Goal: Transaction & Acquisition: Purchase product/service

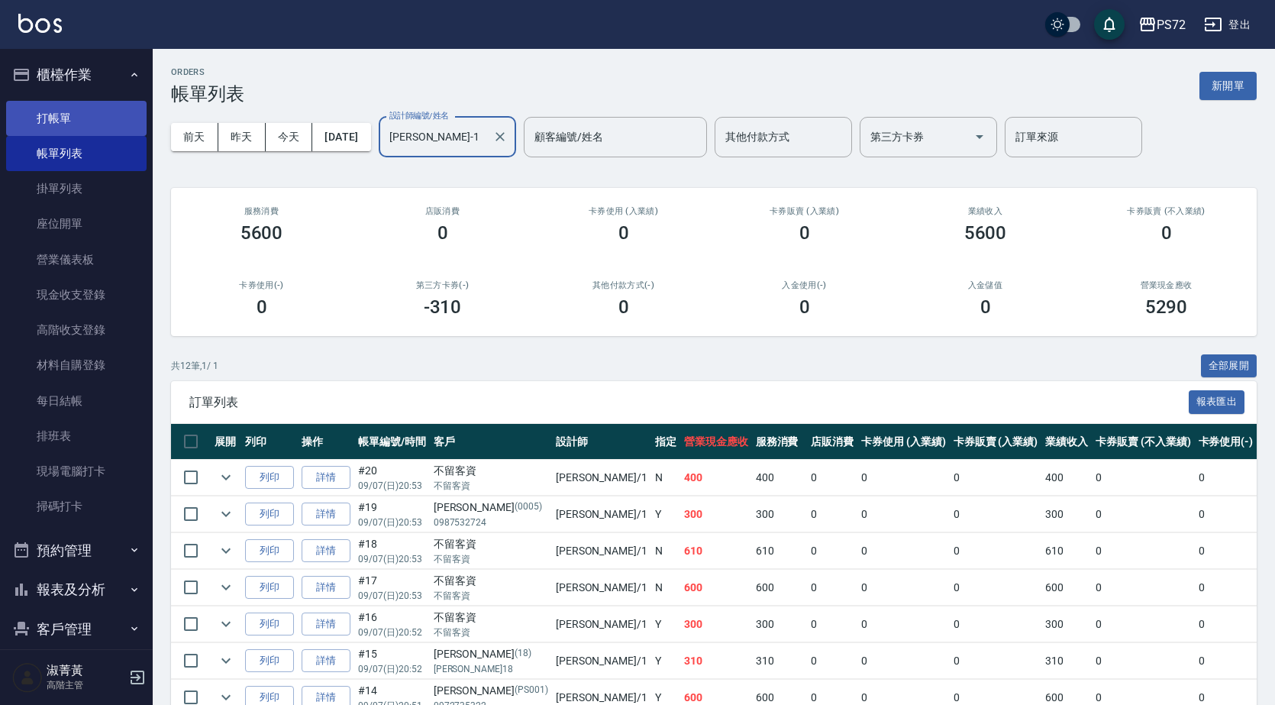
click at [96, 124] on link "打帳單" at bounding box center [76, 118] width 140 height 35
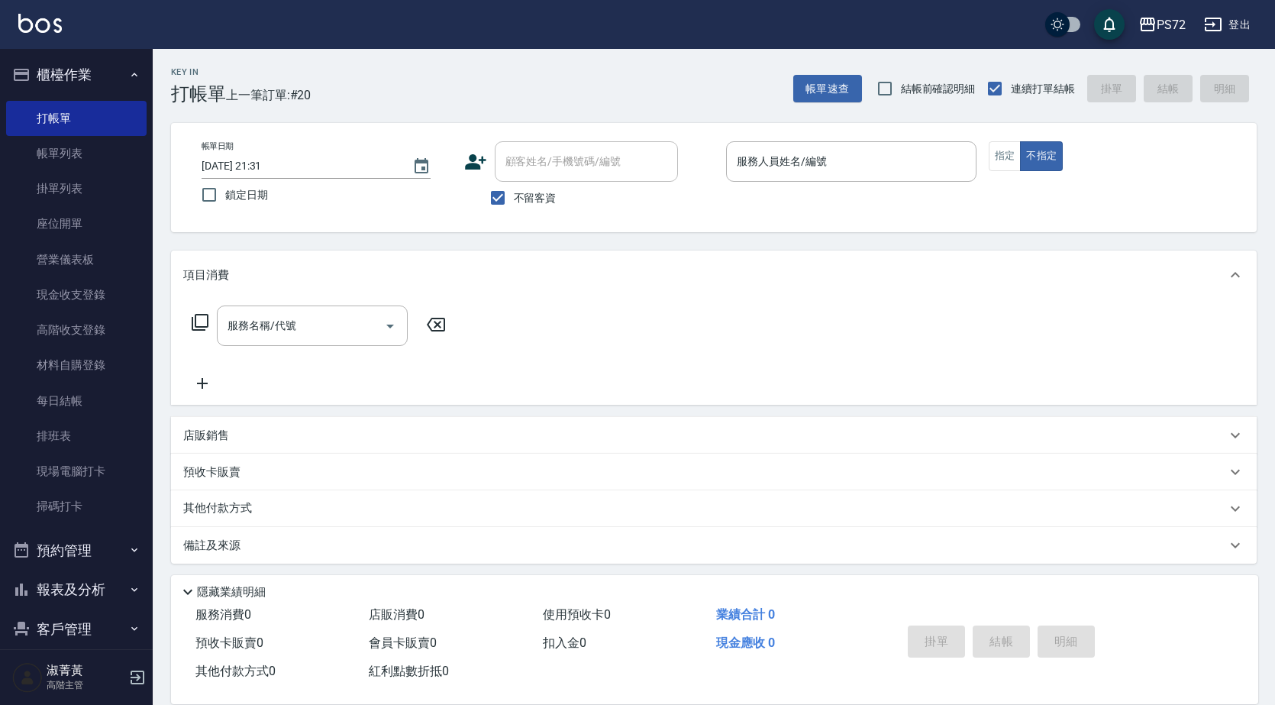
drag, startPoint x: 520, startPoint y: 202, endPoint x: 521, endPoint y: 189, distance: 13.0
click at [521, 202] on span "不留客資" at bounding box center [535, 198] width 43 height 16
click at [514, 202] on input "不留客資" at bounding box center [498, 198] width 32 height 32
checkbox input "false"
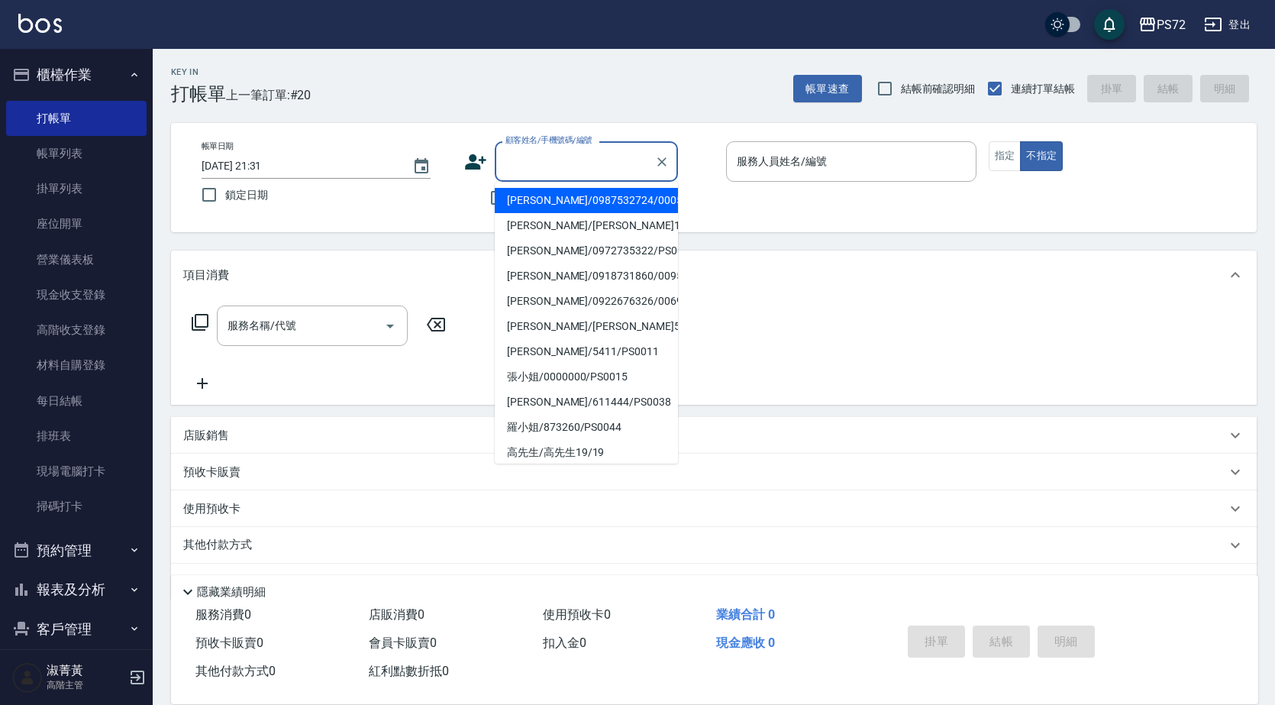
click at [534, 167] on input "顧客姓名/手機號碼/編號" at bounding box center [575, 161] width 147 height 27
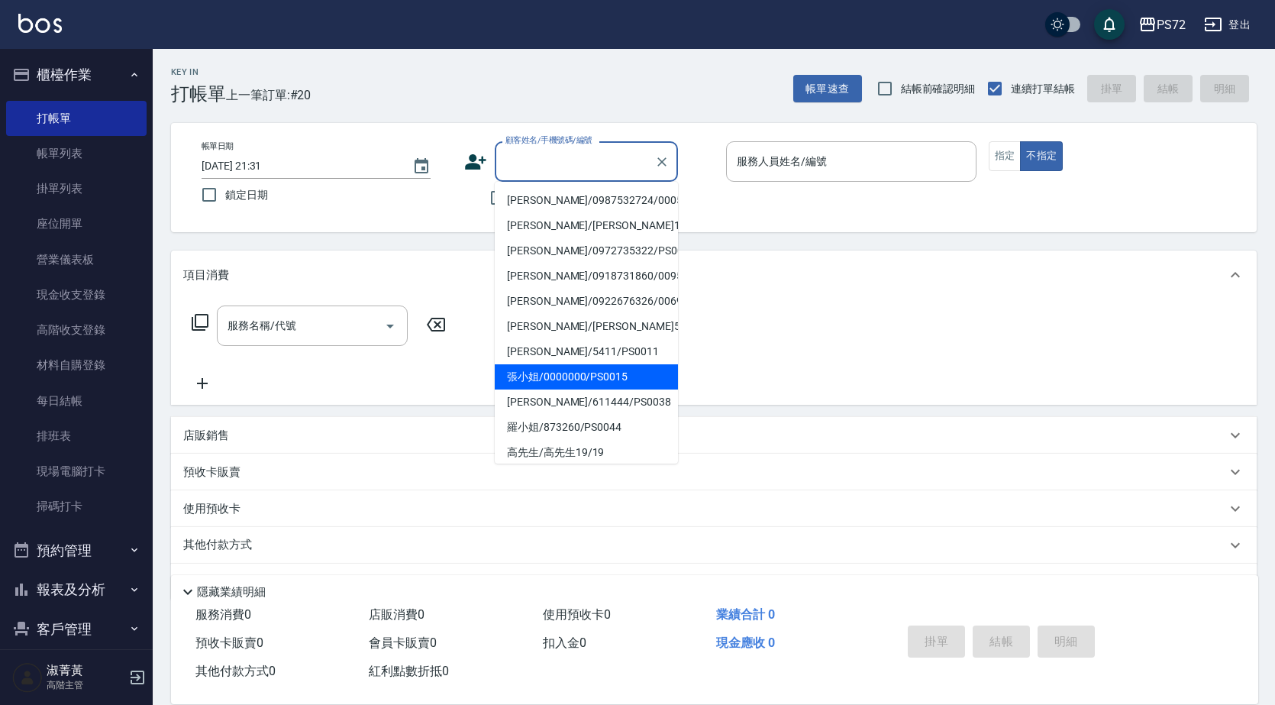
click at [591, 369] on li "張小姐/0000000/PS0015" at bounding box center [586, 376] width 183 height 25
type input "張小姐/0000000/PS0015"
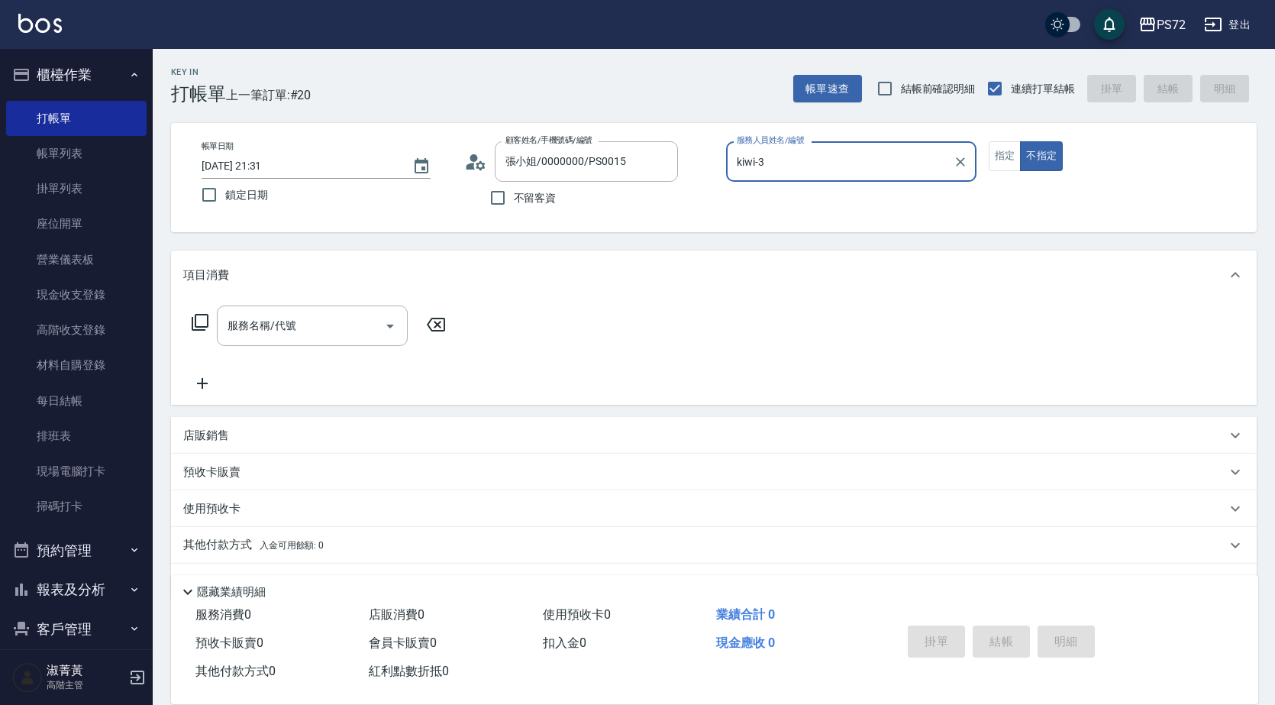
click at [772, 159] on input "kiwi-3" at bounding box center [840, 161] width 214 height 27
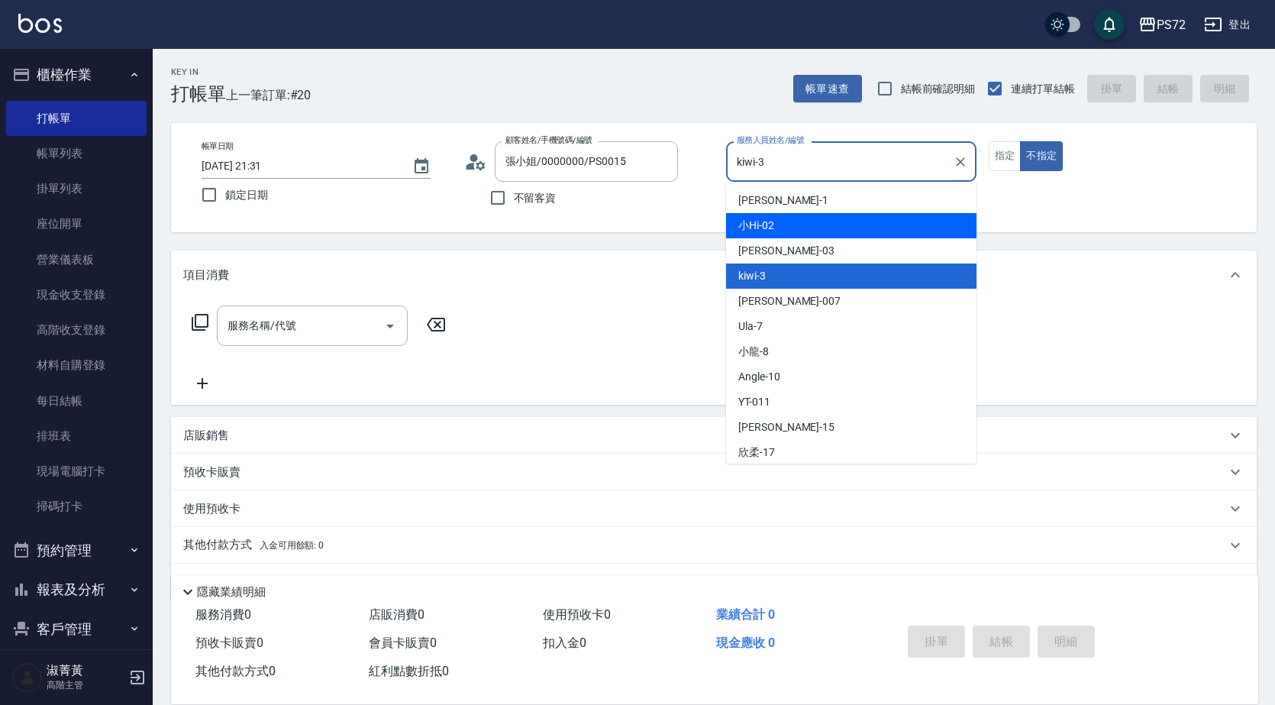
click at [777, 224] on div "小Hi -02" at bounding box center [851, 225] width 250 height 25
type input "小Hi-02"
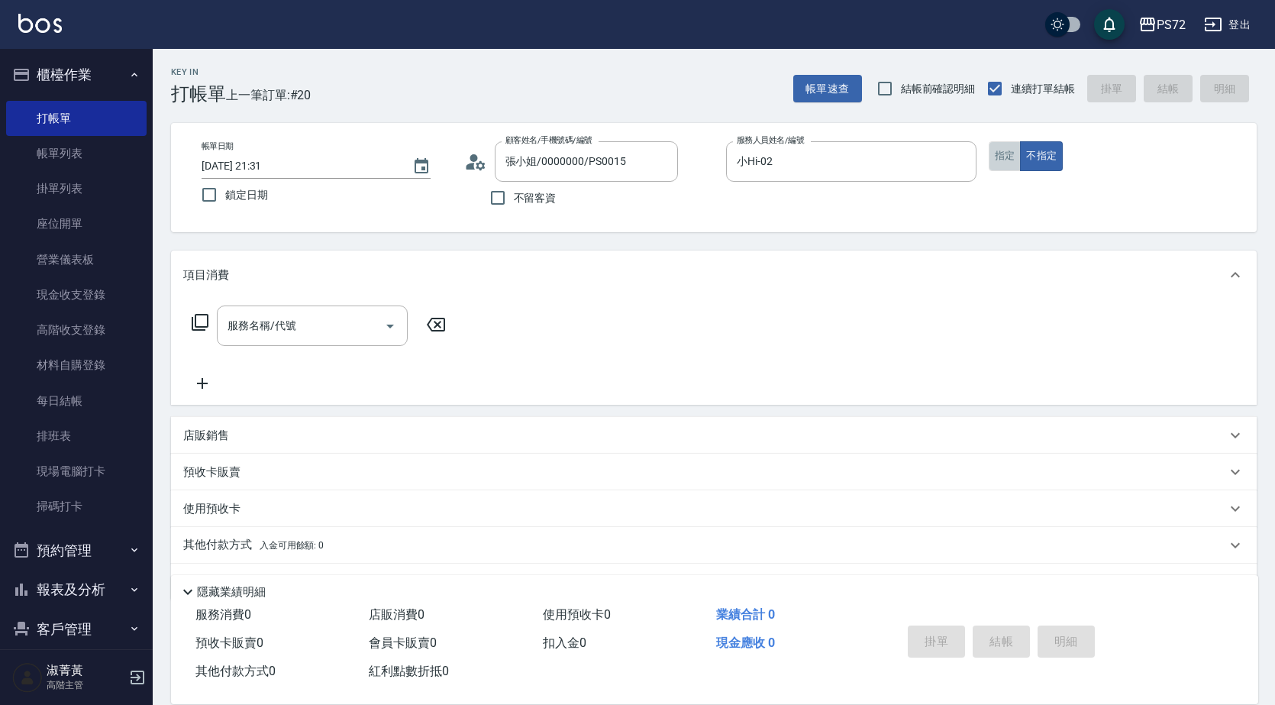
drag, startPoint x: 1005, startPoint y: 158, endPoint x: 686, endPoint y: 218, distance: 324.7
click at [1005, 157] on button "指定" at bounding box center [1005, 156] width 33 height 30
click at [313, 323] on input "服務名稱/代號" at bounding box center [301, 325] width 154 height 27
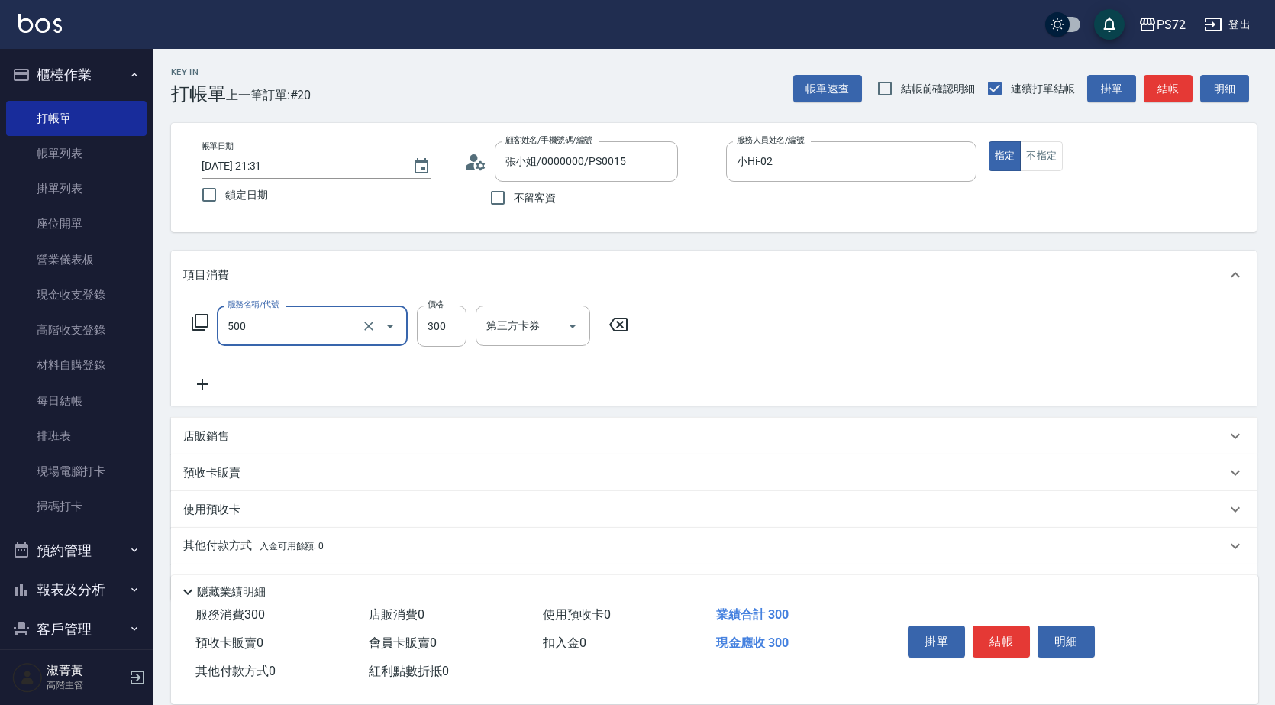
type input "洗髮(A級)(500)"
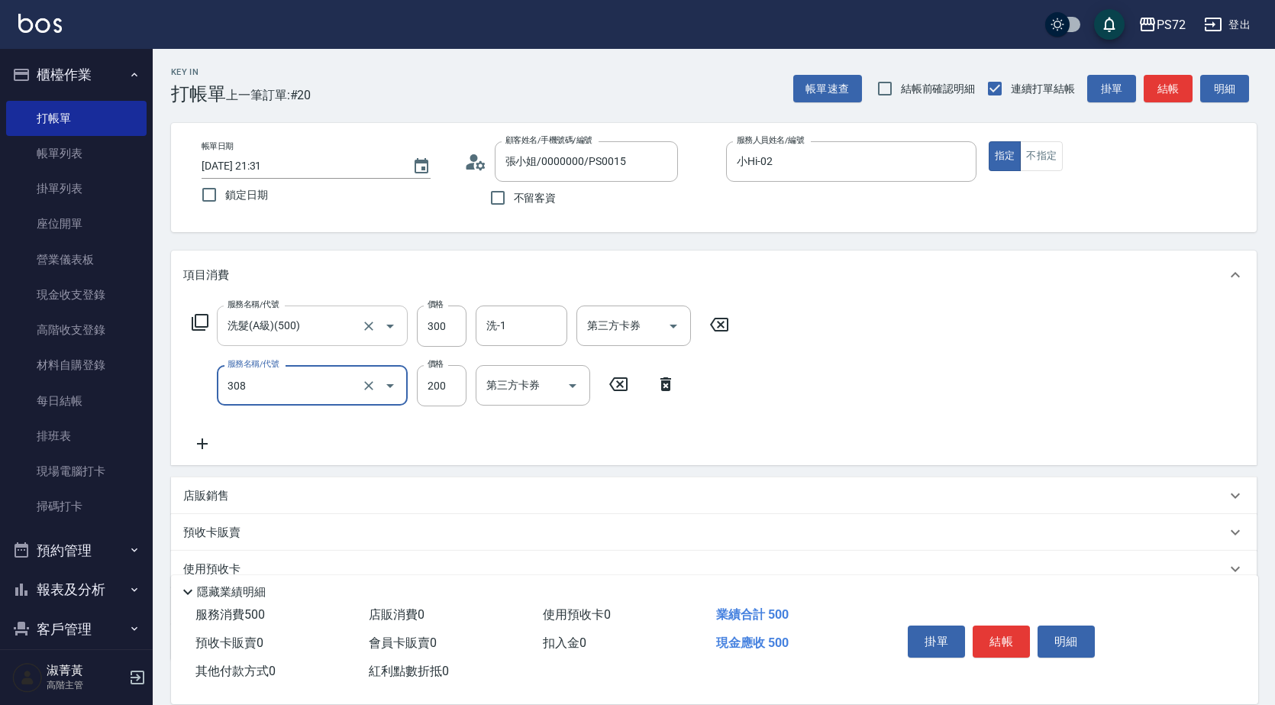
type input "學生剪髮(UP)(308)"
type input "350"
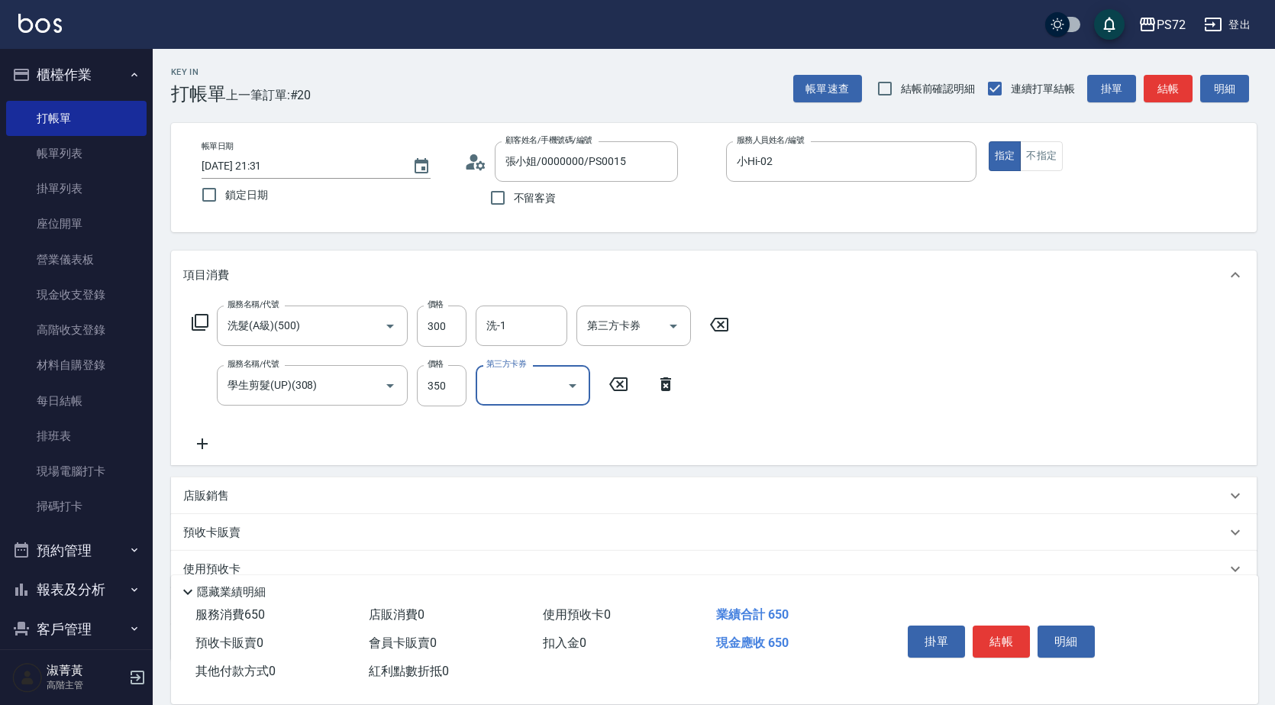
click at [999, 625] on button "結帳" at bounding box center [1001, 641] width 57 height 32
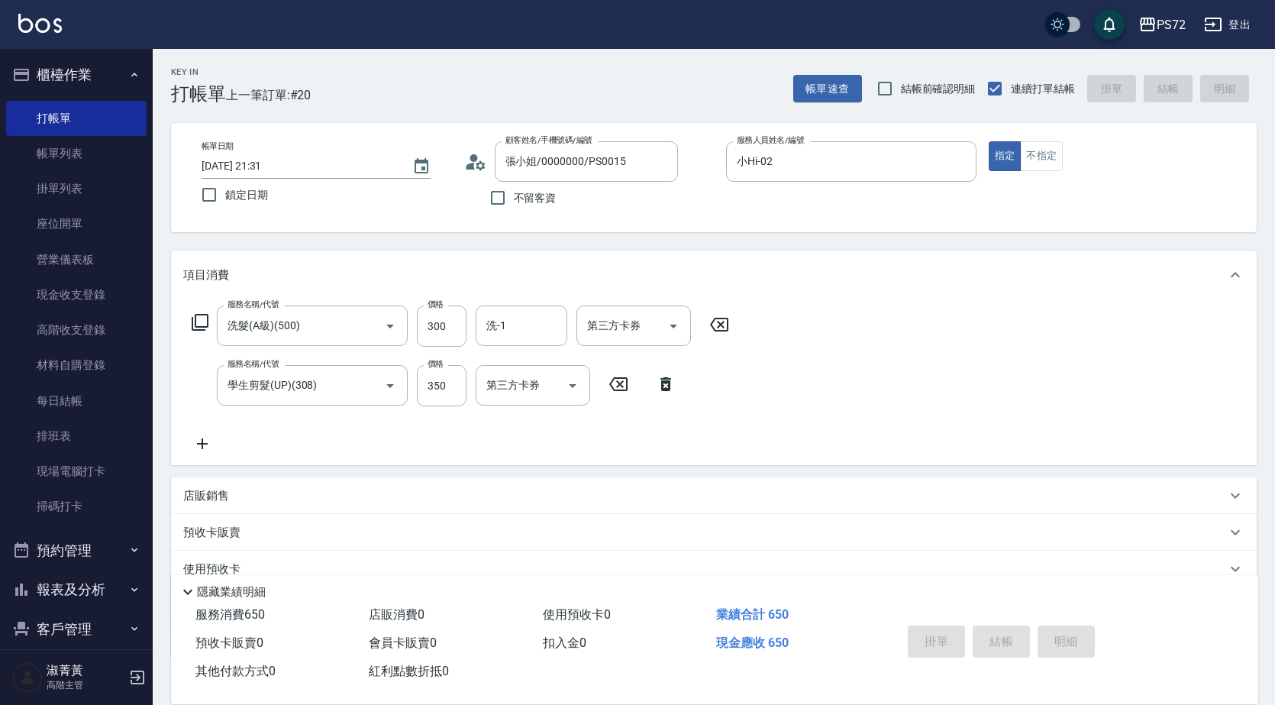
type input "[DATE] 21:33"
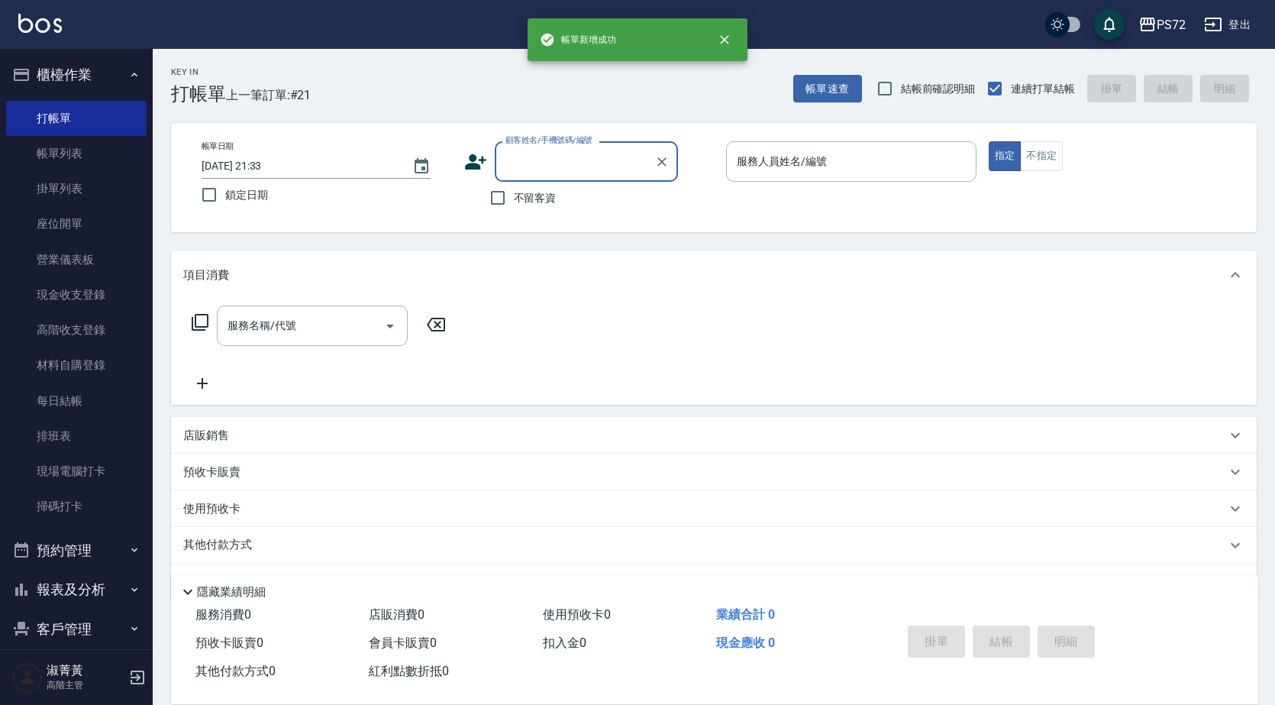
click at [519, 153] on input "顧客姓名/手機號碼/編號" at bounding box center [575, 161] width 147 height 27
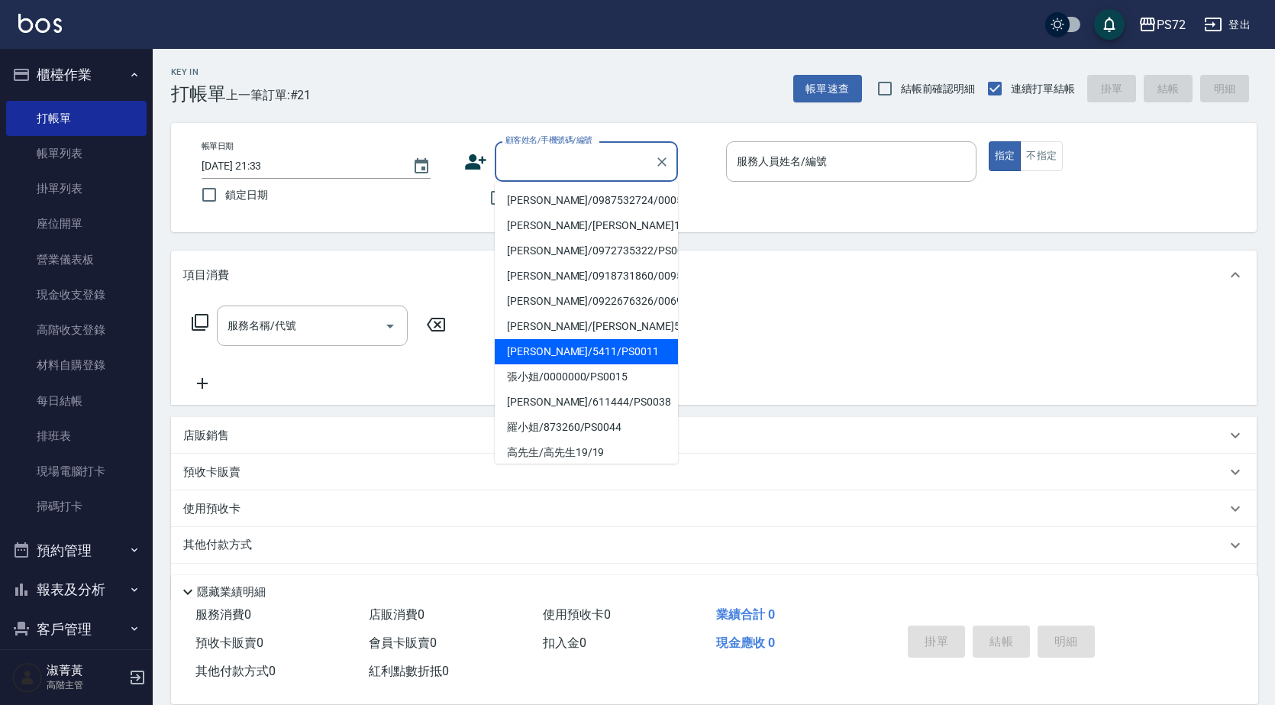
click at [578, 352] on li "[PERSON_NAME]/5411/PS0011" at bounding box center [586, 351] width 183 height 25
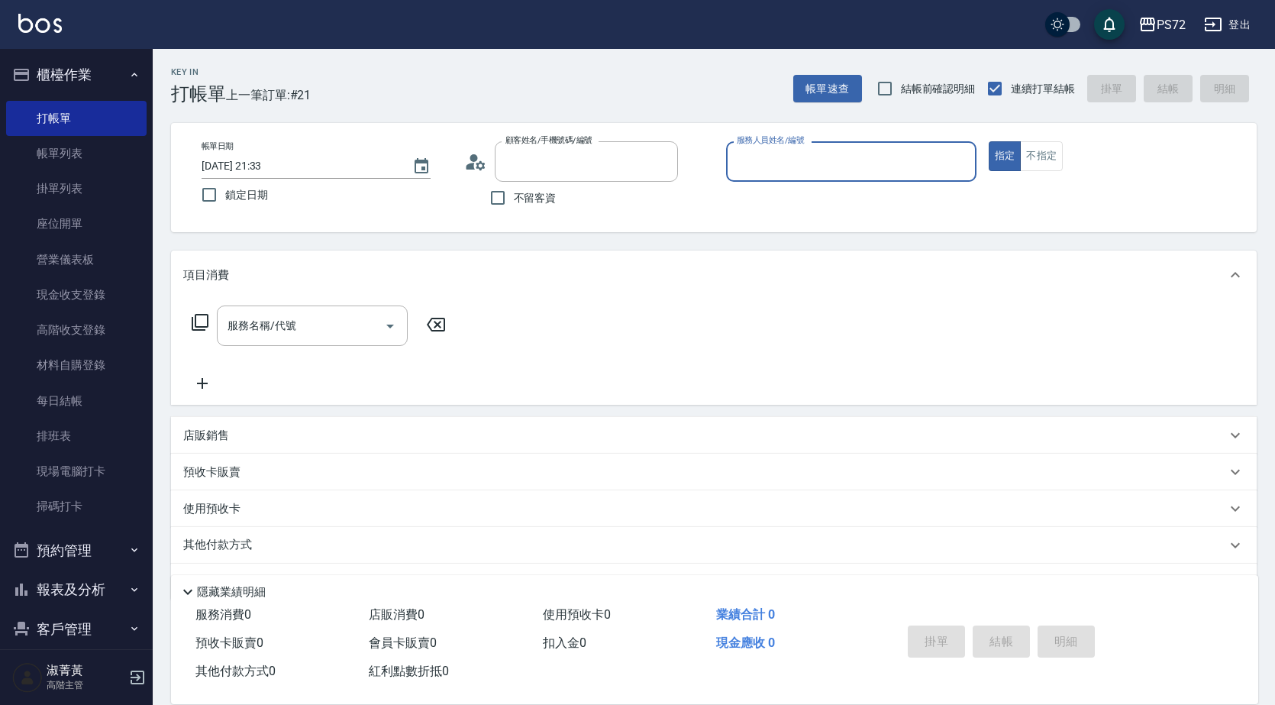
type input "[PERSON_NAME]/5411/PS0011"
type input "小Hi-02"
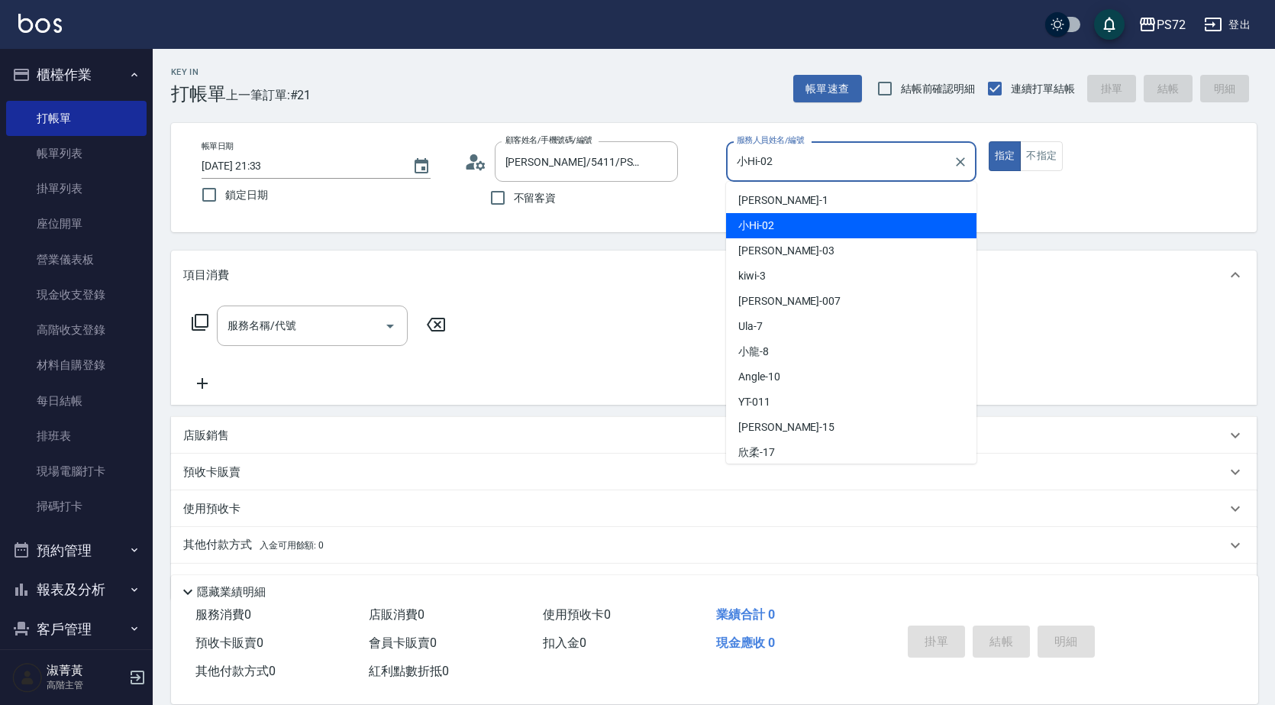
click at [776, 163] on input "小Hi-02" at bounding box center [840, 161] width 214 height 27
click at [798, 224] on div "小Hi -02" at bounding box center [851, 225] width 250 height 25
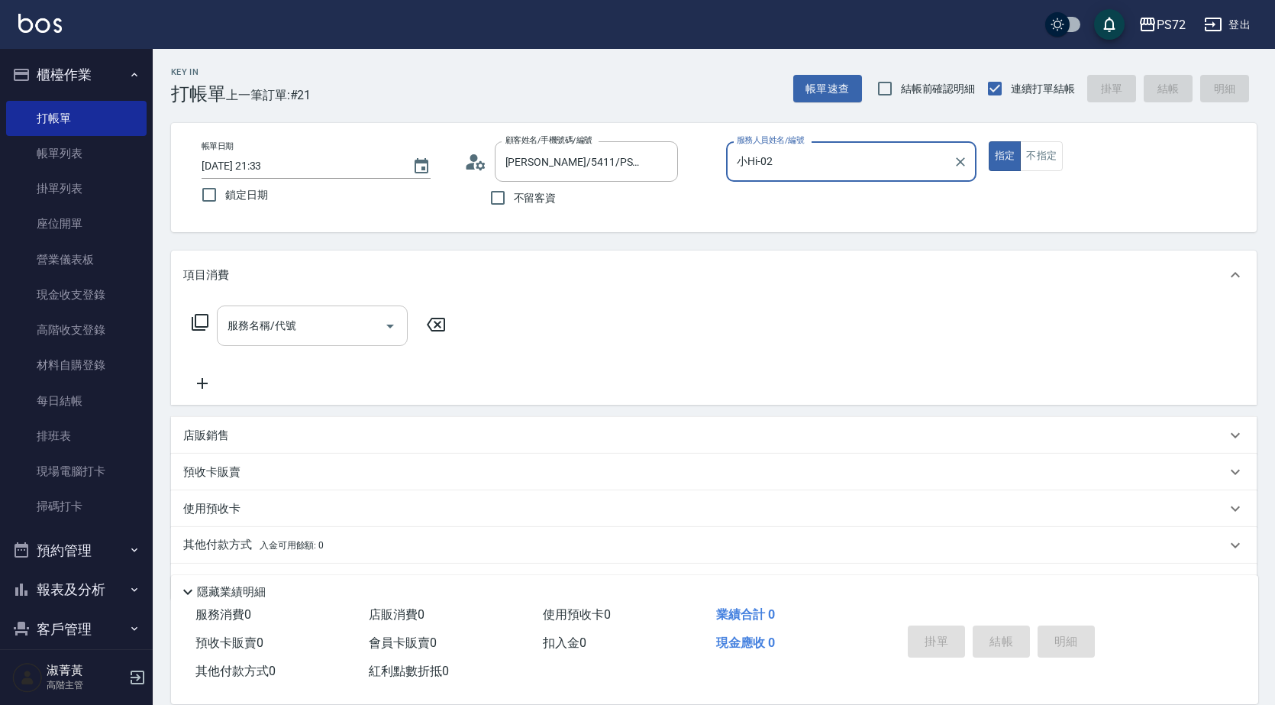
drag, startPoint x: 256, startPoint y: 329, endPoint x: 266, endPoint y: 328, distance: 10.0
click at [259, 329] on input "服務名稱/代號" at bounding box center [301, 325] width 154 height 27
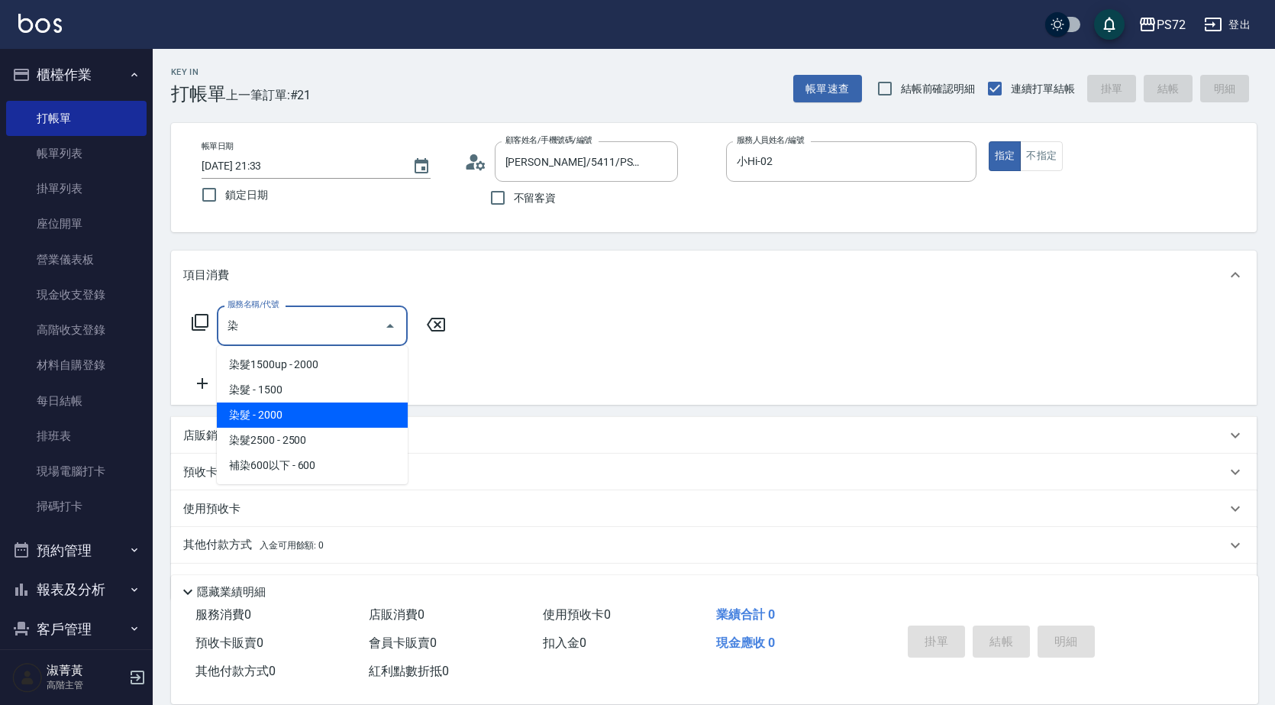
click at [270, 393] on span "染髮 - 1500" at bounding box center [312, 389] width 191 height 25
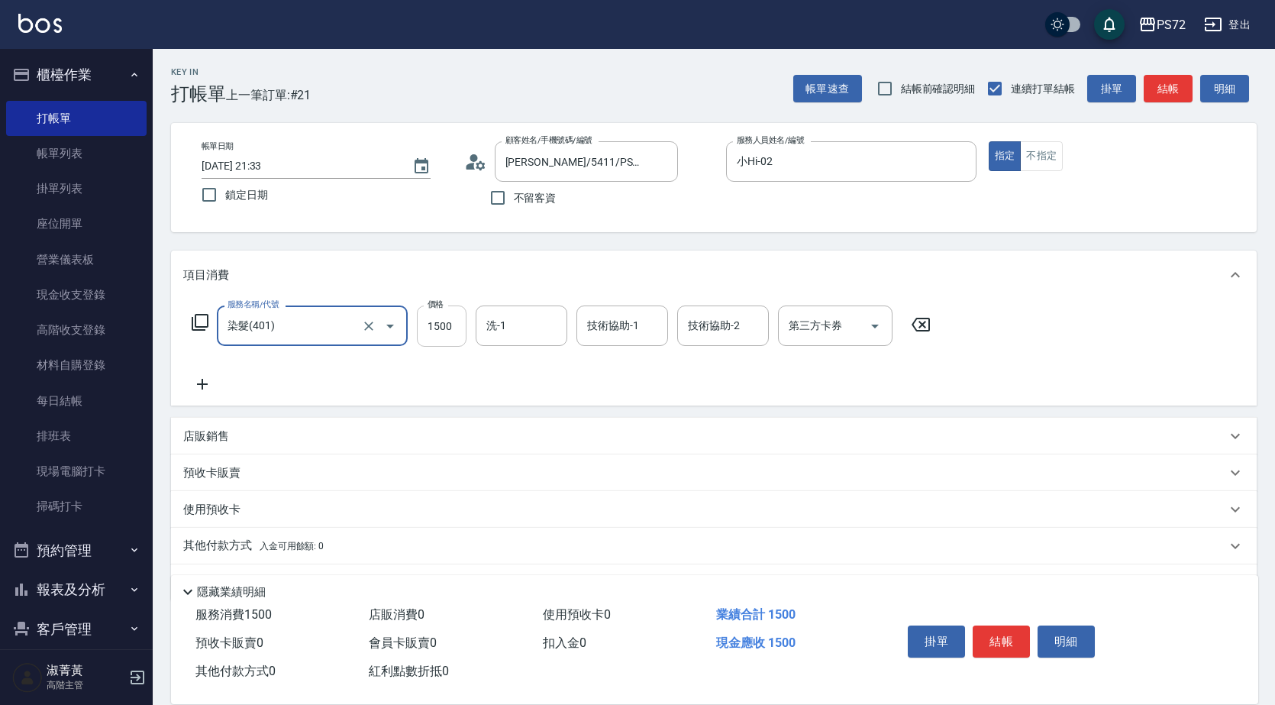
type input "染髮(401)"
click at [456, 324] on input "1500" at bounding box center [442, 325] width 50 height 41
type input "1000"
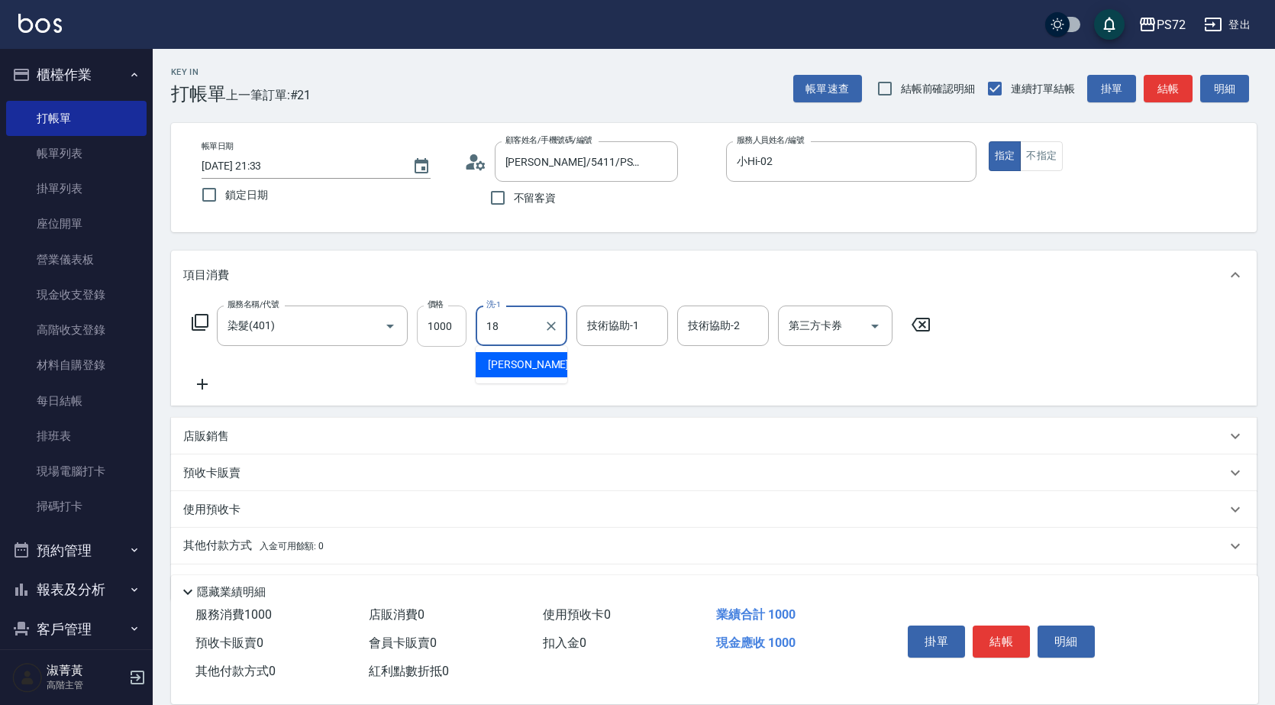
type input "[PERSON_NAME]-18"
click at [985, 631] on button "結帳" at bounding box center [1001, 641] width 57 height 32
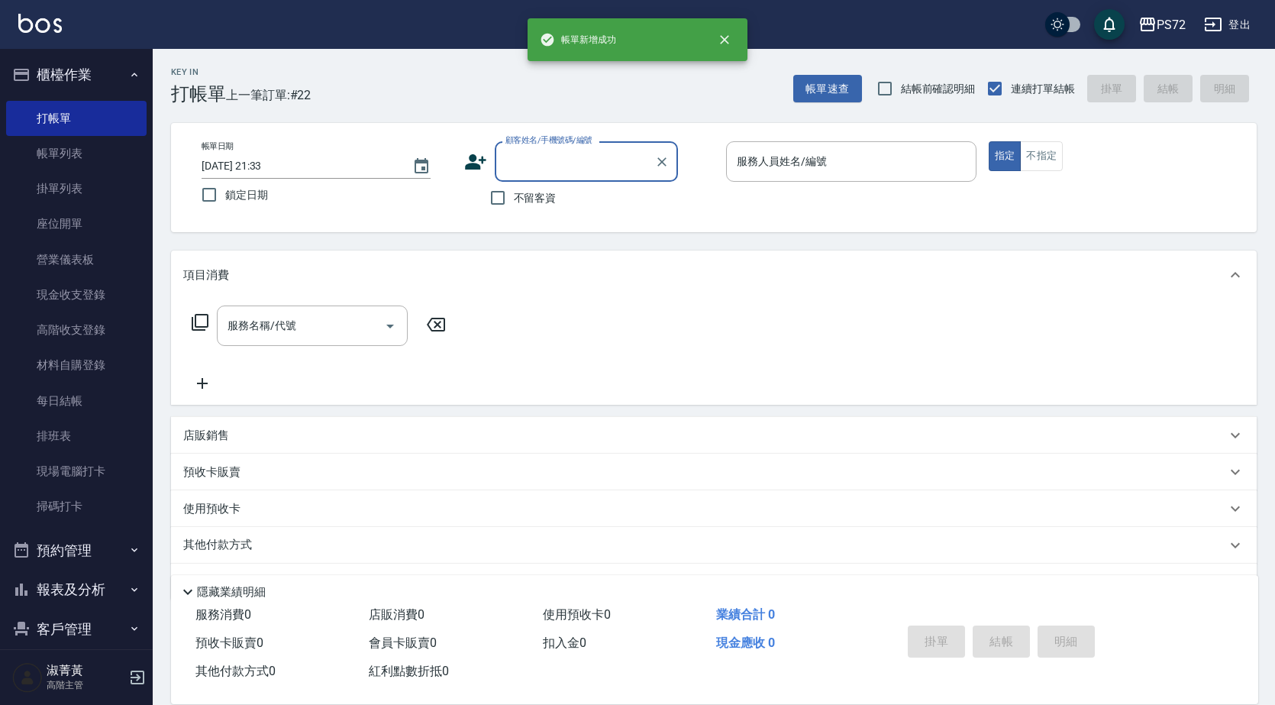
click at [560, 164] on input "顧客姓名/手機號碼/編號" at bounding box center [575, 161] width 147 height 27
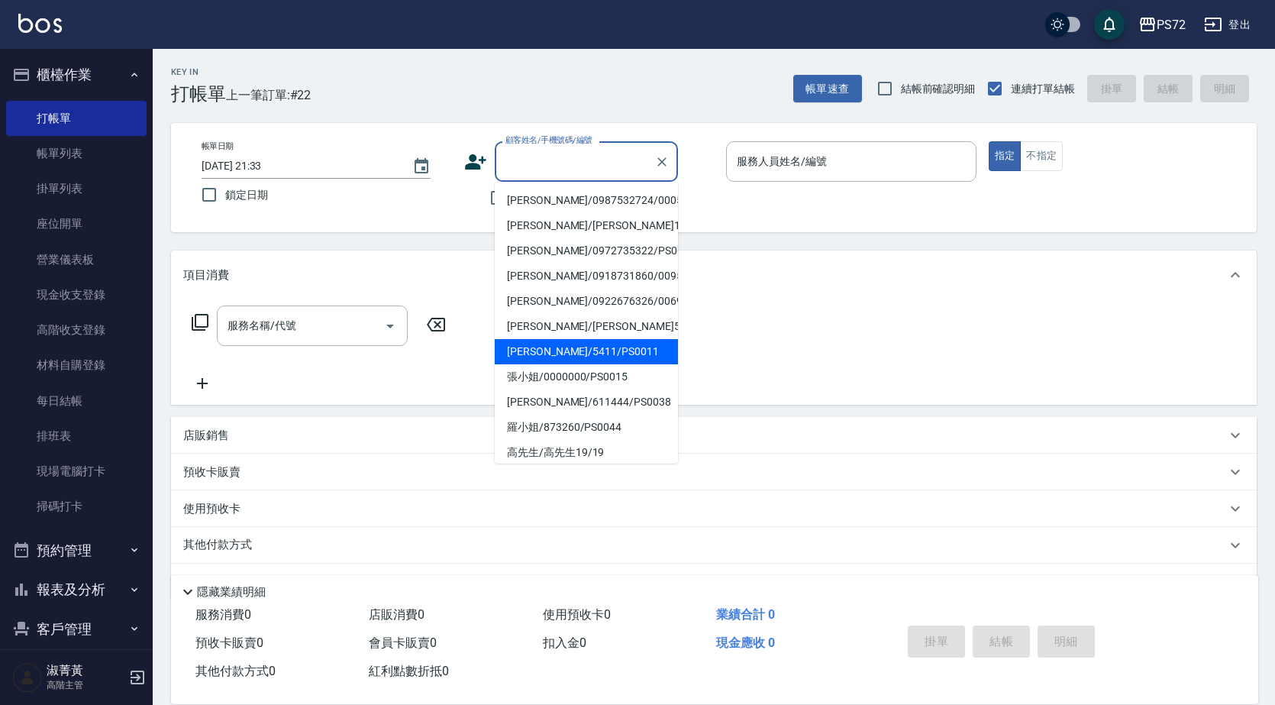
drag, startPoint x: 589, startPoint y: 355, endPoint x: 822, endPoint y: 192, distance: 284.6
click at [590, 353] on li "[PERSON_NAME]/5411/PS0011" at bounding box center [586, 351] width 183 height 25
type input "[PERSON_NAME]/5411/PS0011"
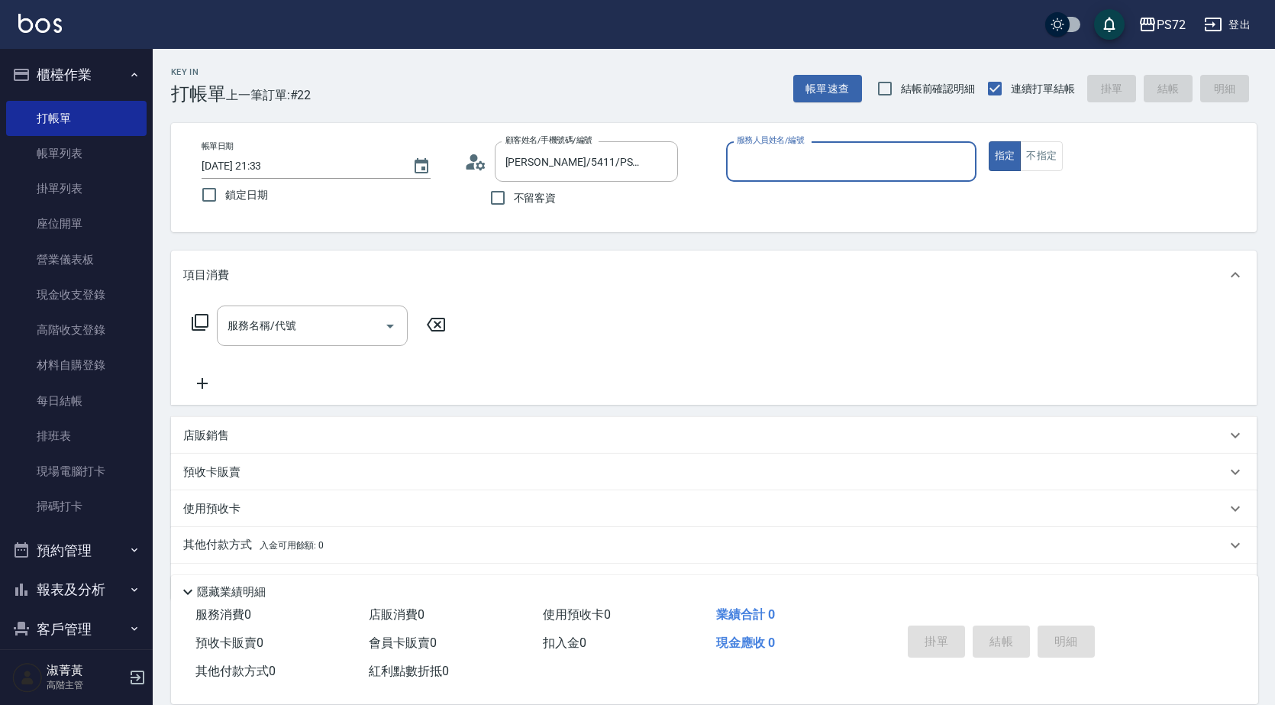
type input "小Hi-02"
click at [795, 166] on input "小Hi-02" at bounding box center [840, 161] width 214 height 27
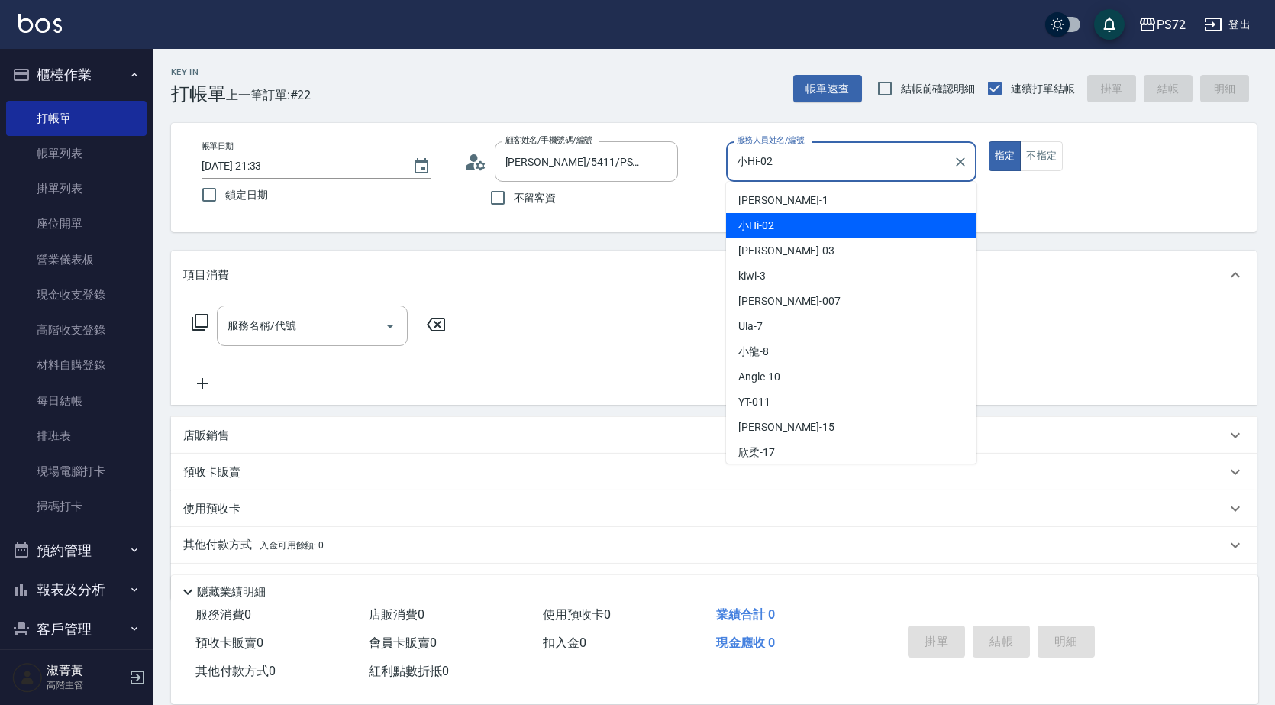
click at [780, 222] on div "小Hi -02" at bounding box center [851, 225] width 250 height 25
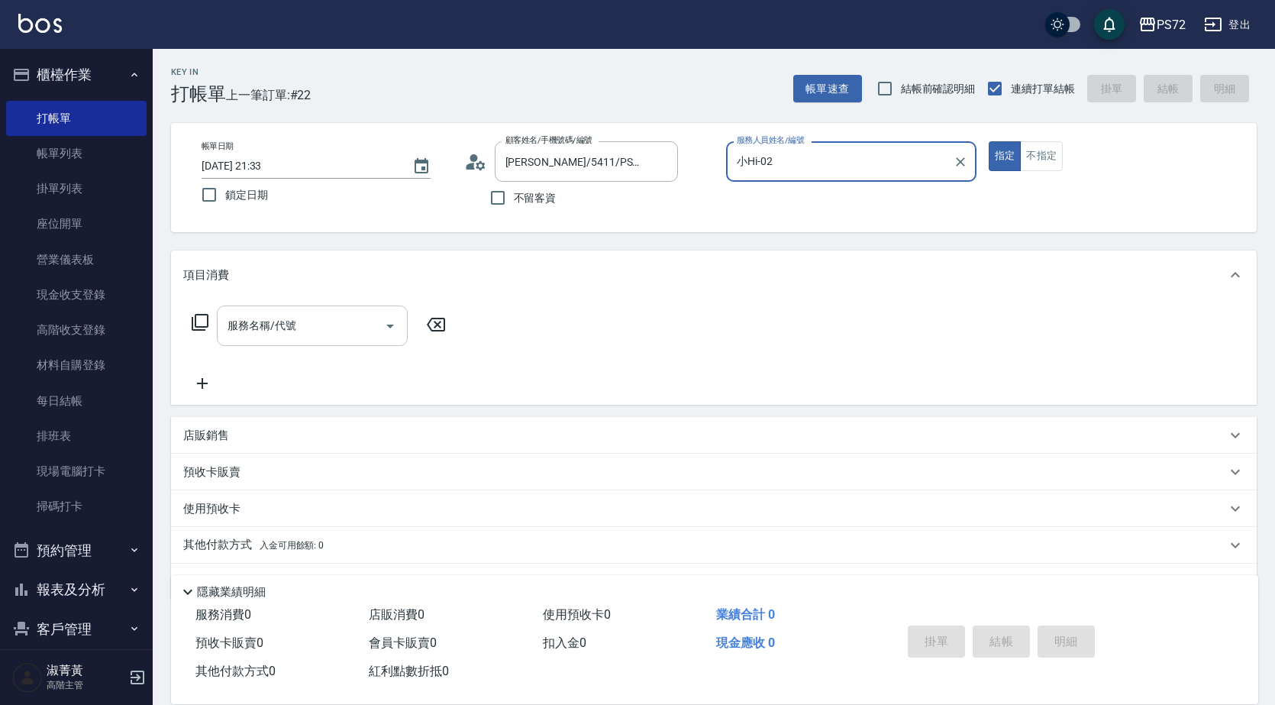
click at [347, 317] on input "服務名稱/代號" at bounding box center [301, 325] width 154 height 27
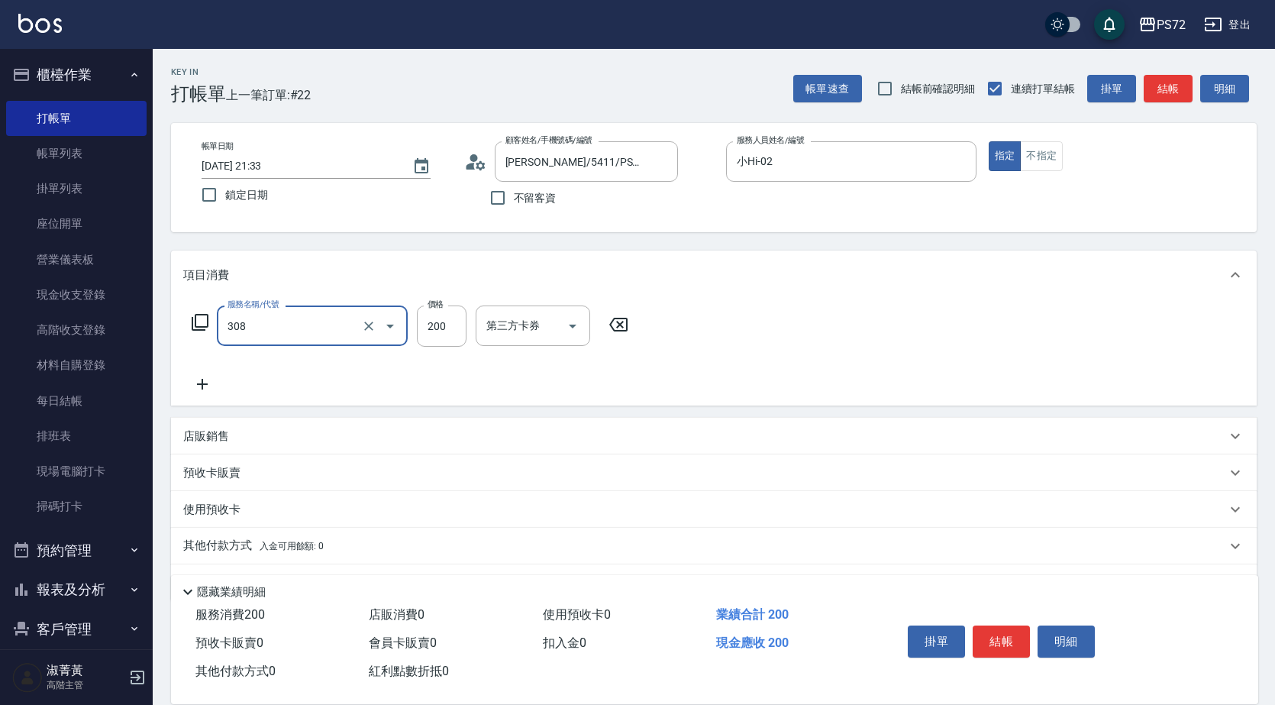
type input "學生剪髮(UP)(308)"
type input "350"
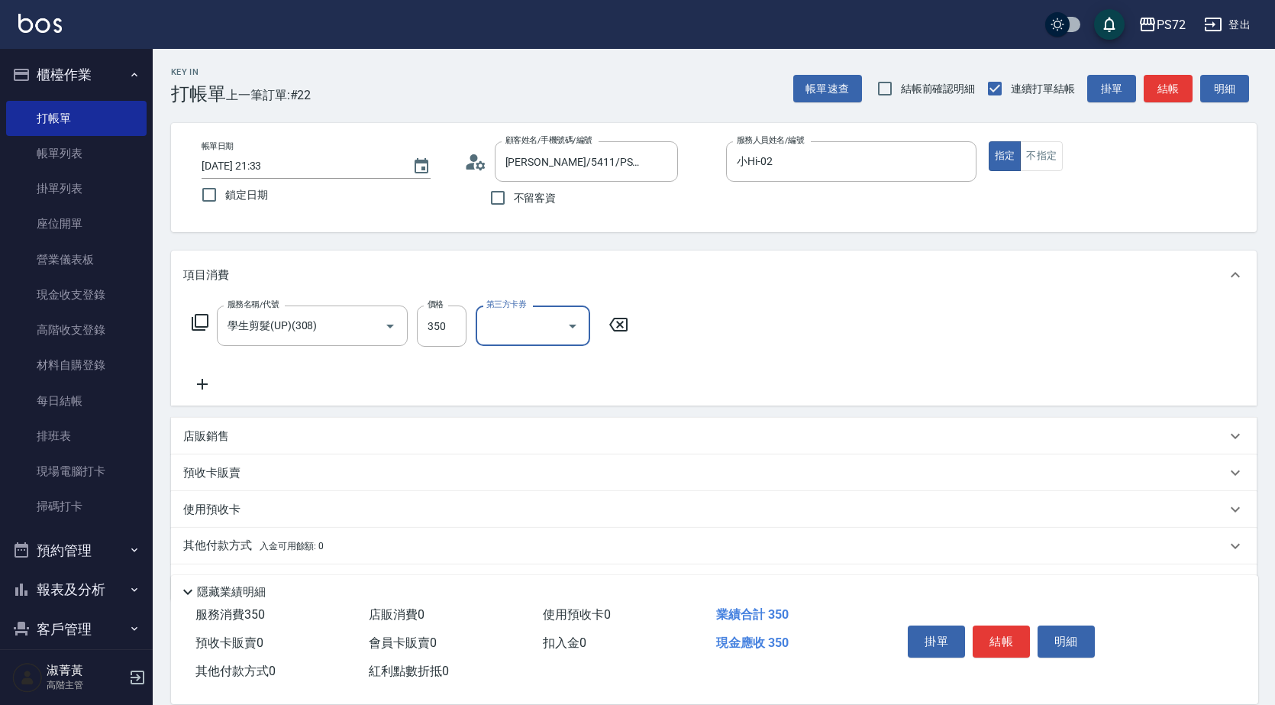
click at [996, 627] on button "結帳" at bounding box center [1001, 641] width 57 height 32
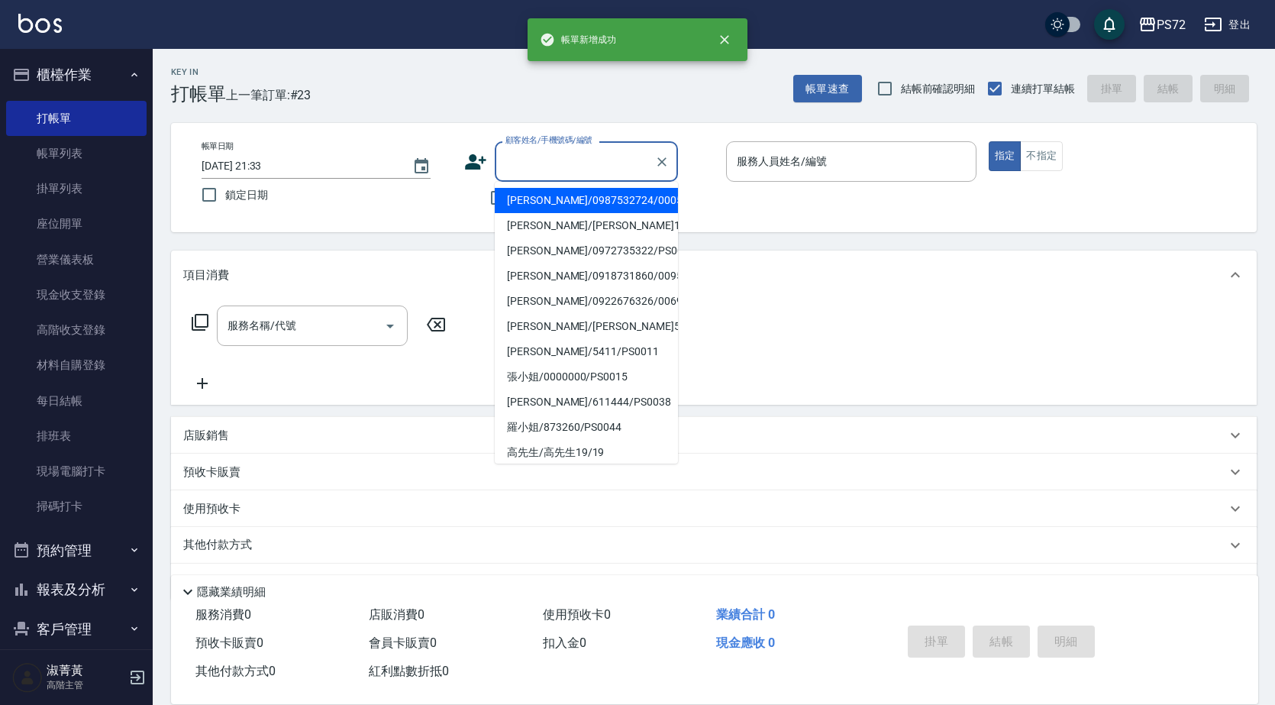
click at [540, 171] on input "顧客姓名/手機號碼/編號" at bounding box center [575, 161] width 147 height 27
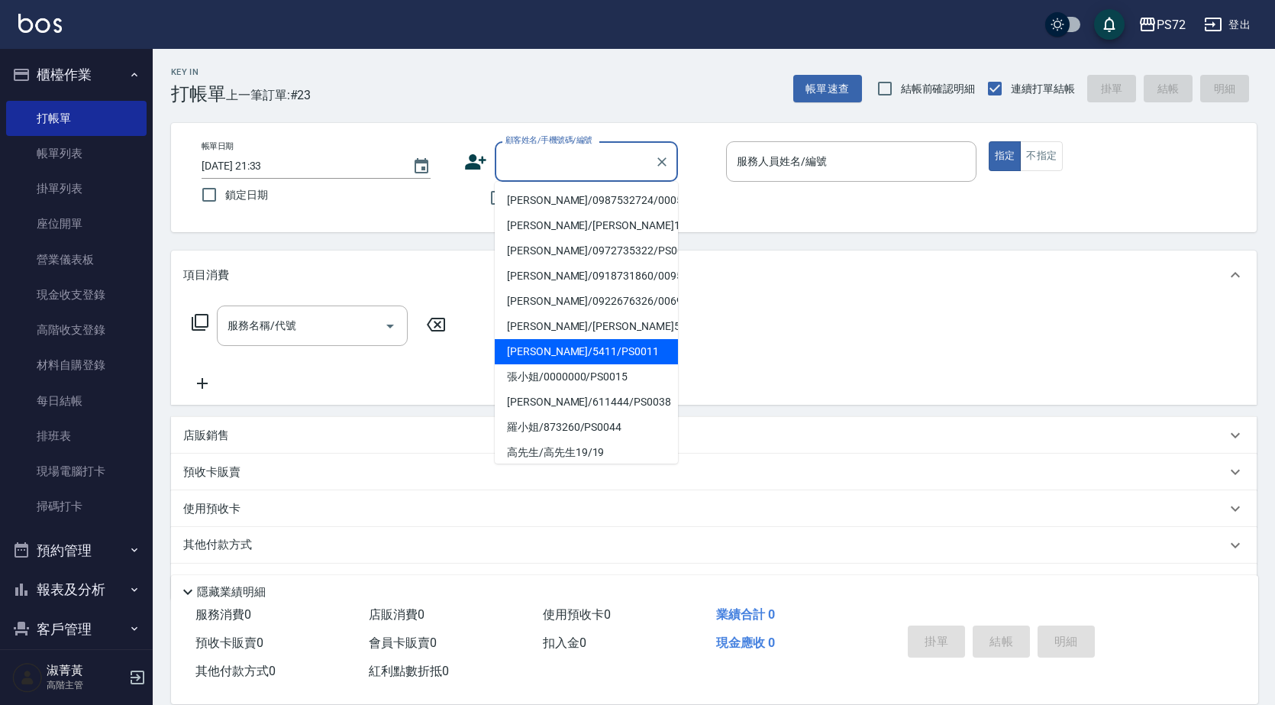
click at [578, 339] on li "[PERSON_NAME]/5411/PS0011" at bounding box center [586, 351] width 183 height 25
type input "[PERSON_NAME]/5411/PS0011"
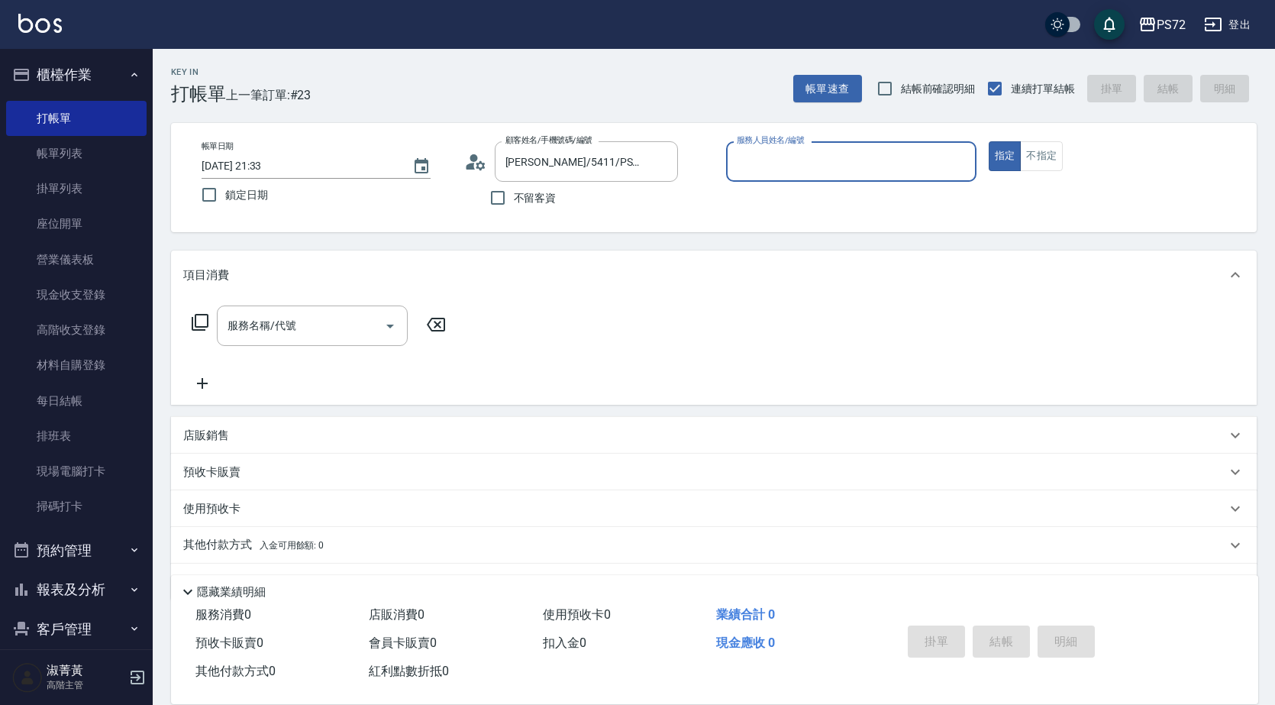
type input "小Hi-02"
drag, startPoint x: 282, startPoint y: 343, endPoint x: 279, endPoint y: 332, distance: 11.3
click at [282, 342] on div "服務名稱/代號" at bounding box center [312, 325] width 191 height 40
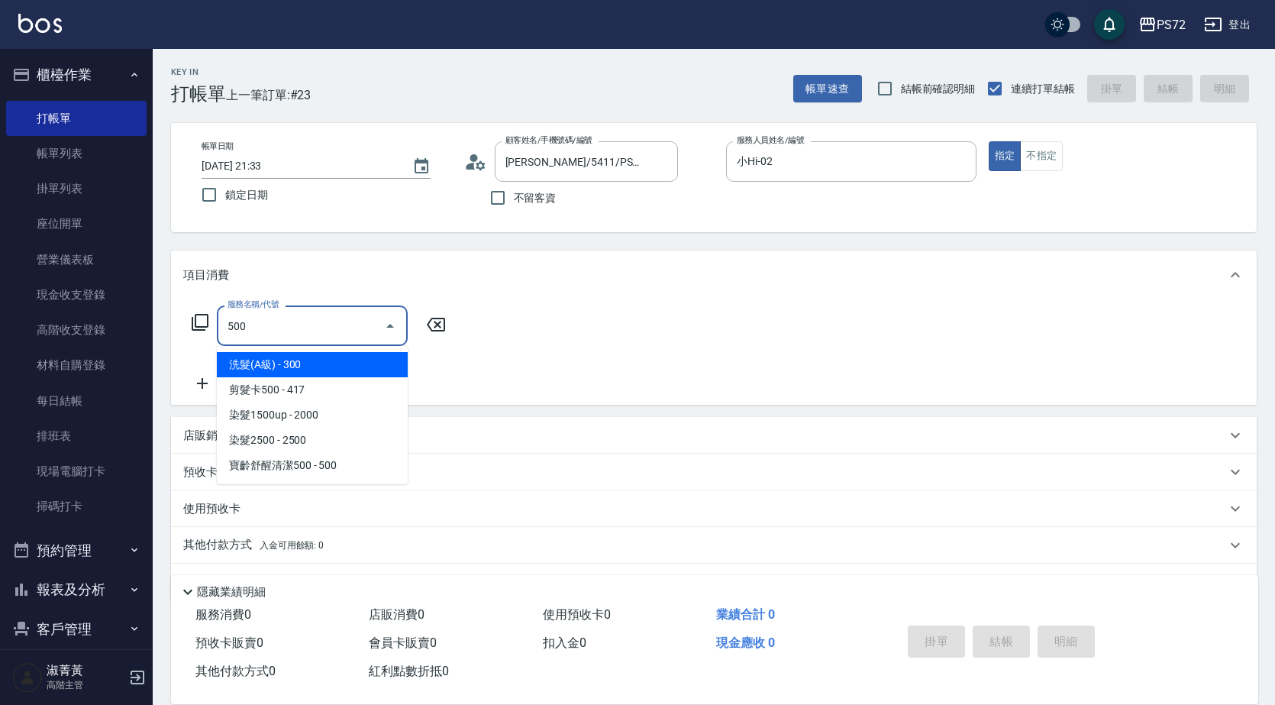
type input "洗髮(A級)(500)"
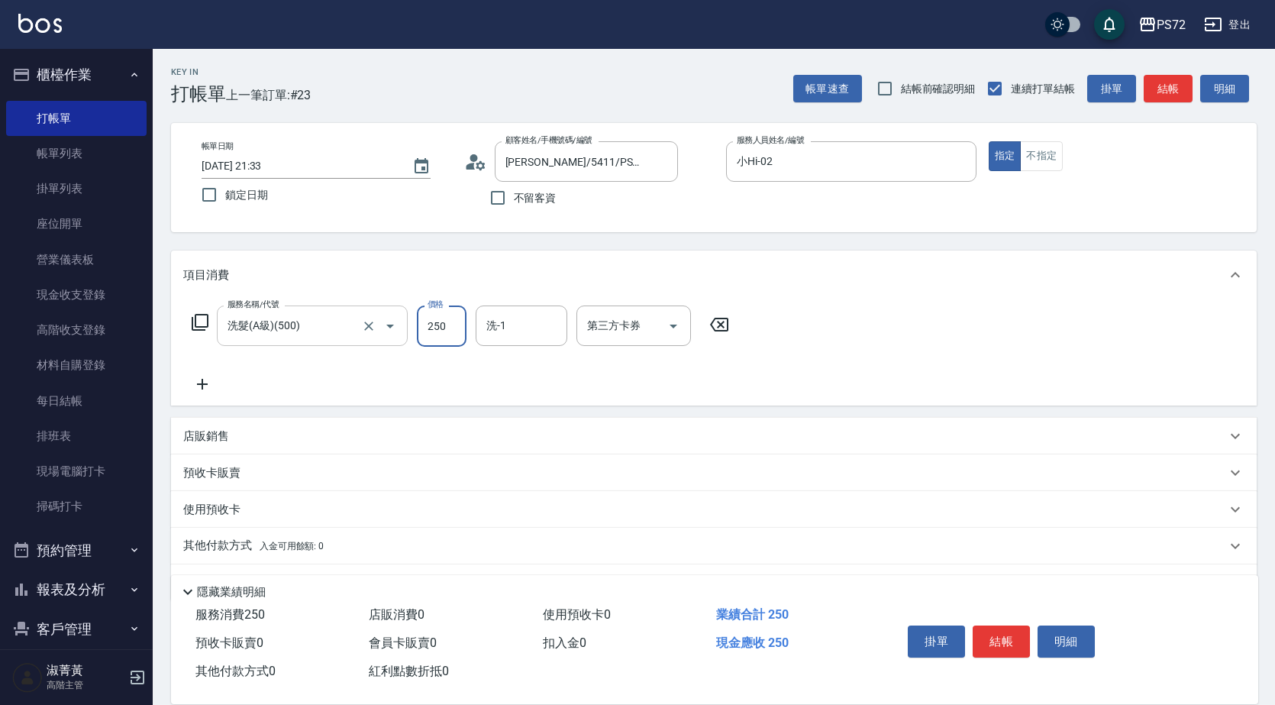
type input "250"
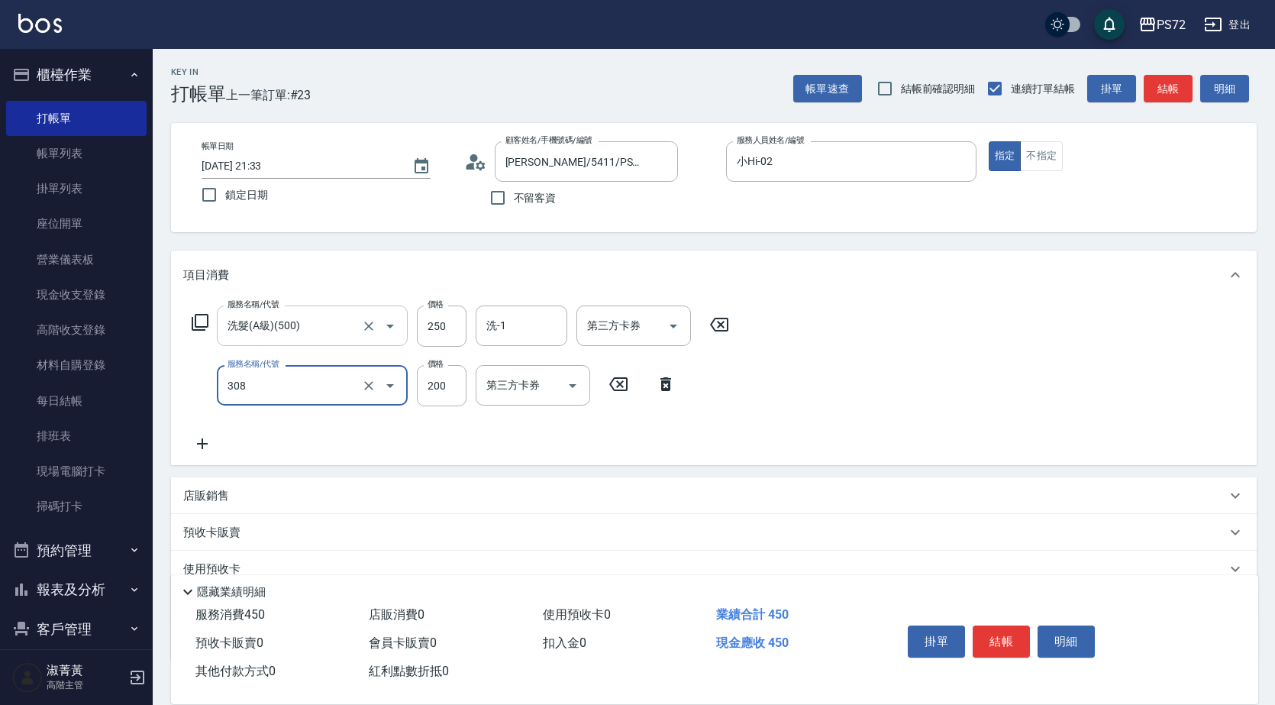
type input "學生剪髮(UP)(308)"
type input "300"
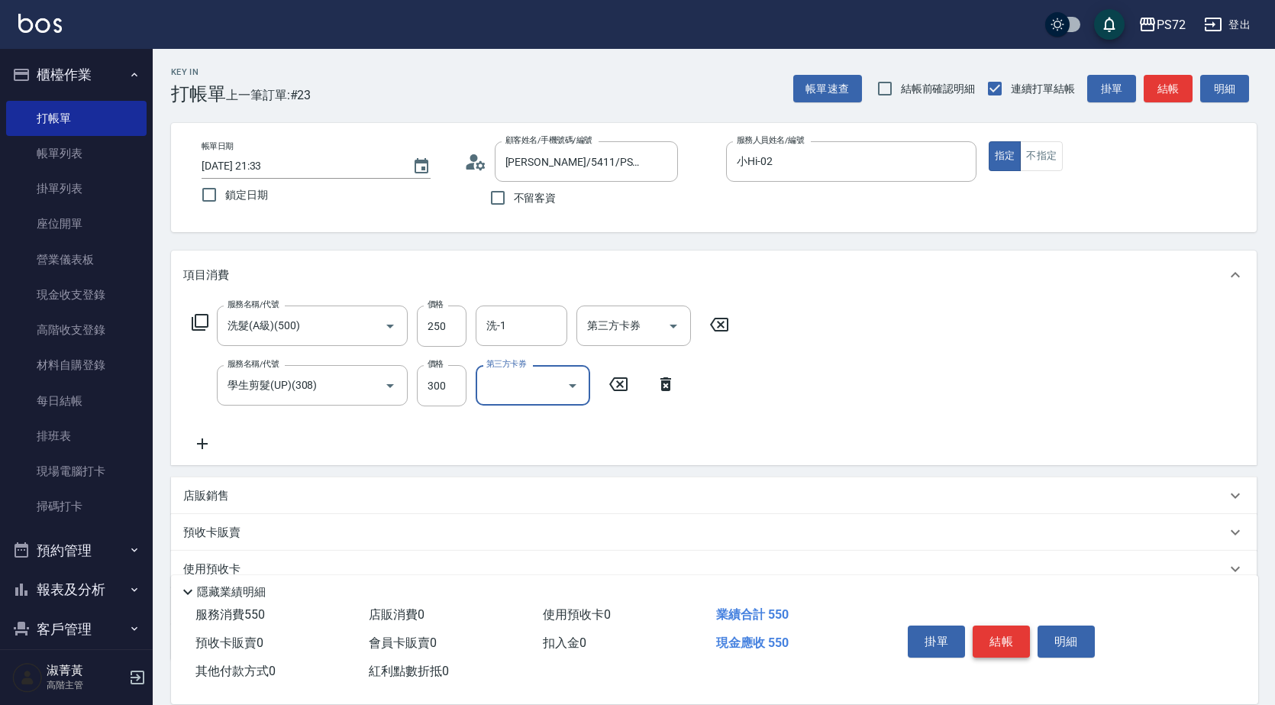
click at [1001, 635] on button "結帳" at bounding box center [1001, 641] width 57 height 32
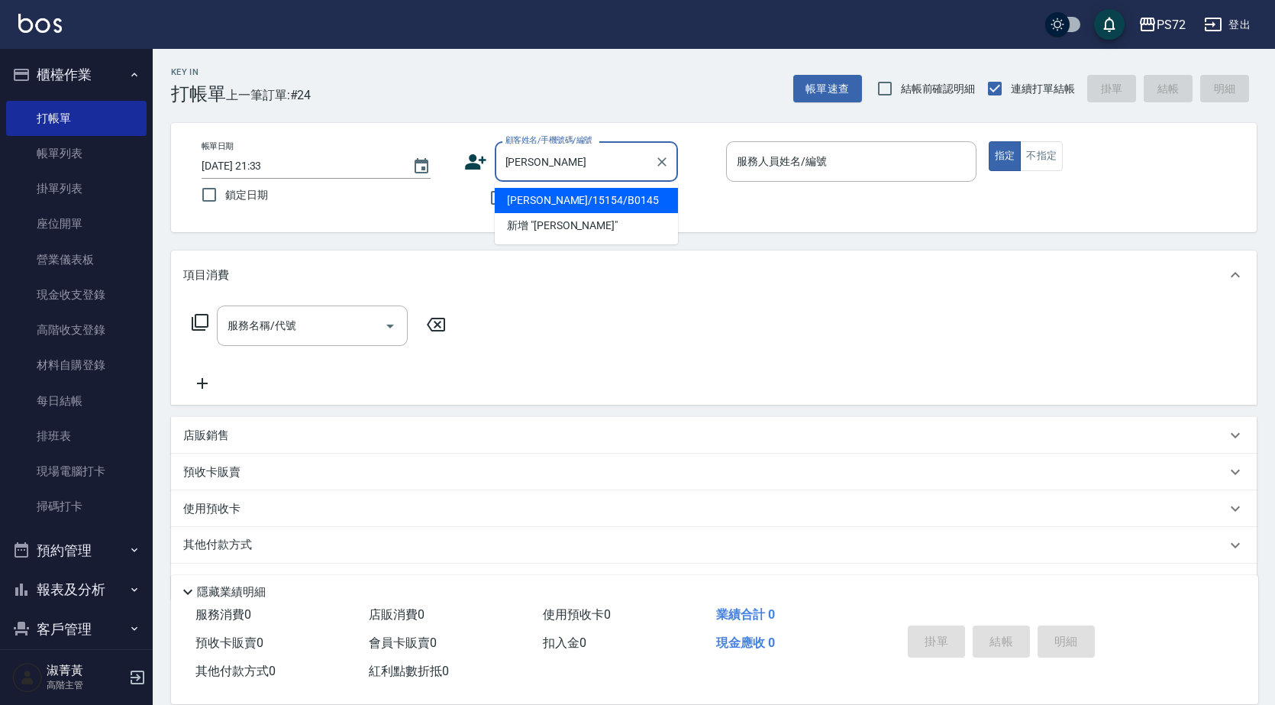
click at [614, 200] on li "[PERSON_NAME]/15154/B0145" at bounding box center [586, 200] width 183 height 25
type input "[PERSON_NAME]/15154/B0145"
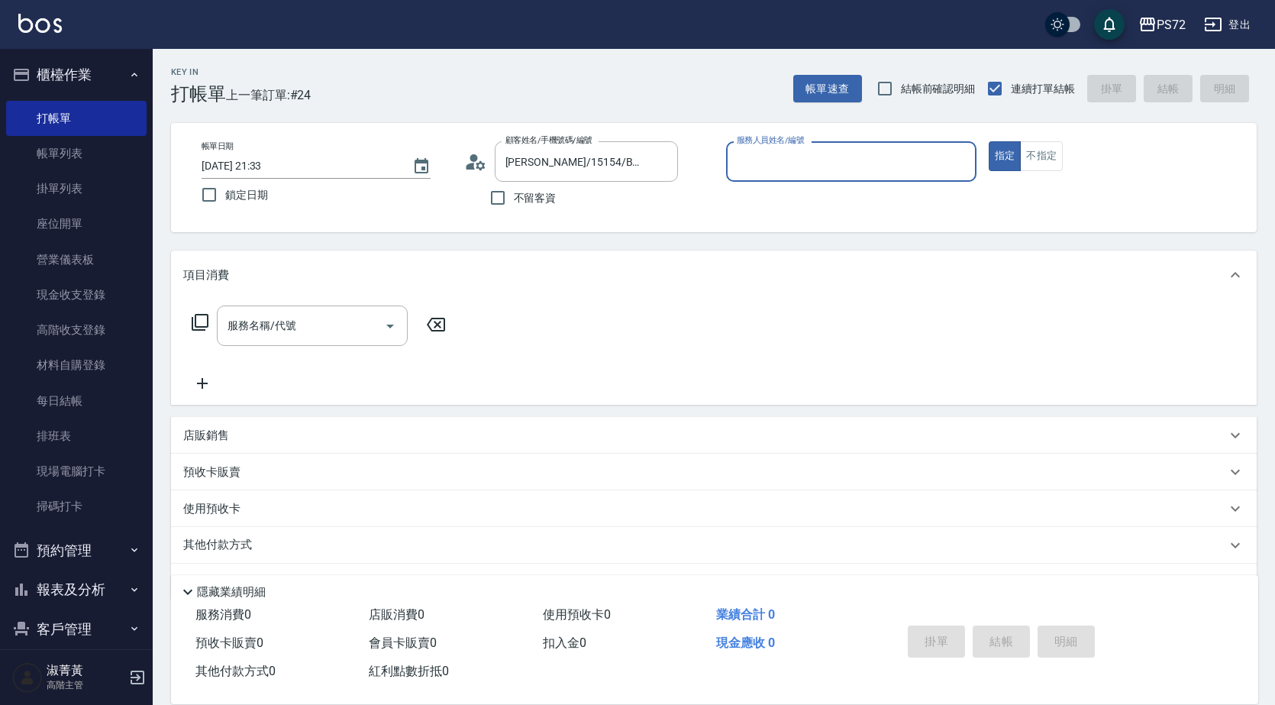
type input "小Hi-02"
click at [282, 302] on div "服務名稱/代號 服務名稱/代號" at bounding box center [714, 351] width 1086 height 105
click at [281, 320] on input "服務名稱/代號" at bounding box center [301, 325] width 154 height 27
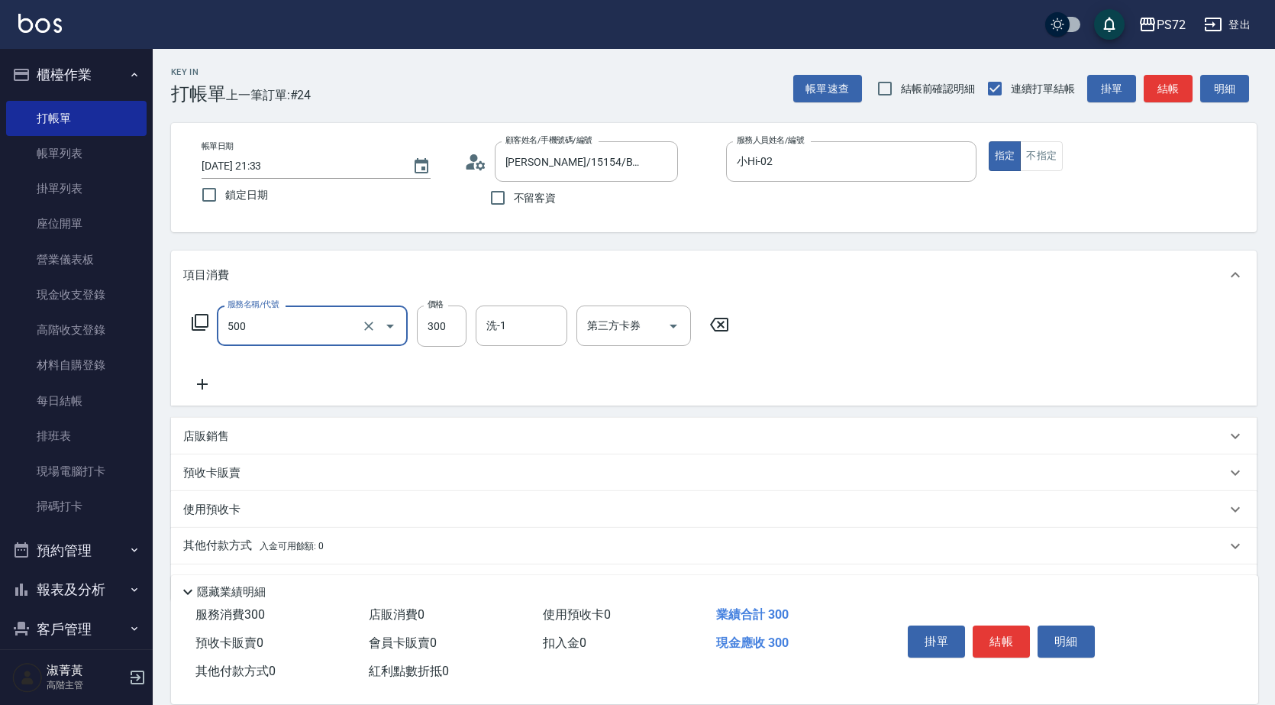
type input "洗髮(A級)(500)"
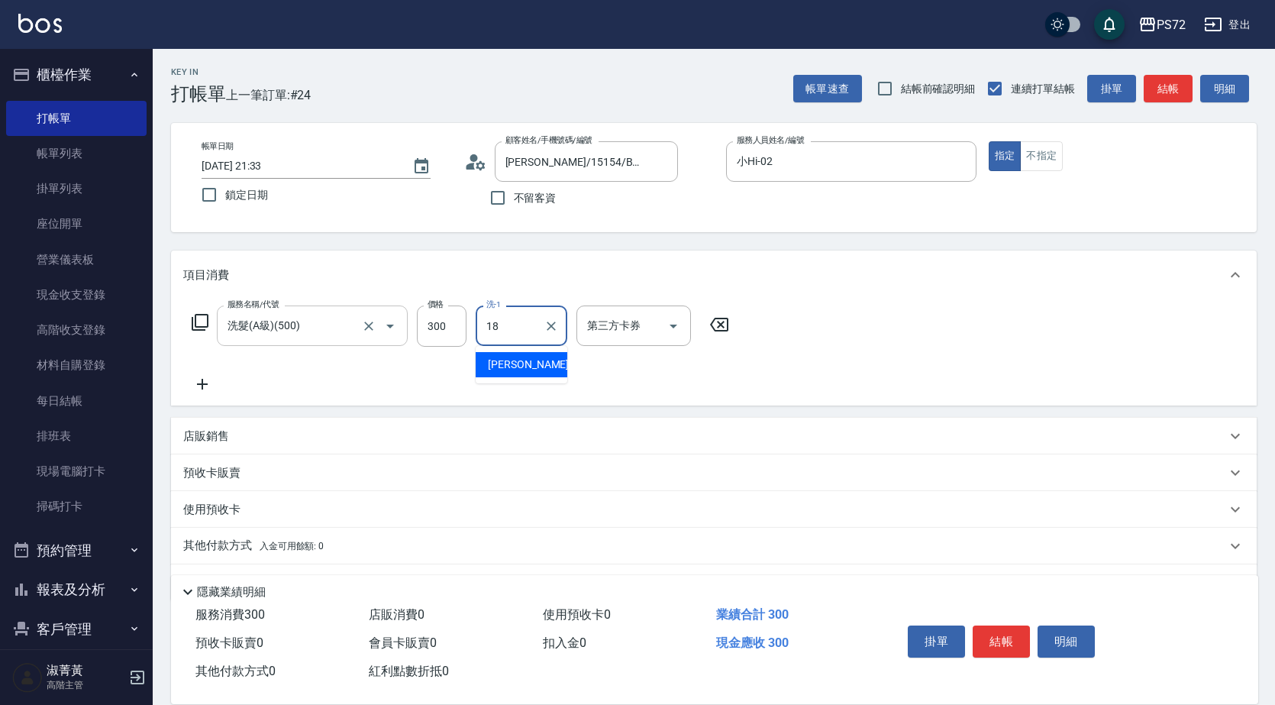
type input "[PERSON_NAME]-18"
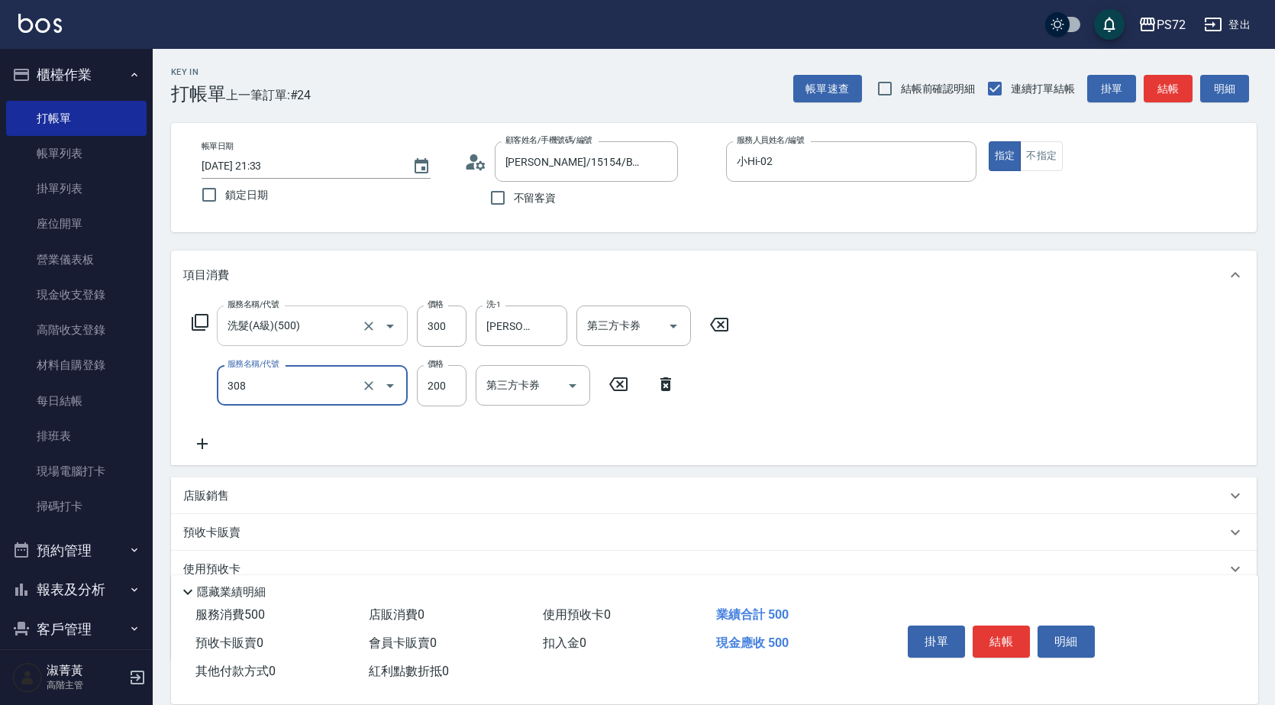
type input "學生剪髮(UP)(308)"
type input "350"
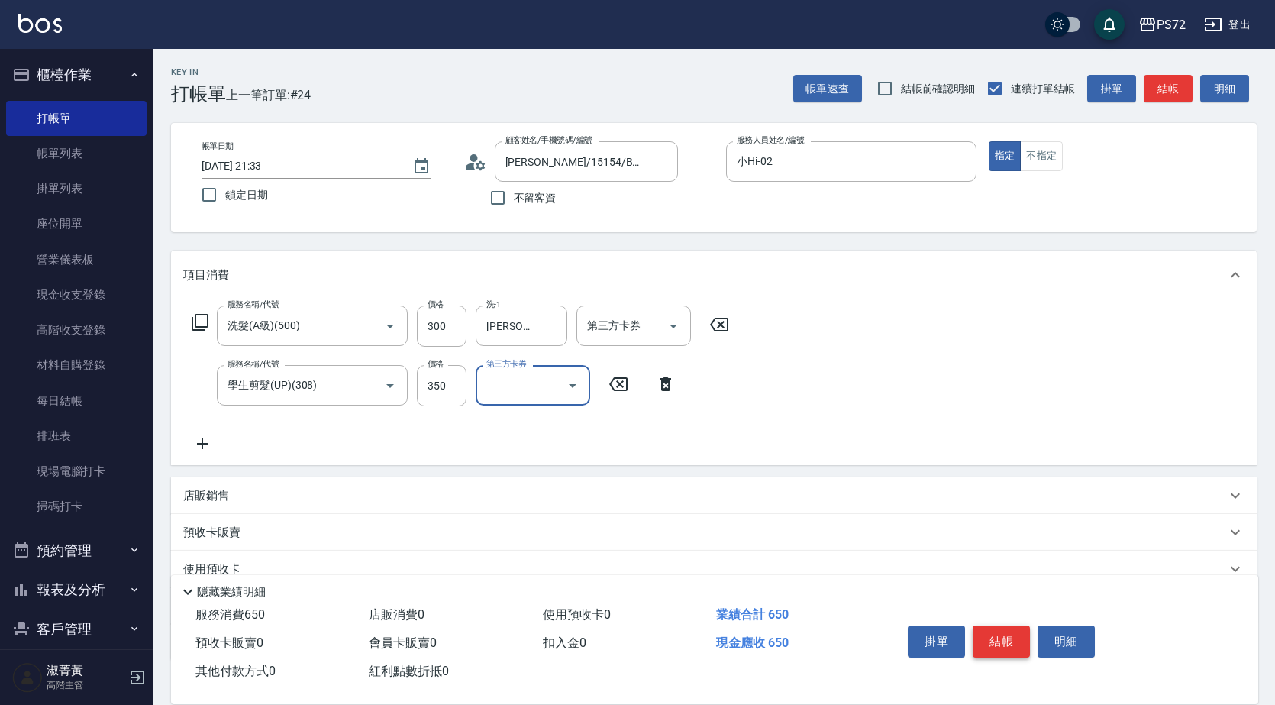
click at [1001, 628] on button "結帳" at bounding box center [1001, 641] width 57 height 32
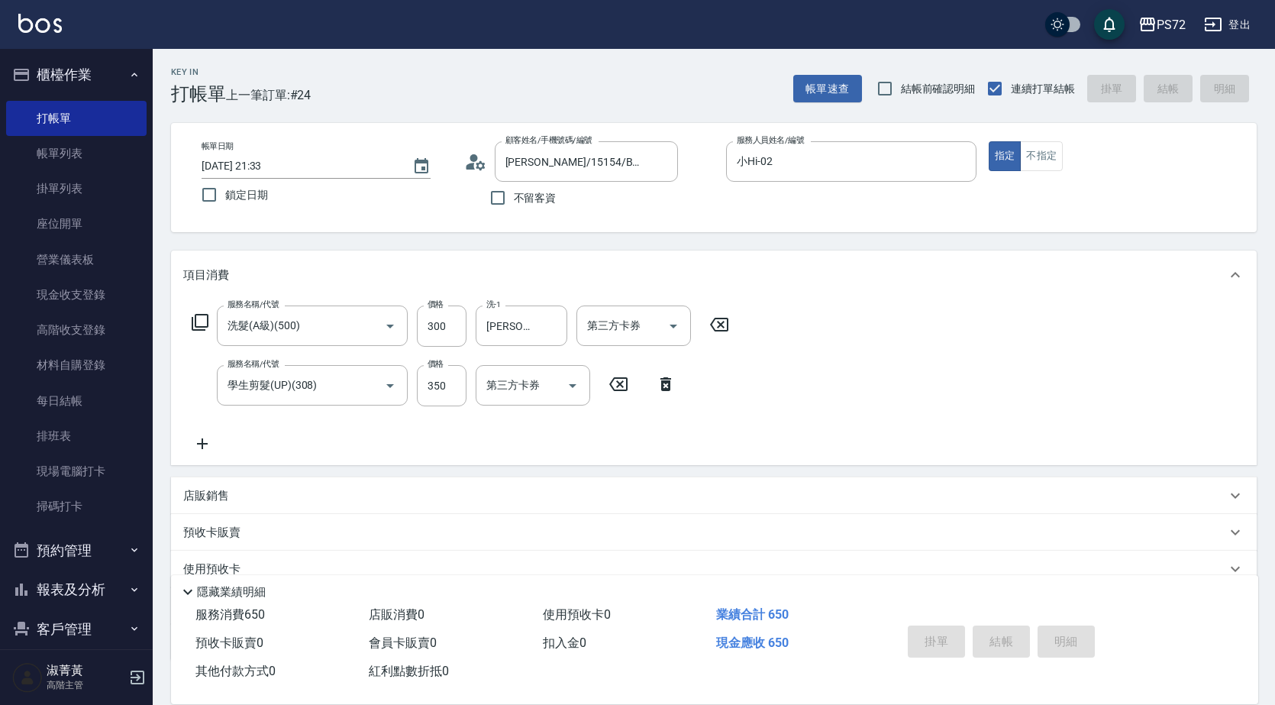
type input "[DATE] 21:34"
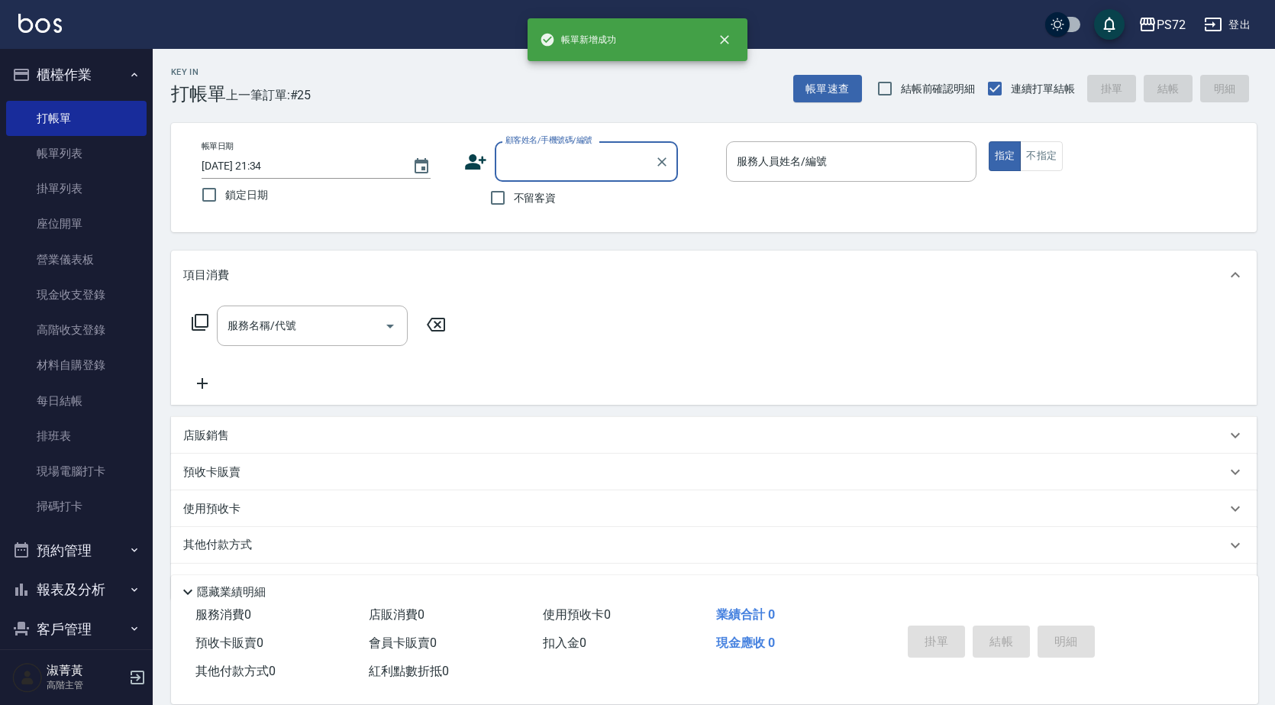
click at [543, 155] on input "顧客姓名/手機號碼/編號" at bounding box center [575, 161] width 147 height 27
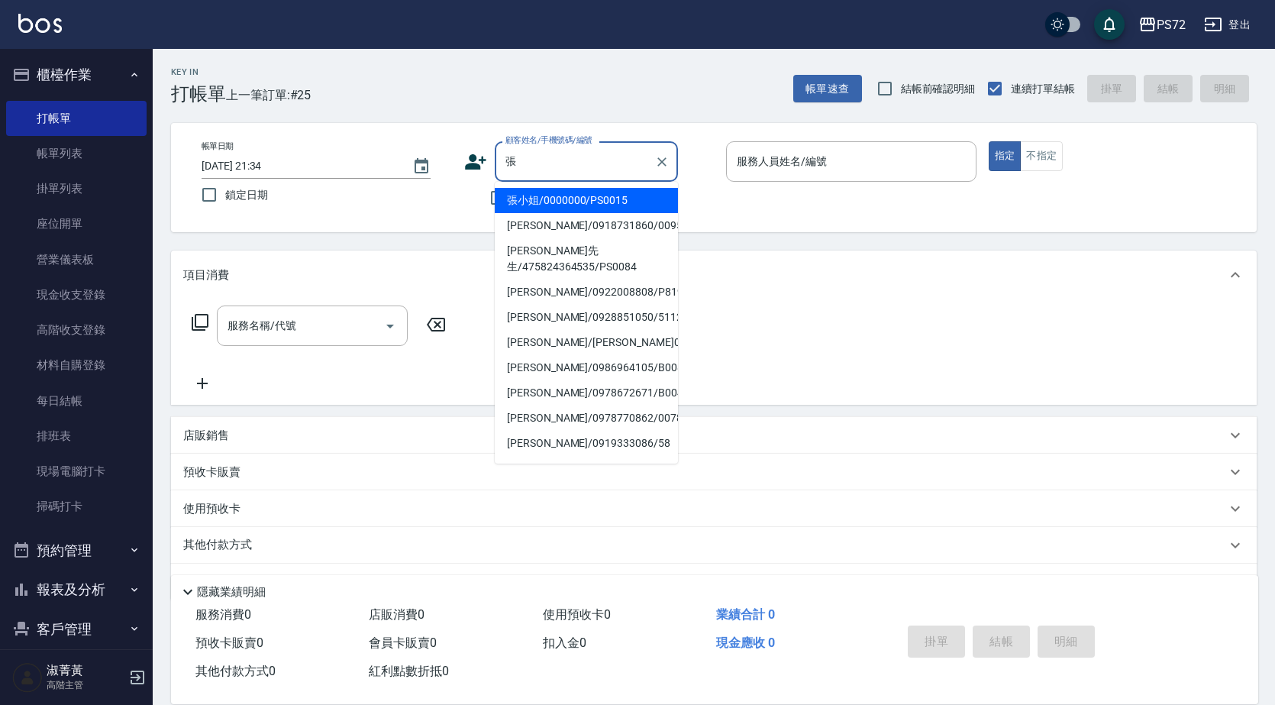
click at [566, 208] on li "張小姐/0000000/PS0015" at bounding box center [586, 200] width 183 height 25
type input "張小姐/0000000/PS0015"
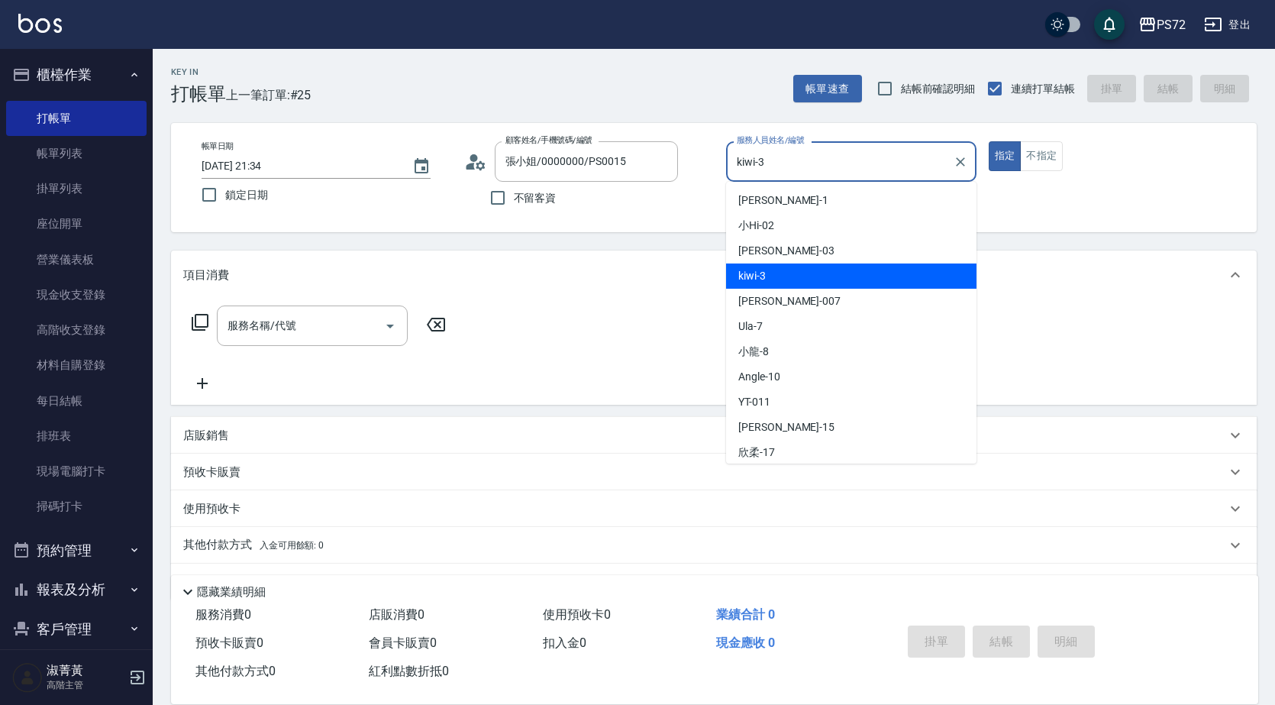
drag, startPoint x: 792, startPoint y: 156, endPoint x: 795, endPoint y: 172, distance: 15.4
click at [793, 156] on input "kiwi-3" at bounding box center [840, 161] width 214 height 27
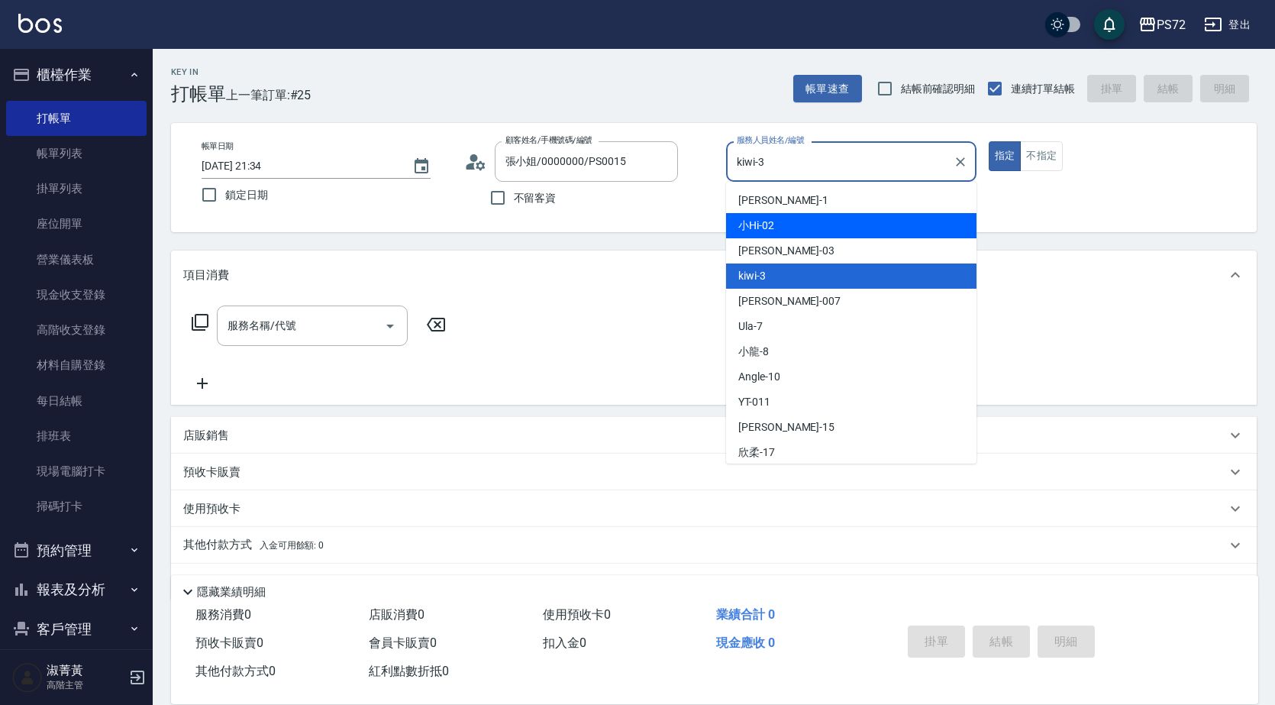
click at [798, 234] on div "小Hi -02" at bounding box center [851, 225] width 250 height 25
type input "小Hi-02"
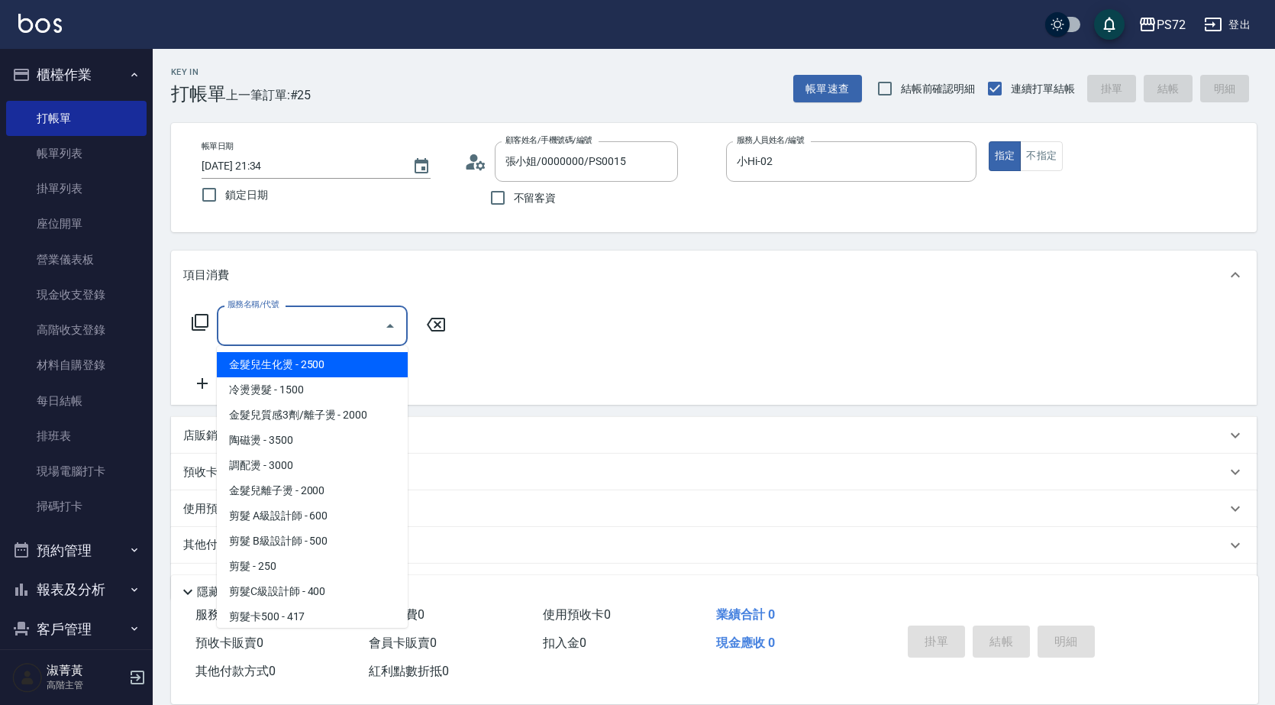
click at [262, 329] on input "服務名稱/代號" at bounding box center [301, 325] width 154 height 27
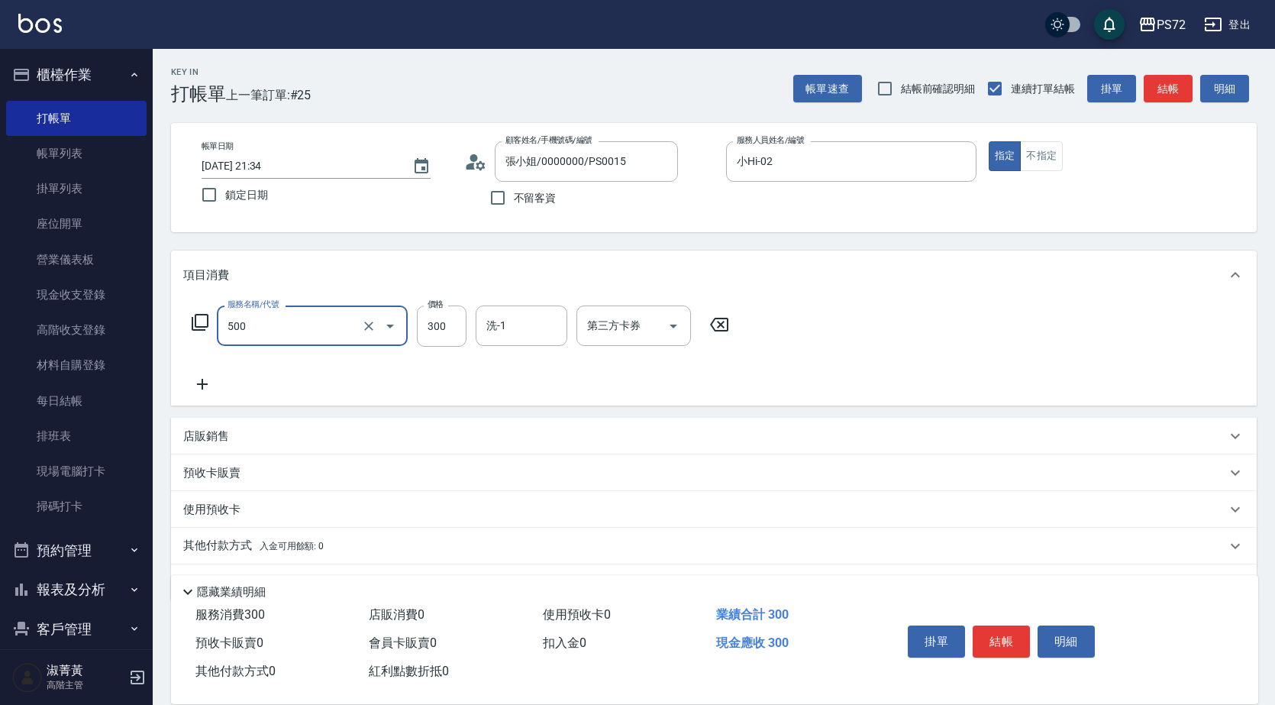
type input "洗髮(A級)(500)"
type input "250"
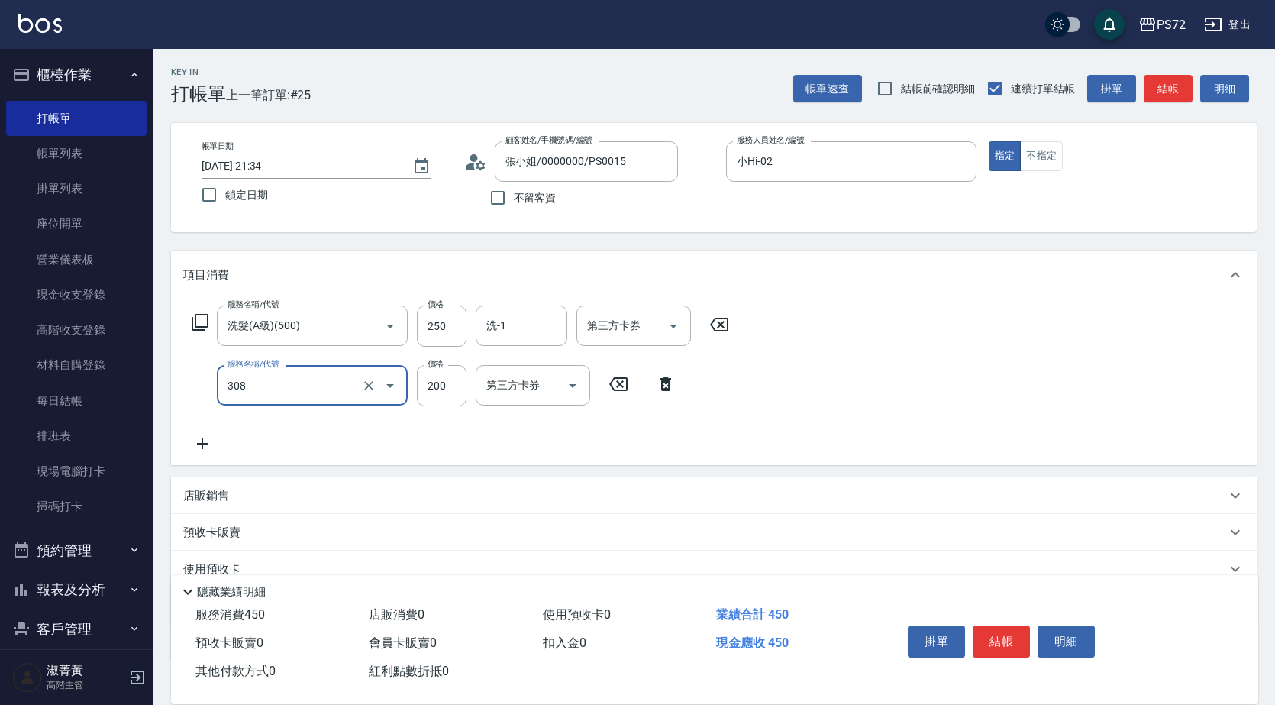
type input "學生剪髮(UP)(308)"
type input "300"
click at [1006, 632] on button "結帳" at bounding box center [1001, 641] width 57 height 32
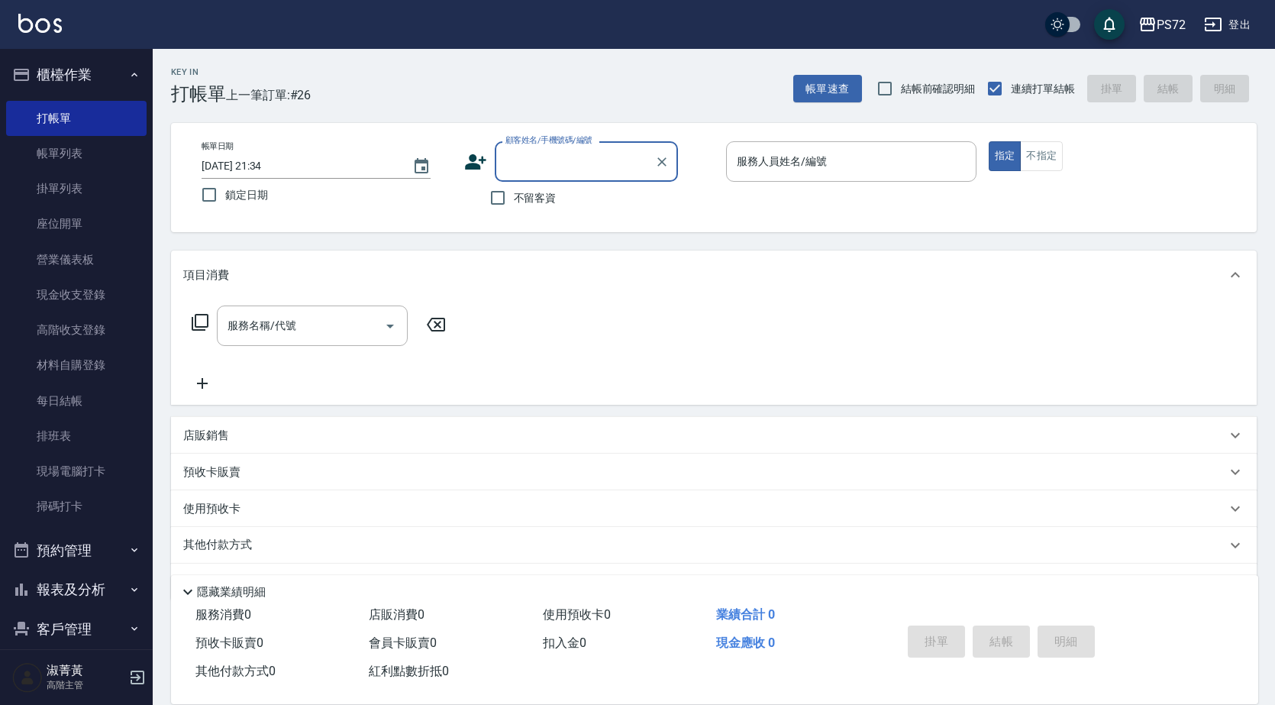
click at [522, 167] on input "顧客姓名/手機號碼/編號" at bounding box center [575, 161] width 147 height 27
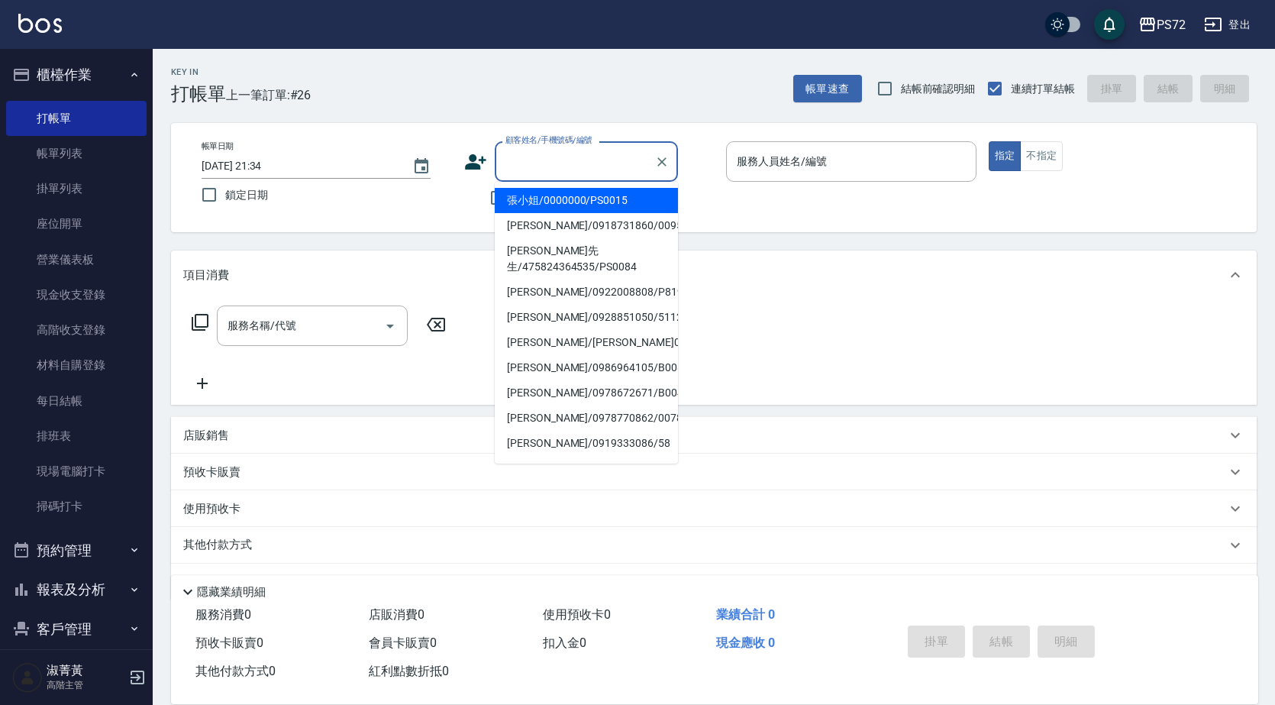
drag, startPoint x: 548, startPoint y: 201, endPoint x: 702, endPoint y: 173, distance: 156.6
click at [550, 198] on li "張小姐/0000000/PS0015" at bounding box center [586, 200] width 183 height 25
type input "張小姐/0000000/PS0015"
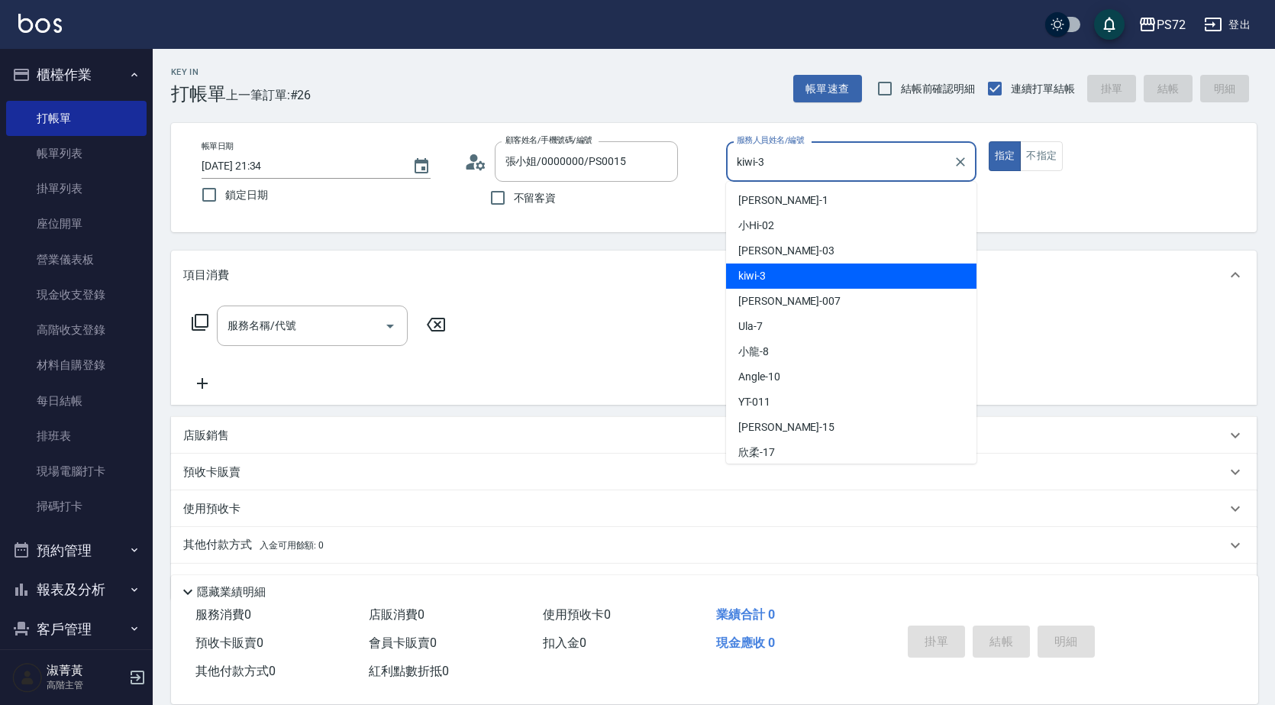
click at [766, 151] on input "kiwi-3" at bounding box center [840, 161] width 214 height 27
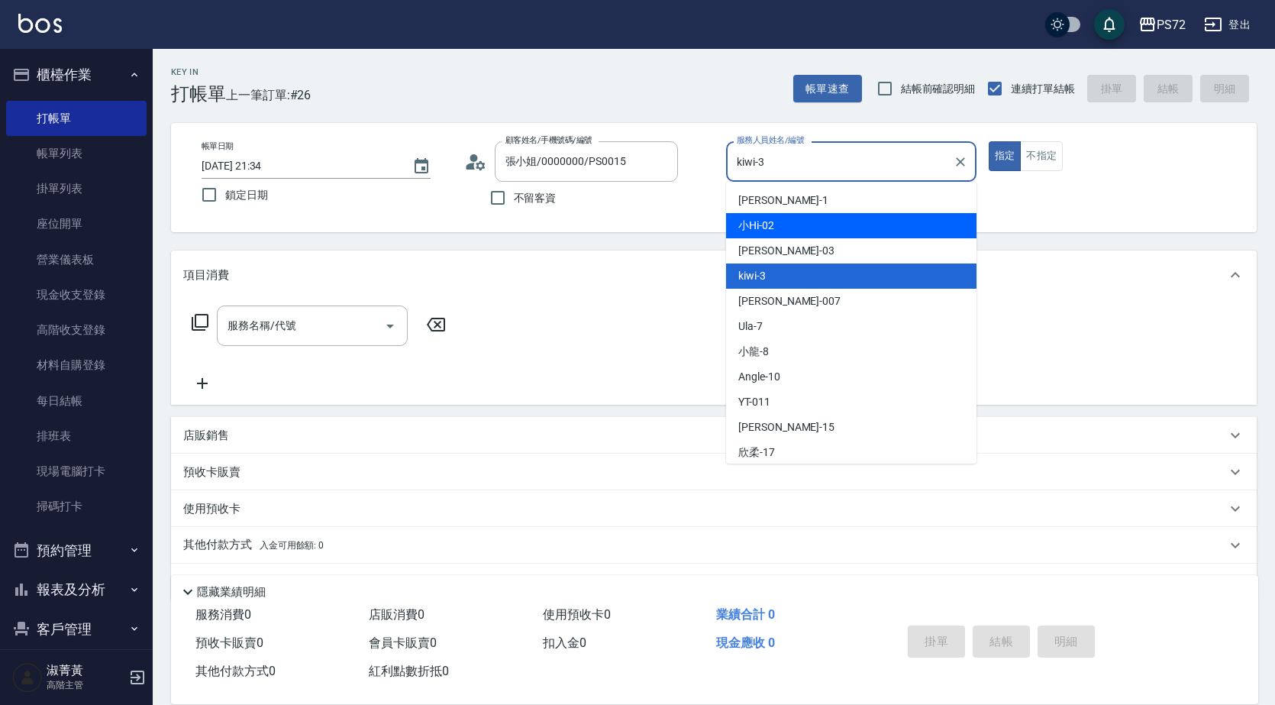
click at [785, 221] on div "小Hi -02" at bounding box center [851, 225] width 250 height 25
type input "小Hi-02"
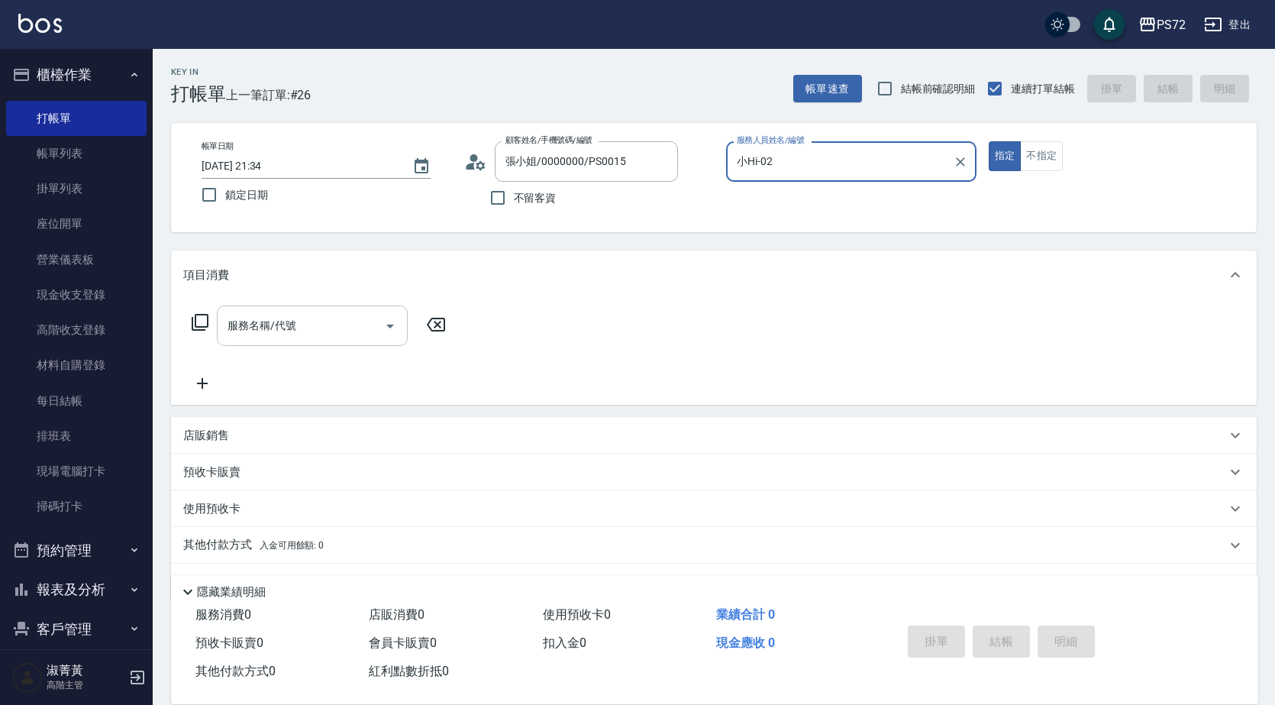
click at [243, 337] on input "服務名稱/代號" at bounding box center [301, 325] width 154 height 27
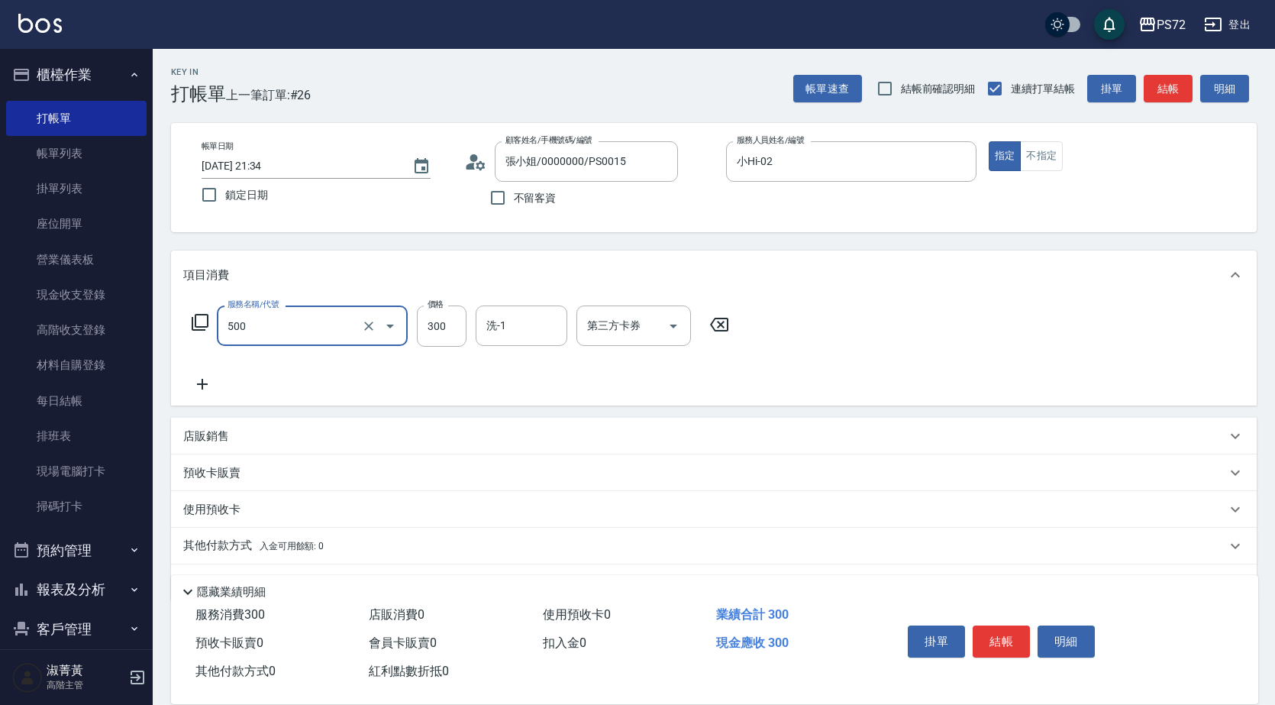
type input "洗髮(A級)(500)"
type input "250"
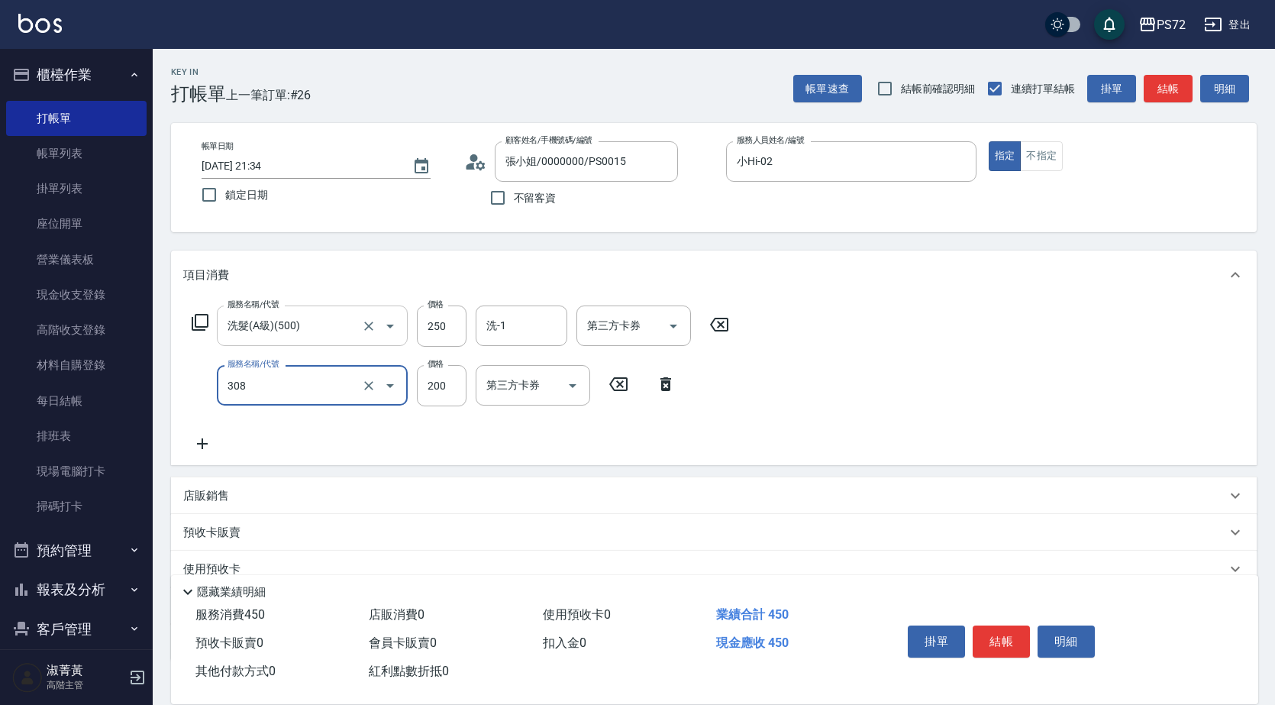
type input "學生剪髮(UP)(308)"
type input "300"
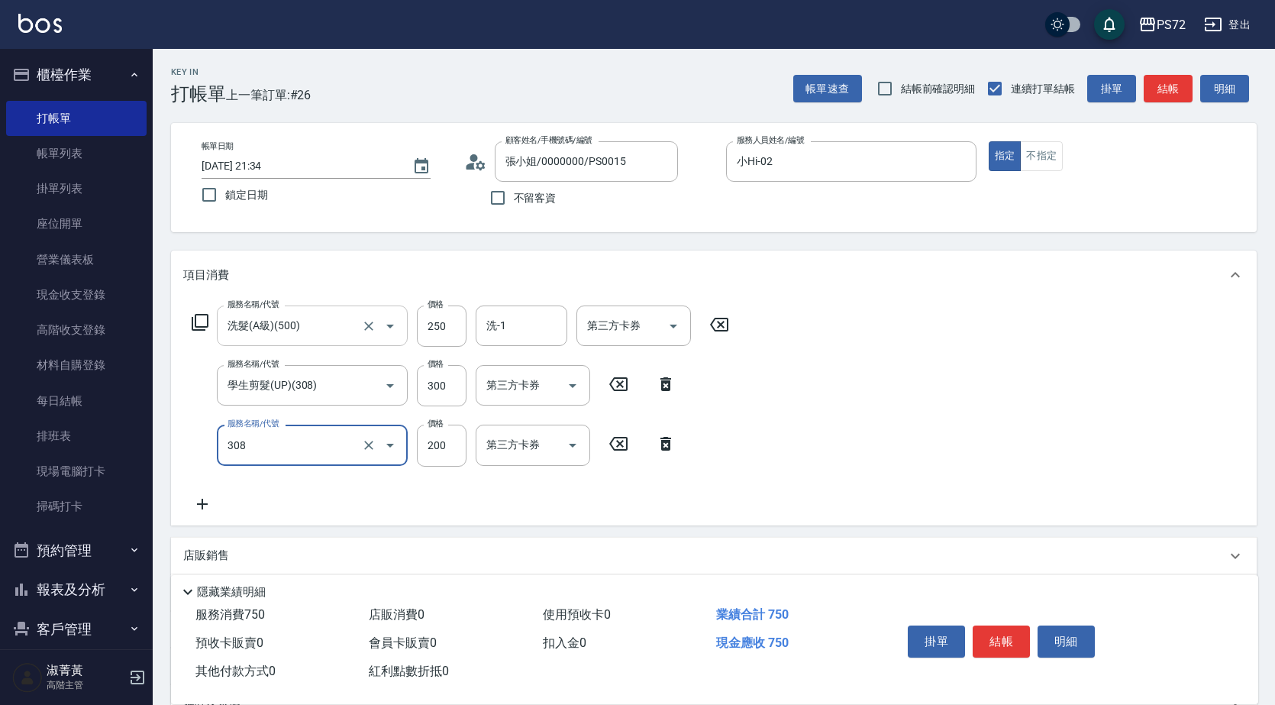
type input "學生剪髮(UP)(308)"
type input "350"
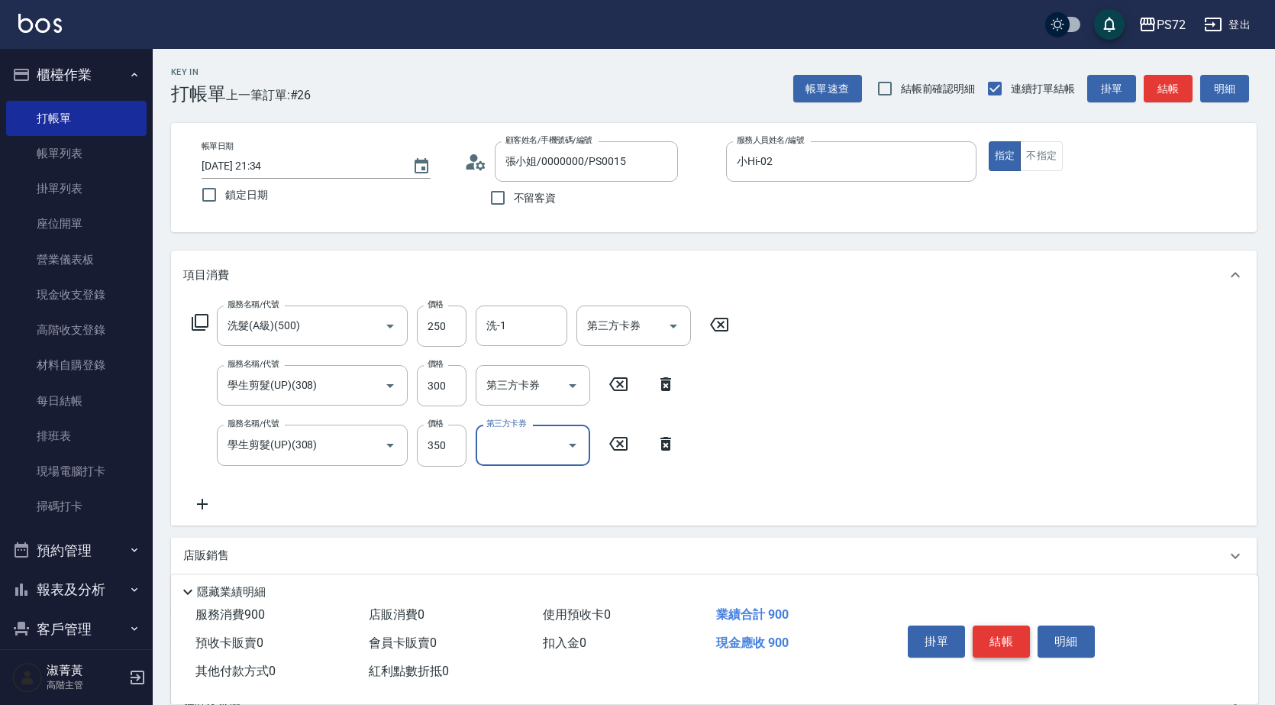
click at [1009, 635] on button "結帳" at bounding box center [1001, 641] width 57 height 32
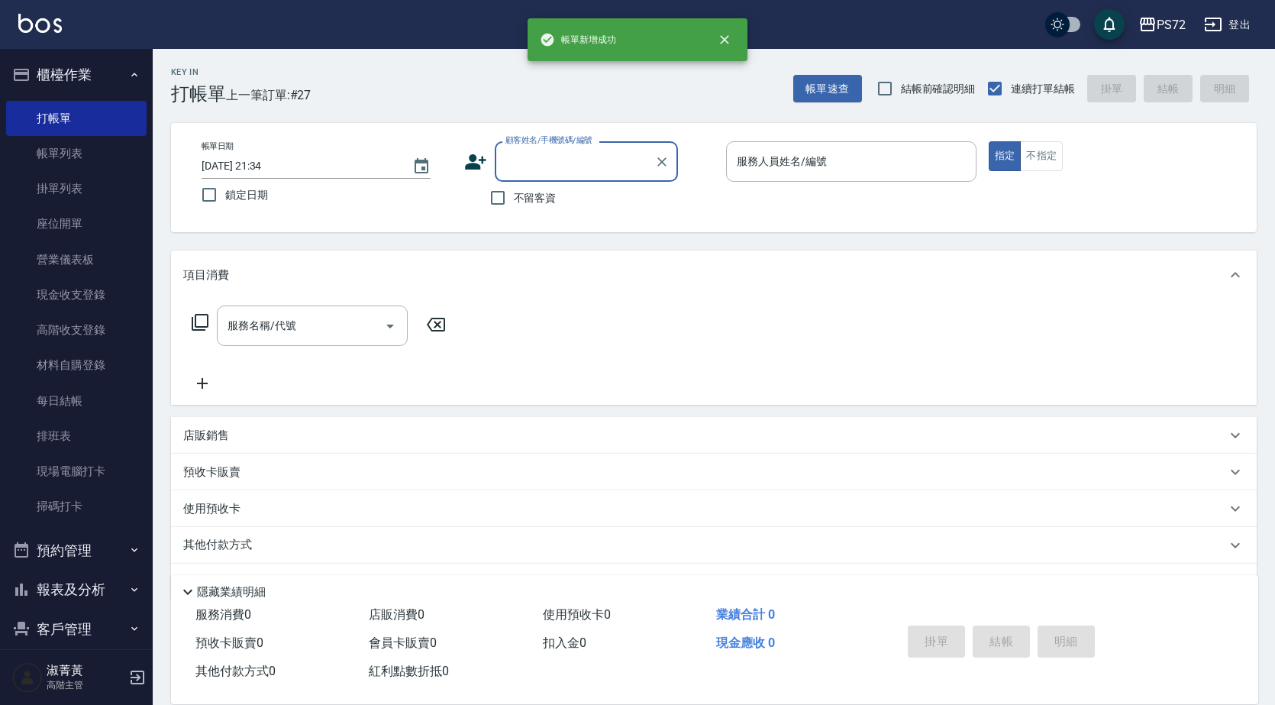
click at [524, 157] on input "顧客姓名/手機號碼/編號" at bounding box center [575, 161] width 147 height 27
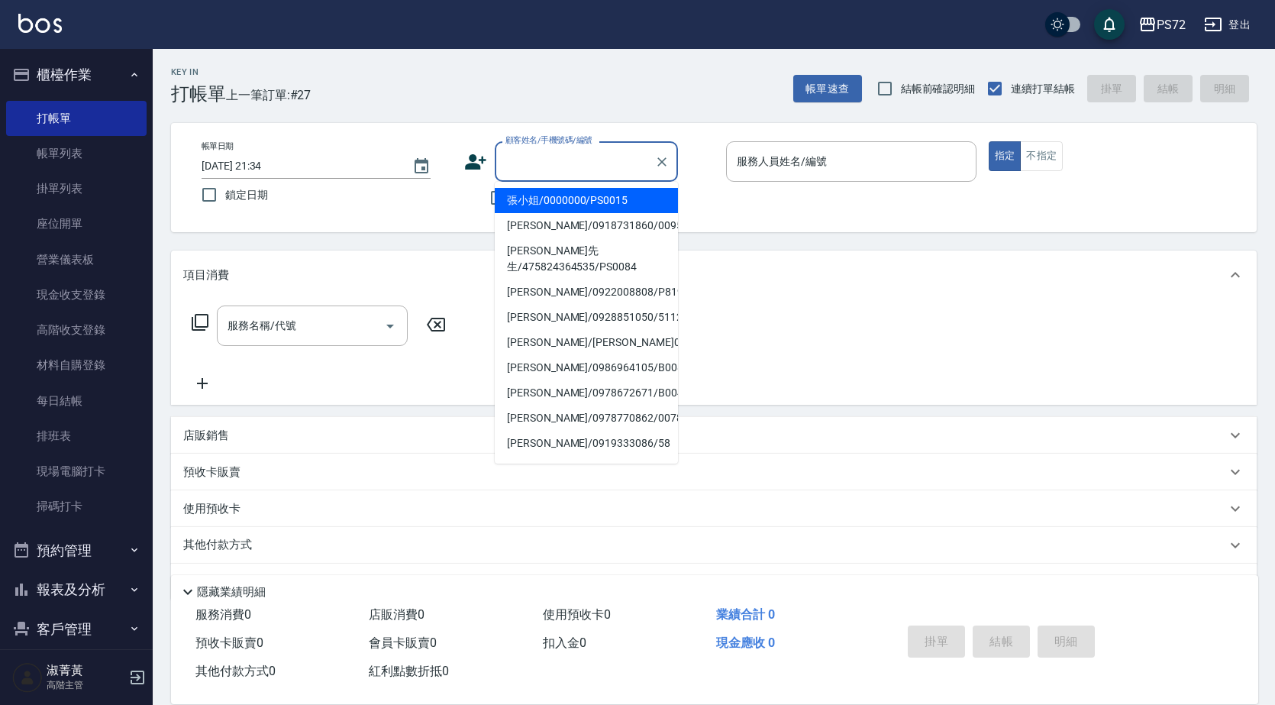
drag, startPoint x: 551, startPoint y: 197, endPoint x: 639, endPoint y: 195, distance: 87.8
click at [552, 197] on li "張小姐/0000000/PS0015" at bounding box center [586, 200] width 183 height 25
type input "張小姐/0000000/PS0015"
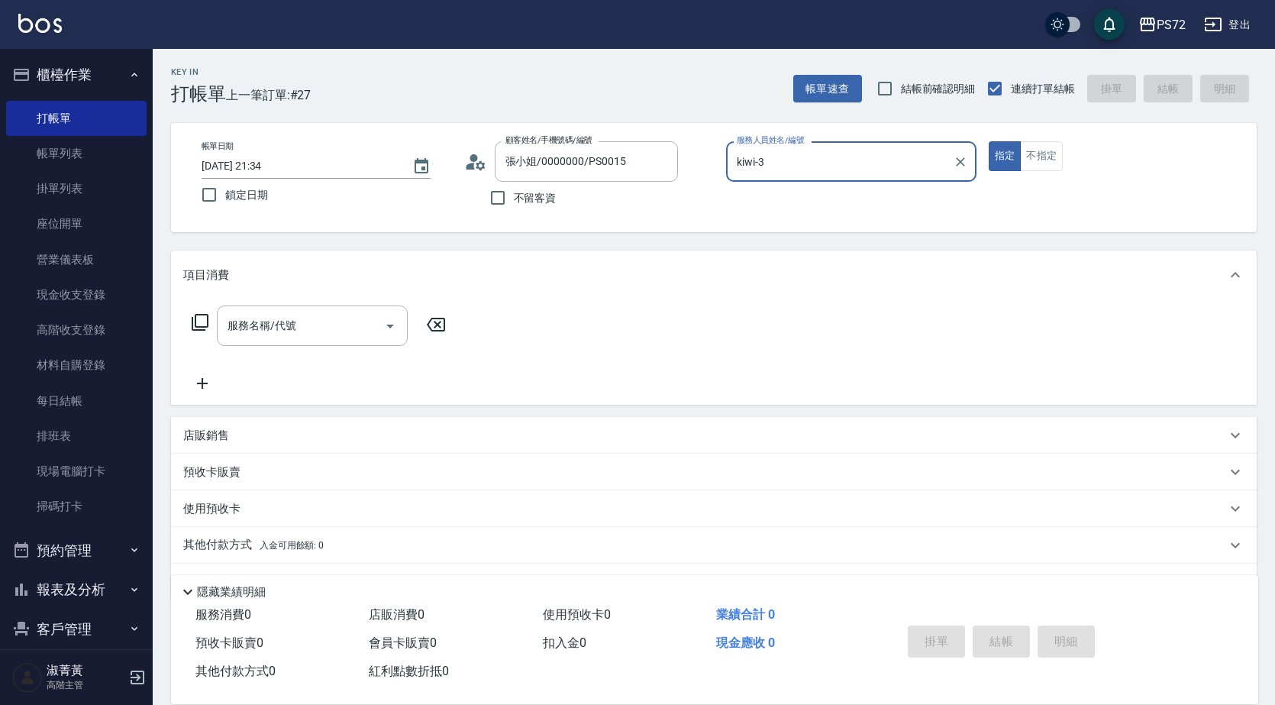
click at [785, 153] on input "kiwi-3" at bounding box center [840, 161] width 214 height 27
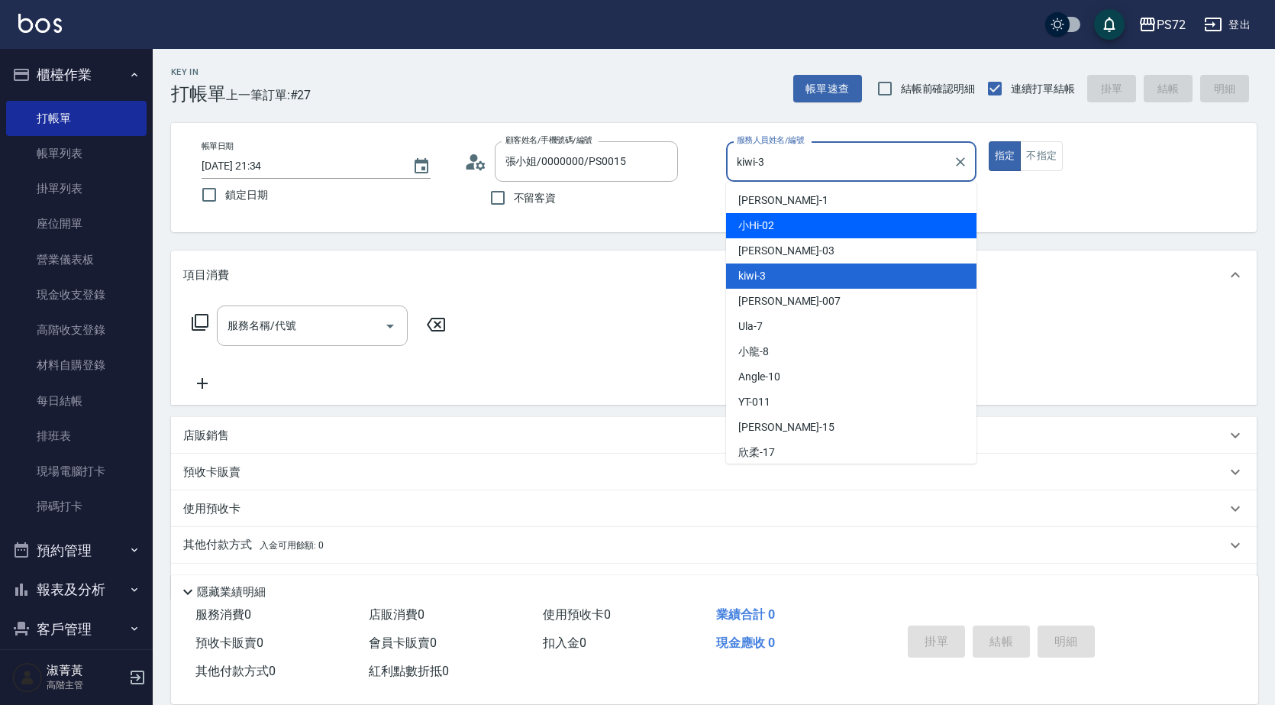
click at [781, 226] on div "小Hi -02" at bounding box center [851, 225] width 250 height 25
type input "小Hi-02"
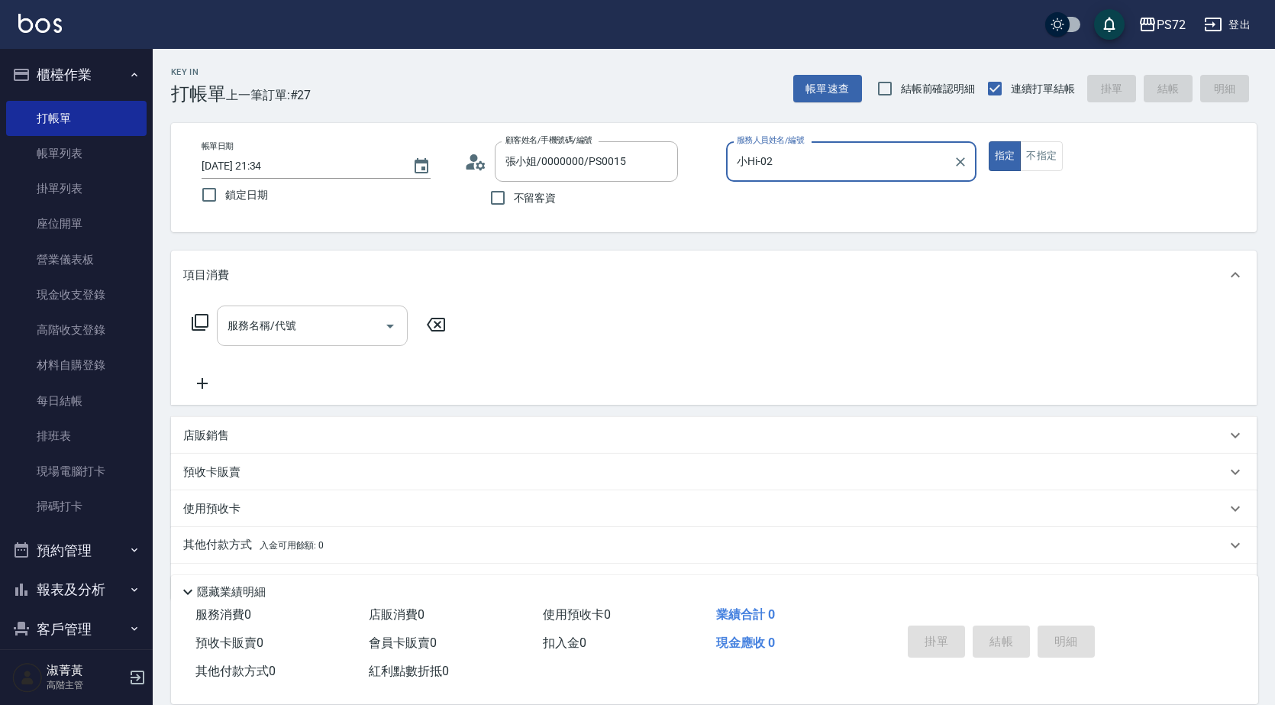
click at [337, 331] on input "服務名稱/代號" at bounding box center [301, 325] width 154 height 27
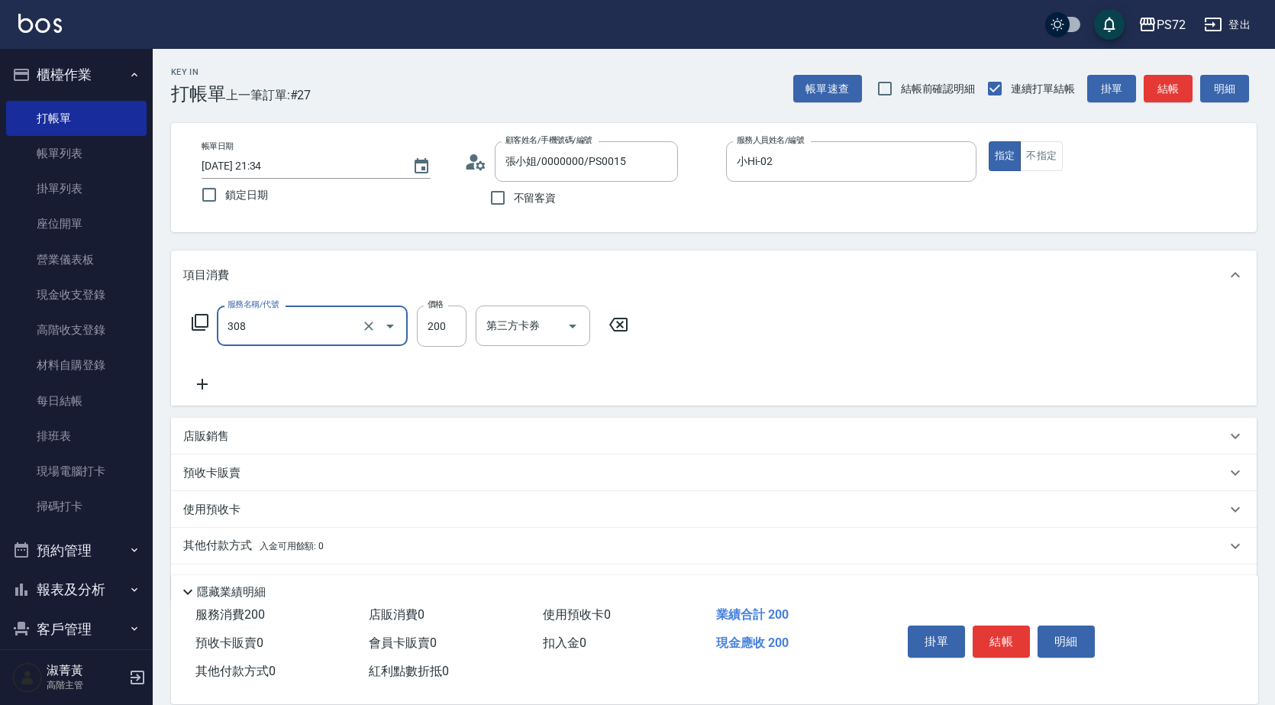
type input "學生剪髮(UP)(308)"
type input "300"
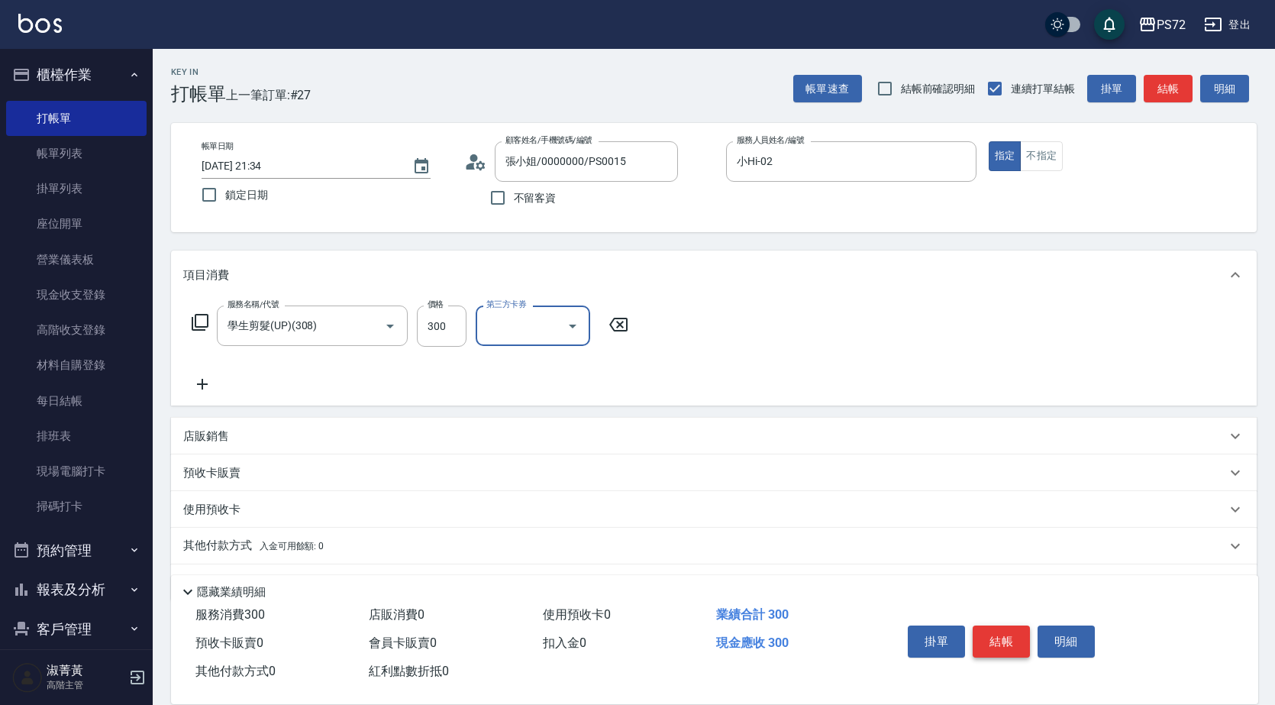
click at [1006, 642] on button "結帳" at bounding box center [1001, 641] width 57 height 32
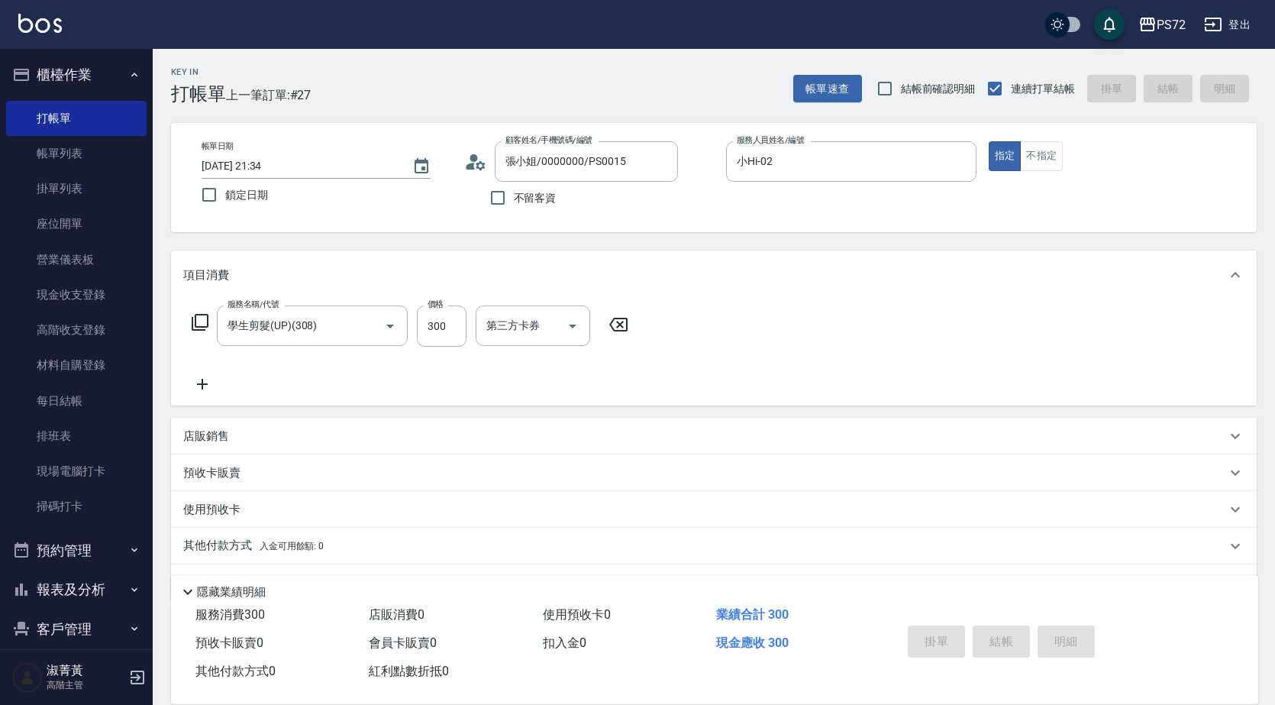
type input "[DATE] 21:35"
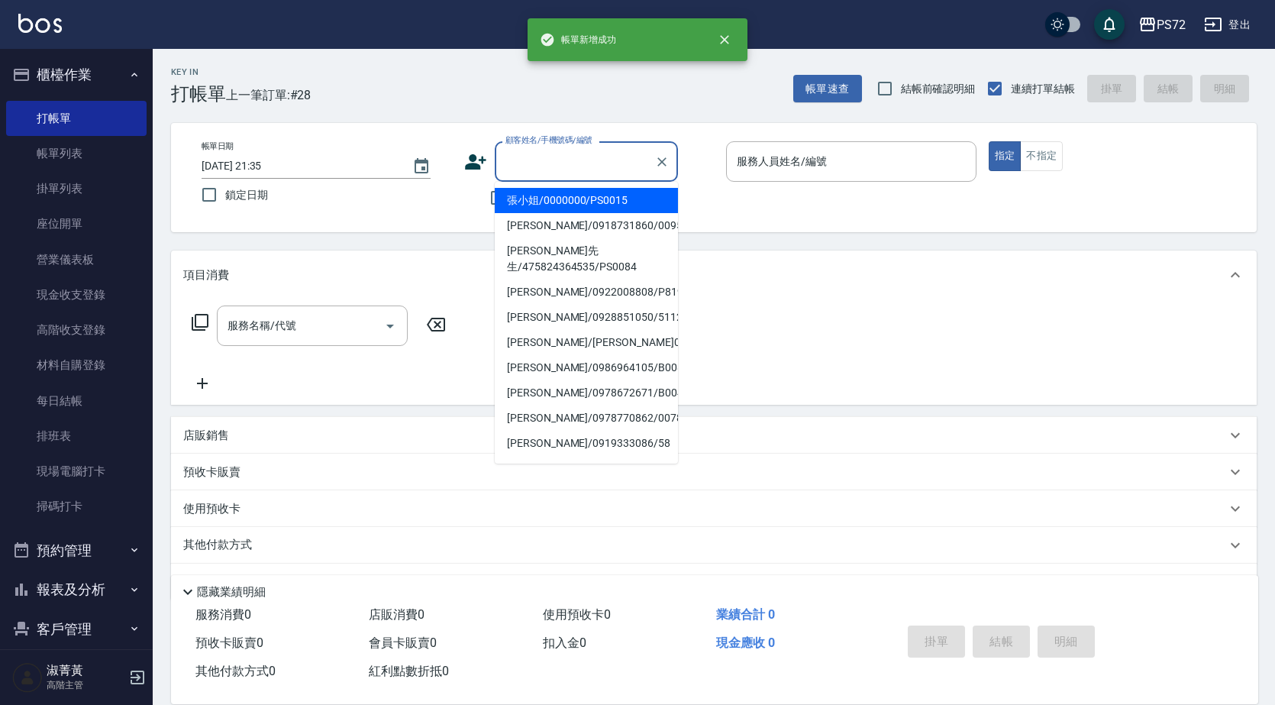
click at [548, 173] on input "顧客姓名/手機號碼/編號" at bounding box center [575, 161] width 147 height 27
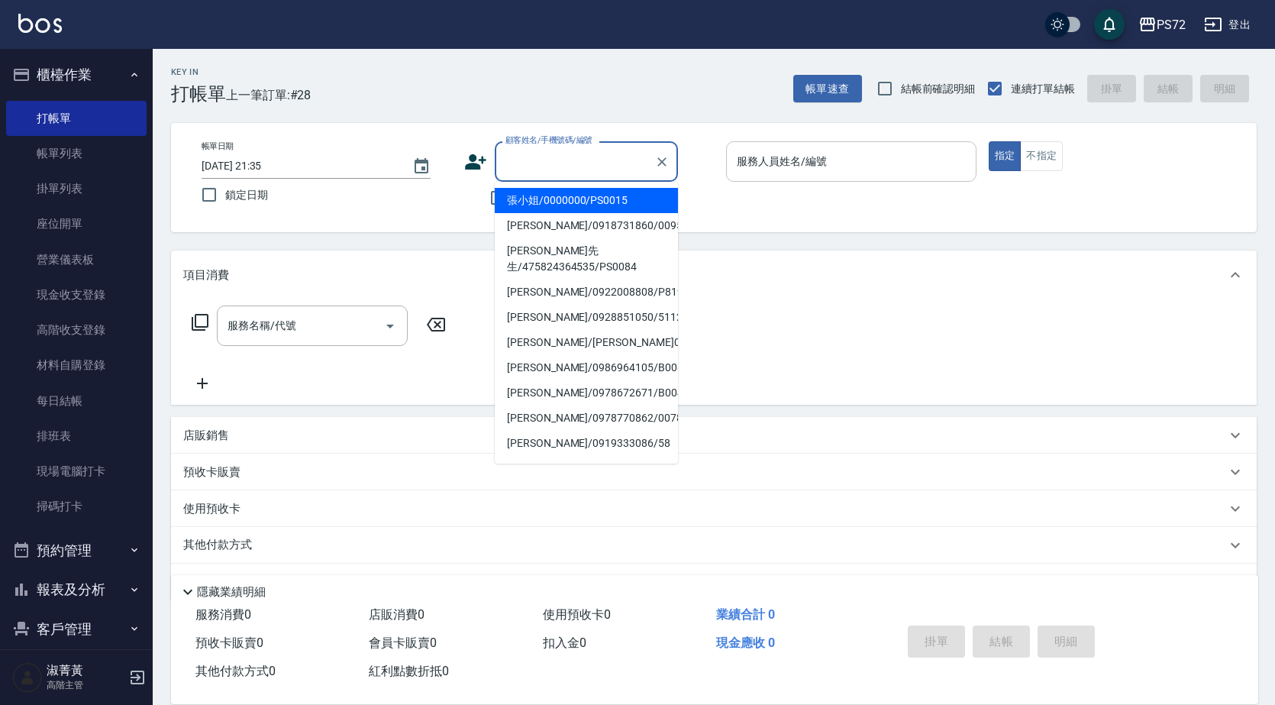
drag, startPoint x: 557, startPoint y: 210, endPoint x: 786, endPoint y: 171, distance: 231.5
click at [558, 210] on li "張小姐/0000000/PS0015" at bounding box center [586, 200] width 183 height 25
type input "張小姐/0000000/PS0015"
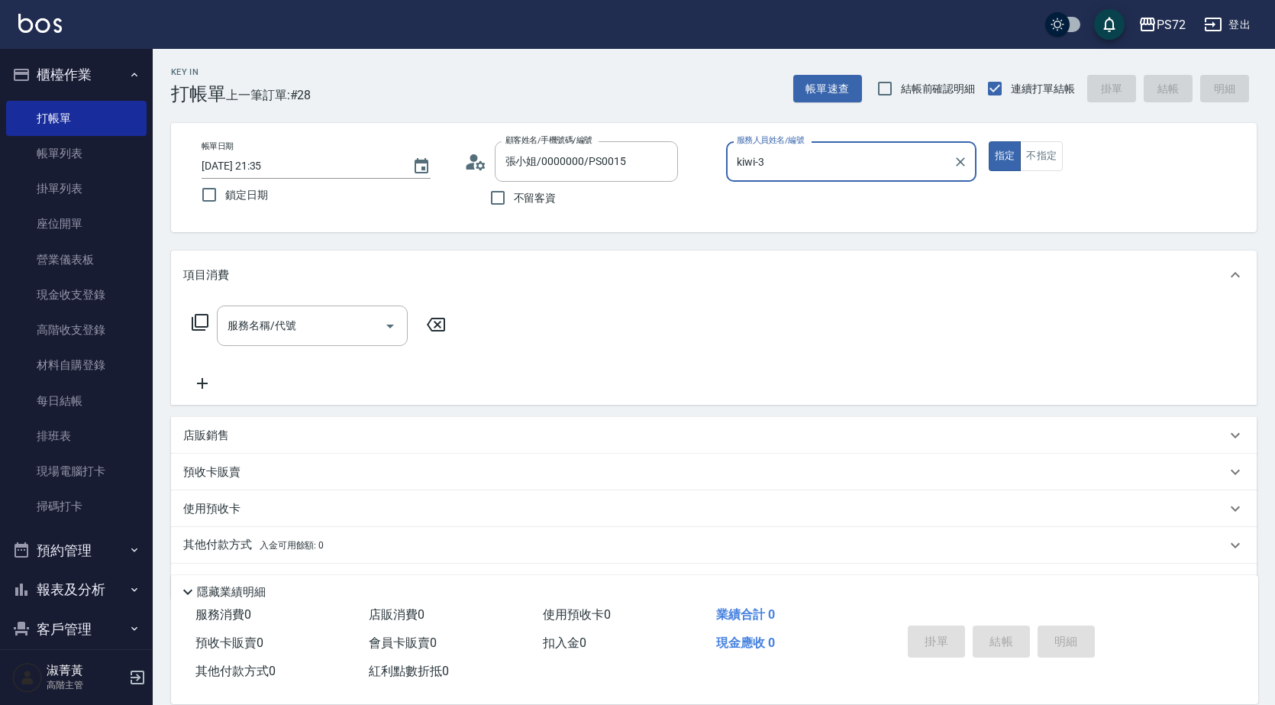
drag, startPoint x: 831, startPoint y: 154, endPoint x: 823, endPoint y: 176, distance: 23.0
click at [831, 154] on input "kiwi-3" at bounding box center [840, 161] width 214 height 27
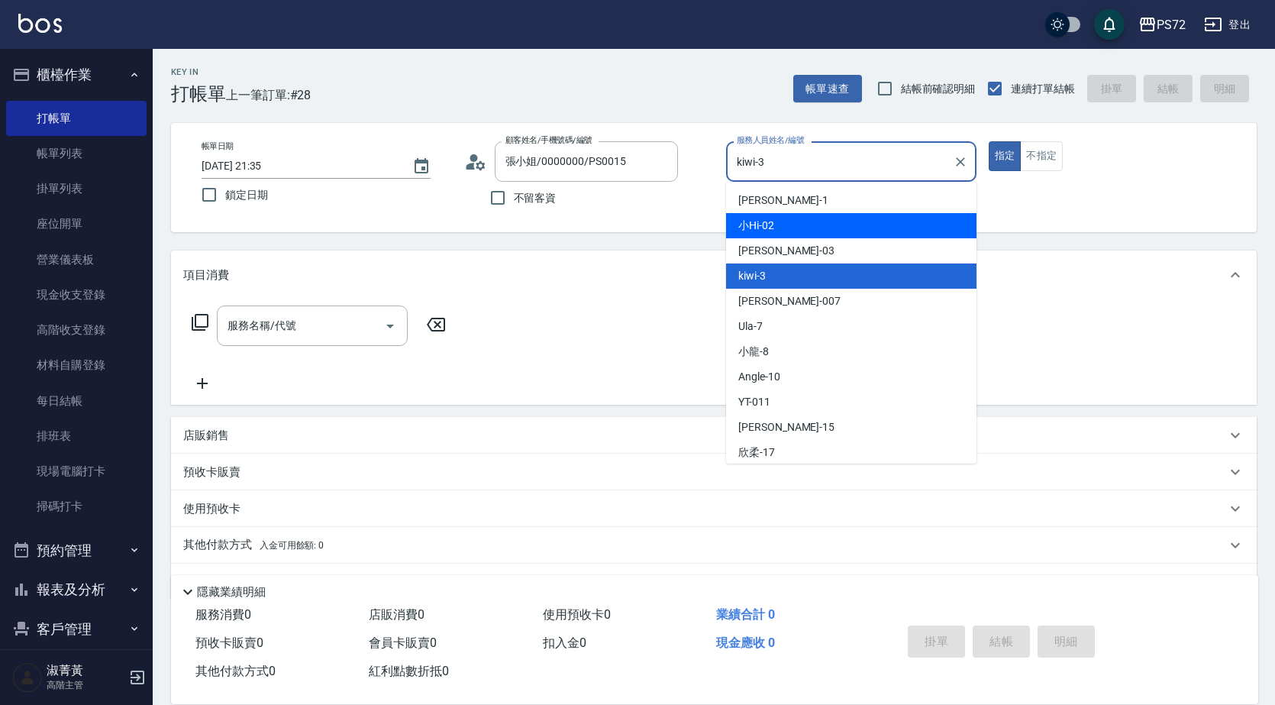
click at [789, 228] on div "小Hi -02" at bounding box center [851, 225] width 250 height 25
type input "小Hi-02"
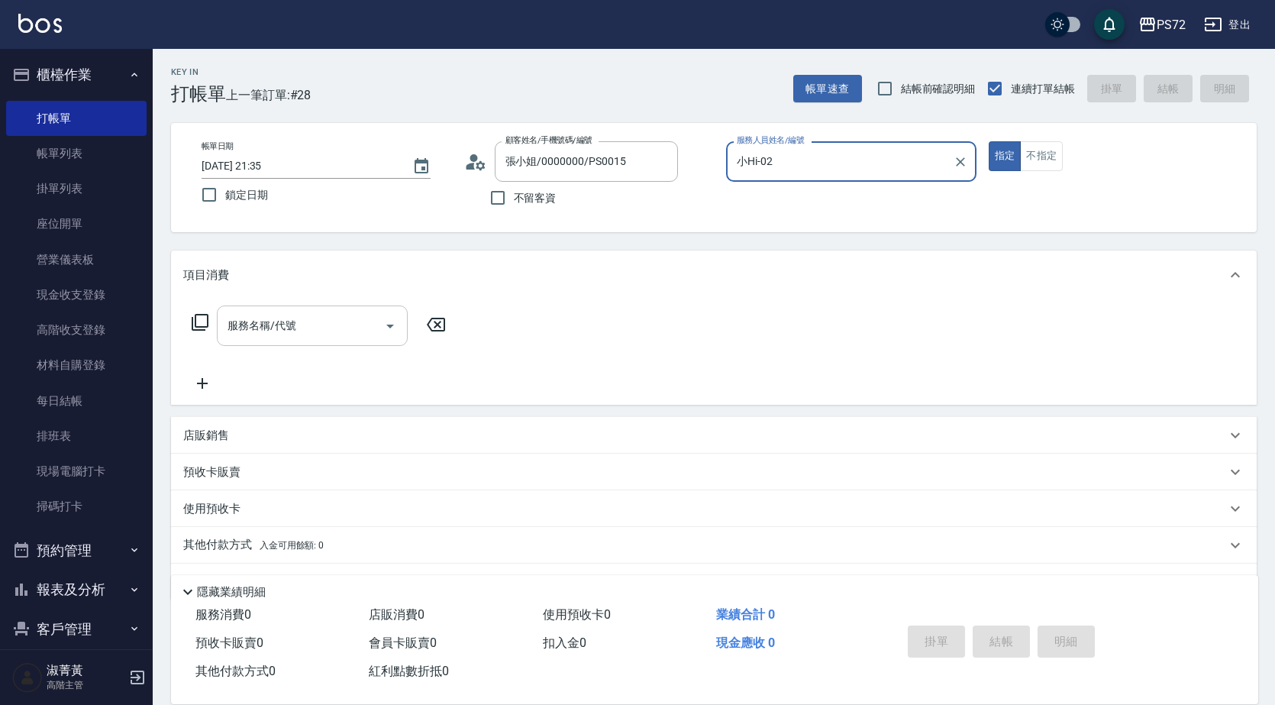
click at [289, 326] on div "服務名稱/代號 服務名稱/代號" at bounding box center [312, 325] width 191 height 40
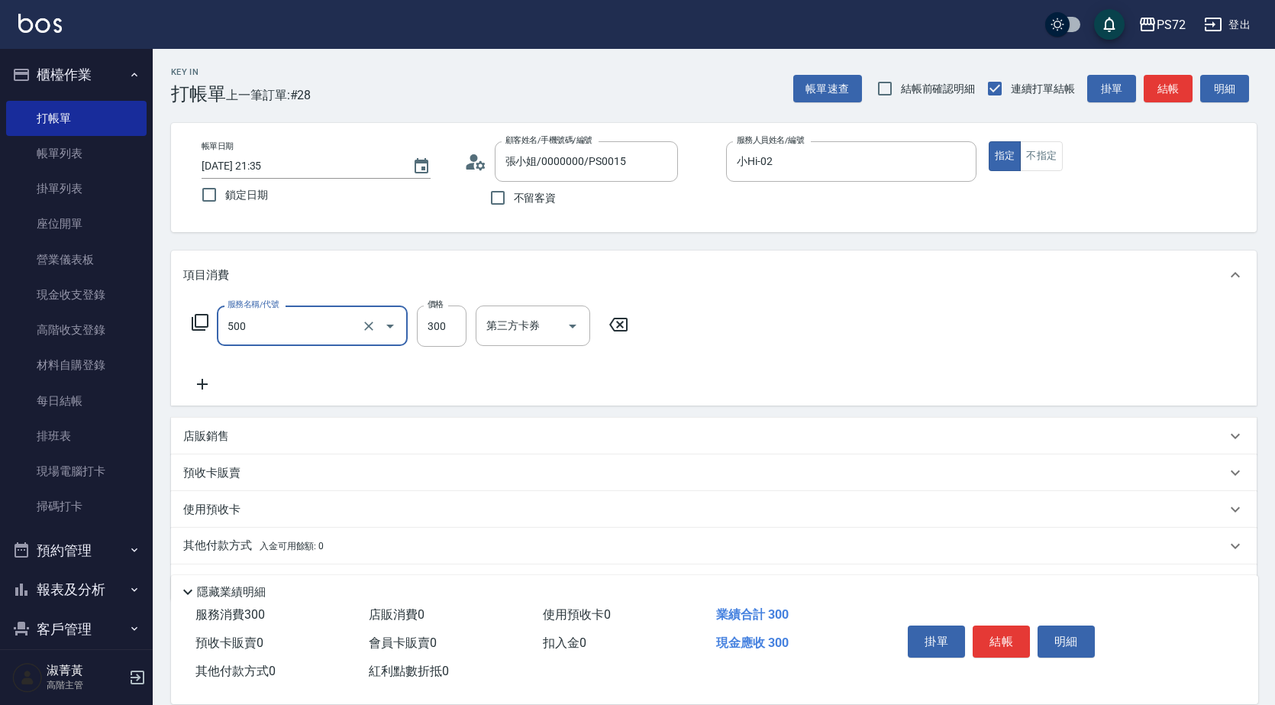
type input "洗髮(A級)(500)"
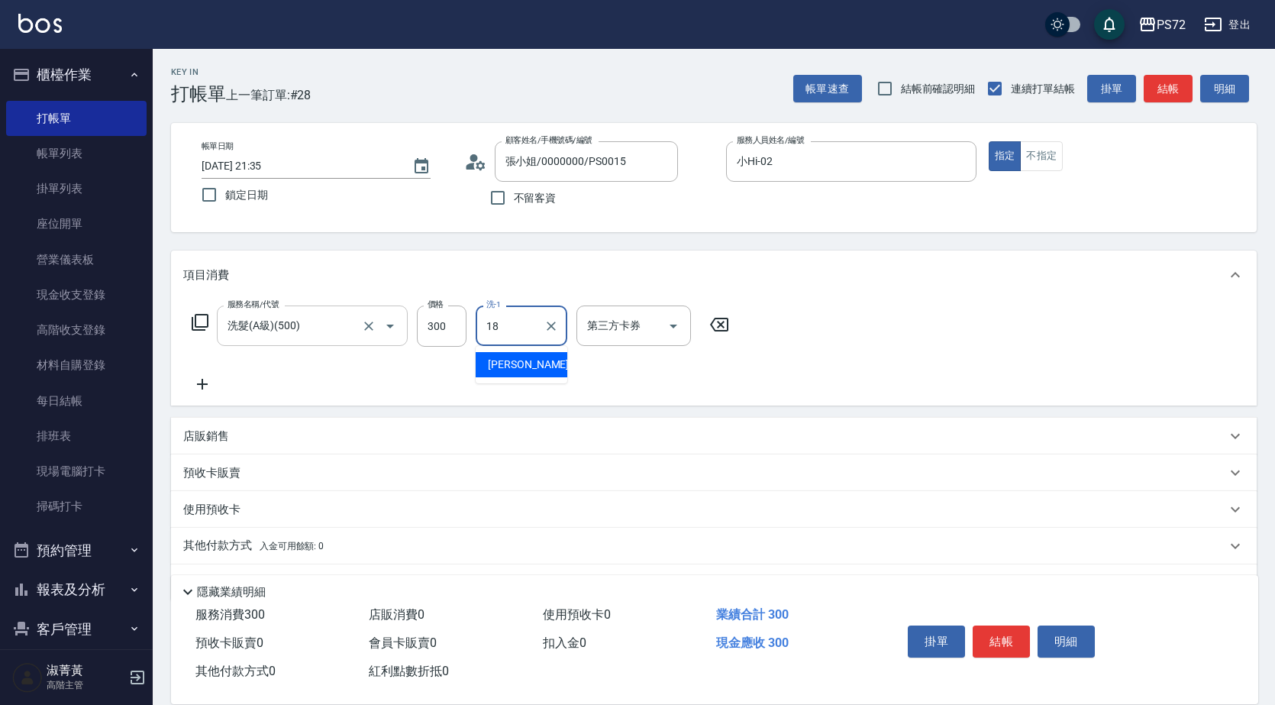
type input "[PERSON_NAME]-18"
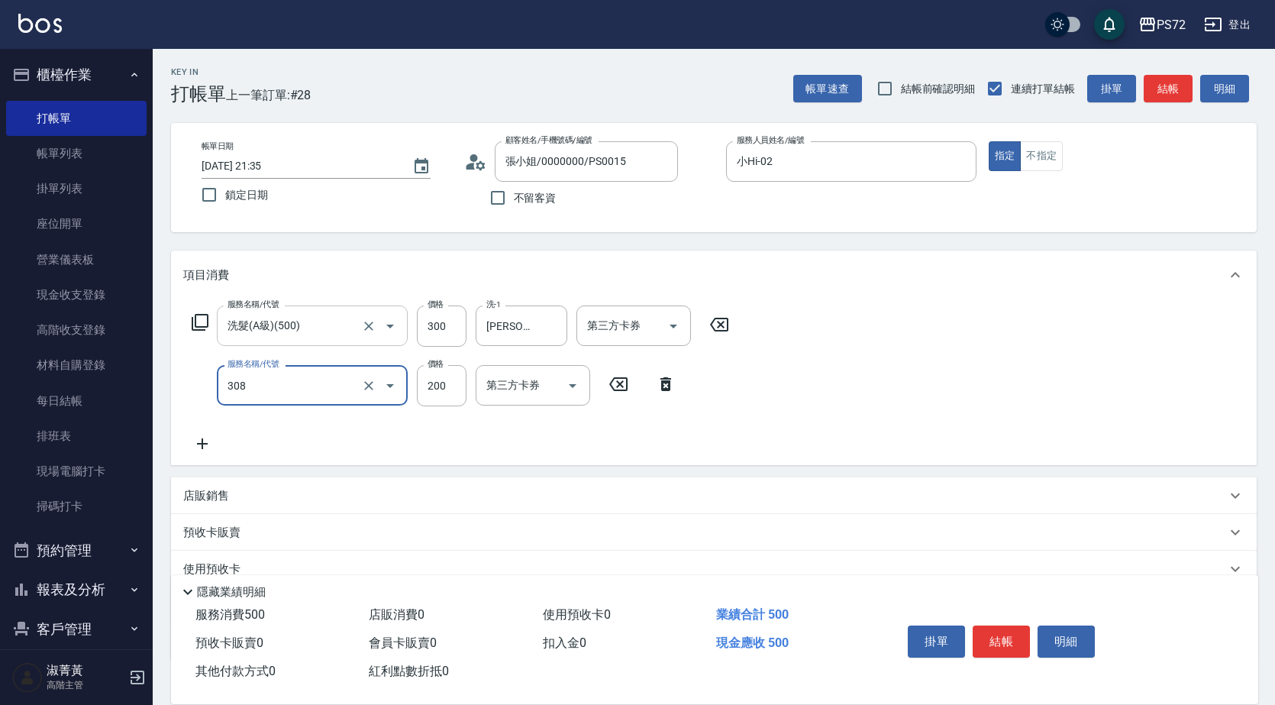
type input "學生剪髮(UP)(308)"
type input "350"
click at [1006, 631] on button "結帳" at bounding box center [1001, 641] width 57 height 32
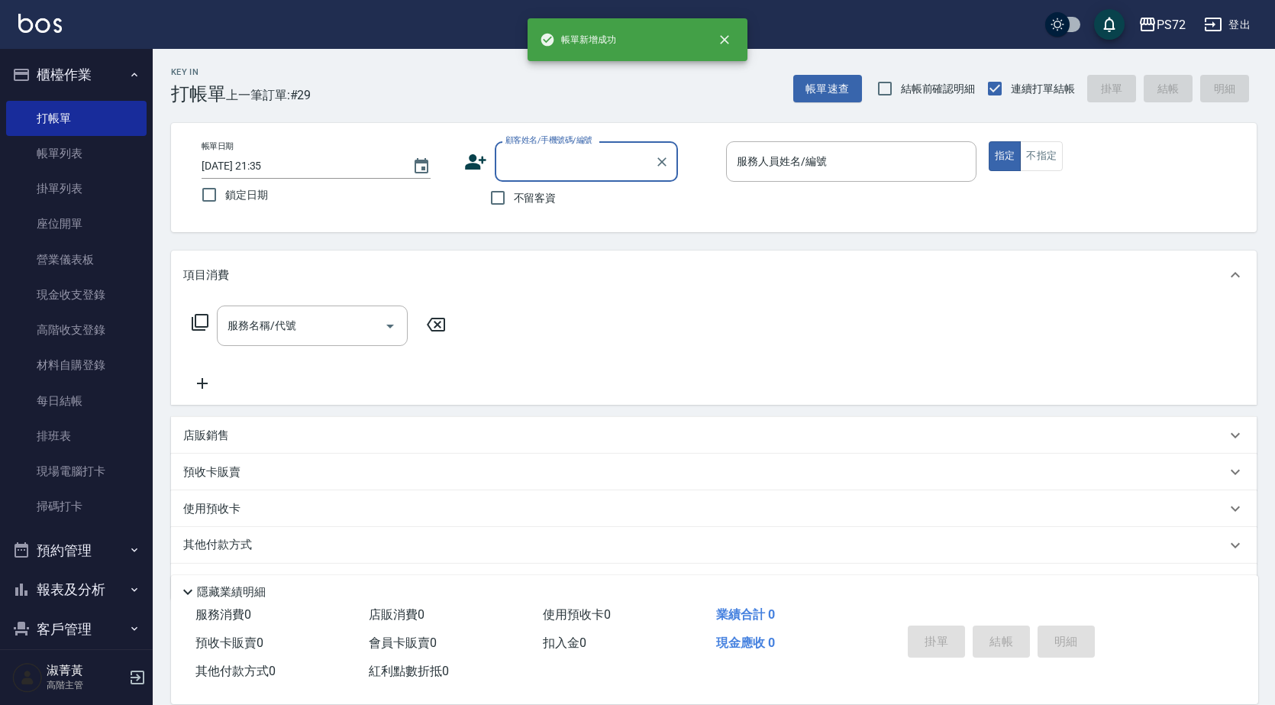
click at [542, 160] on input "顧客姓名/手機號碼/編號" at bounding box center [575, 161] width 147 height 27
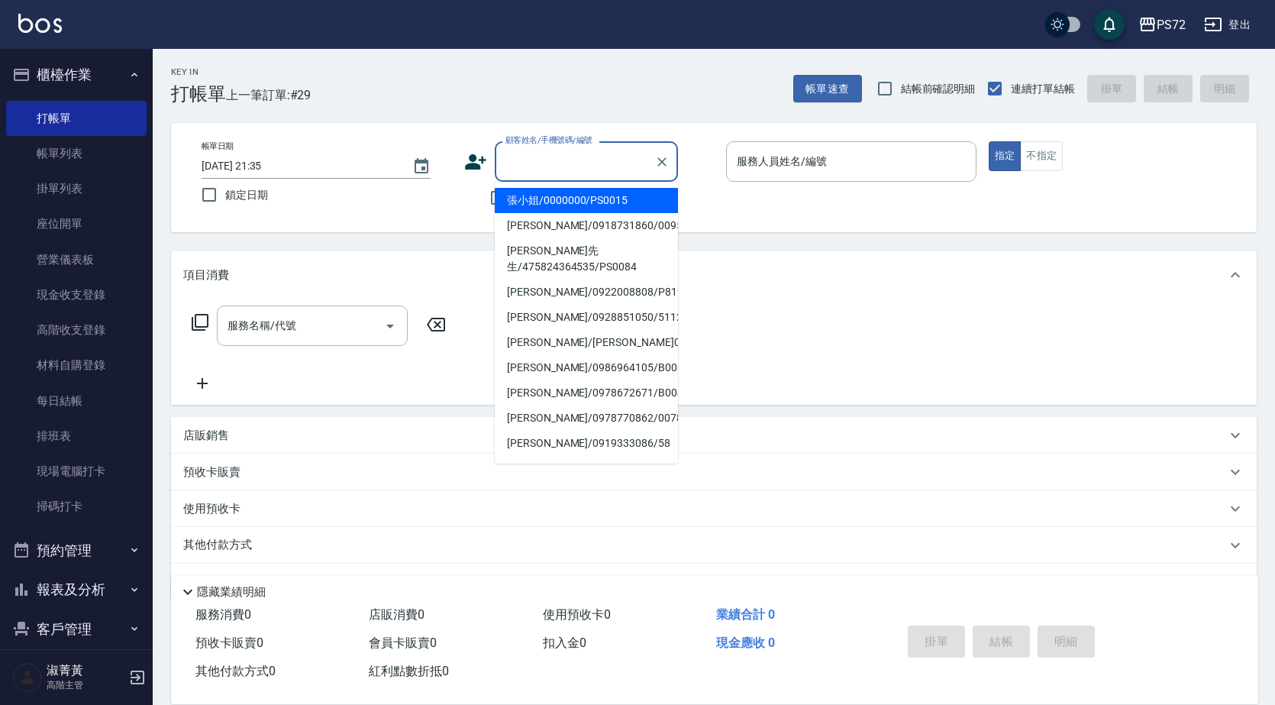
click at [567, 198] on li "張小姐/0000000/PS0015" at bounding box center [586, 200] width 183 height 25
type input "張小姐/0000000/PS0015"
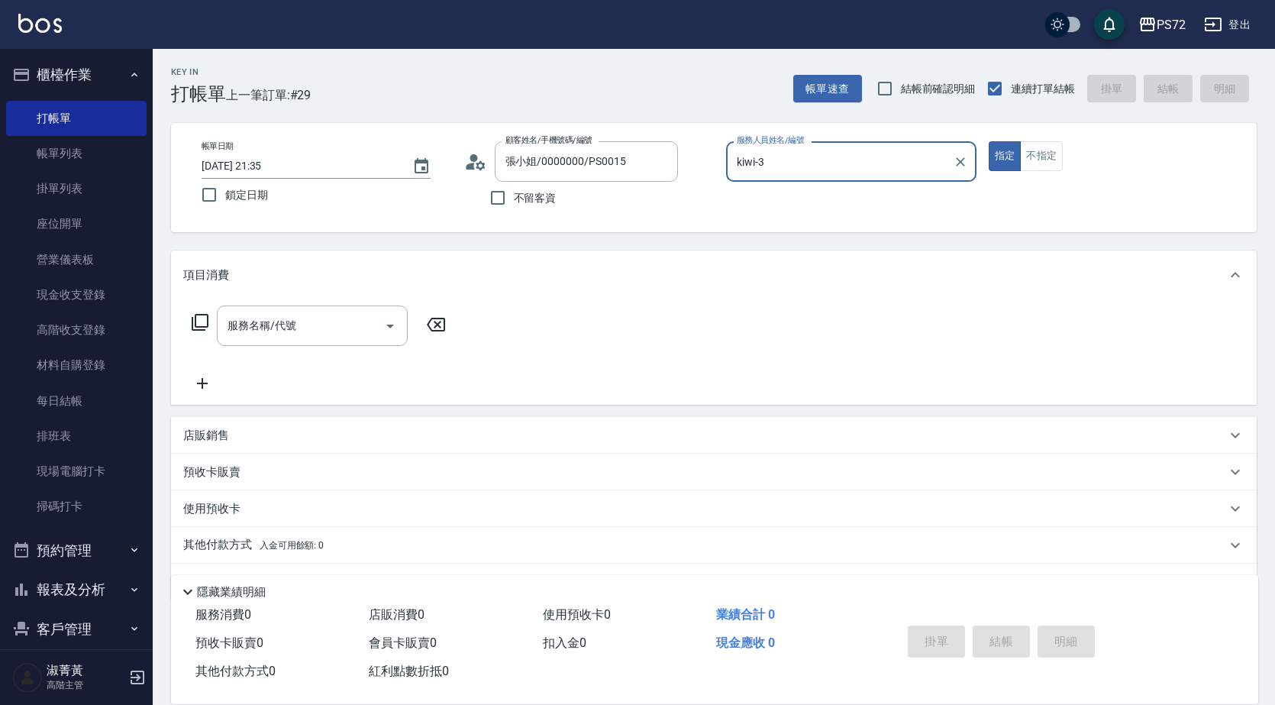
drag, startPoint x: 831, startPoint y: 163, endPoint x: 821, endPoint y: 165, distance: 10.0
click at [832, 163] on input "kiwi-3" at bounding box center [840, 161] width 214 height 27
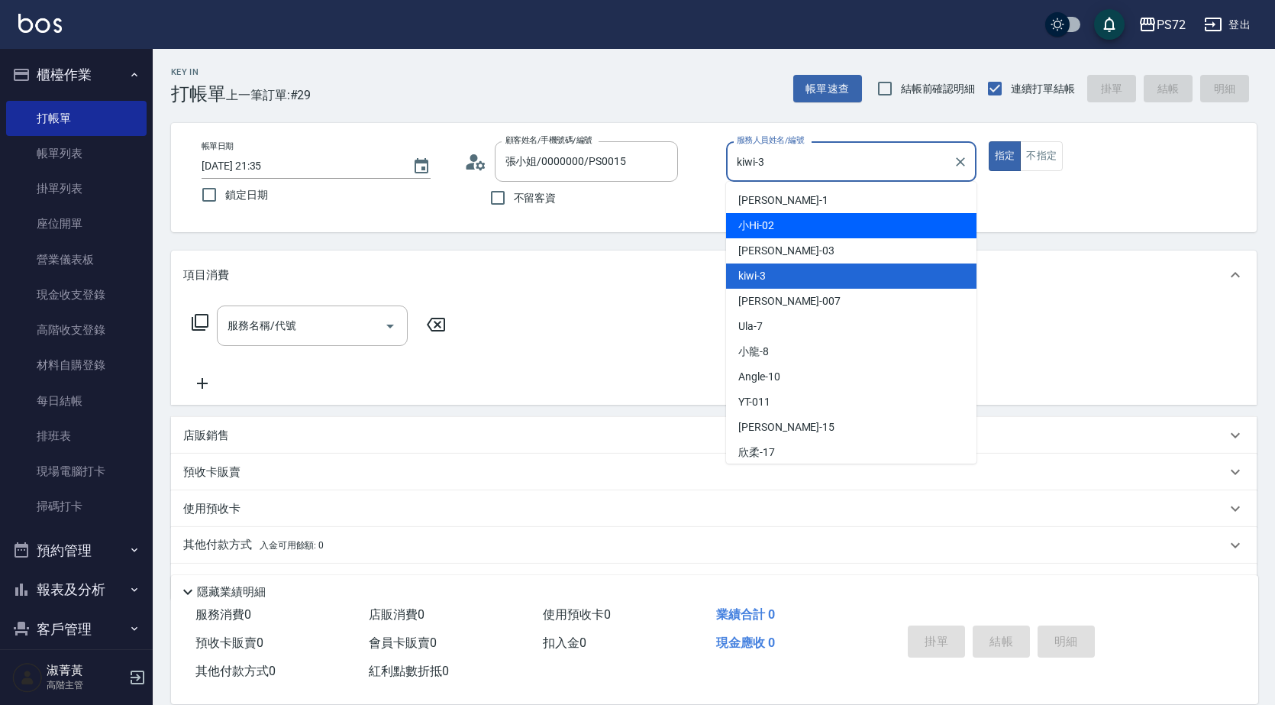
click at [786, 228] on div "小Hi -02" at bounding box center [851, 225] width 250 height 25
type input "小Hi-02"
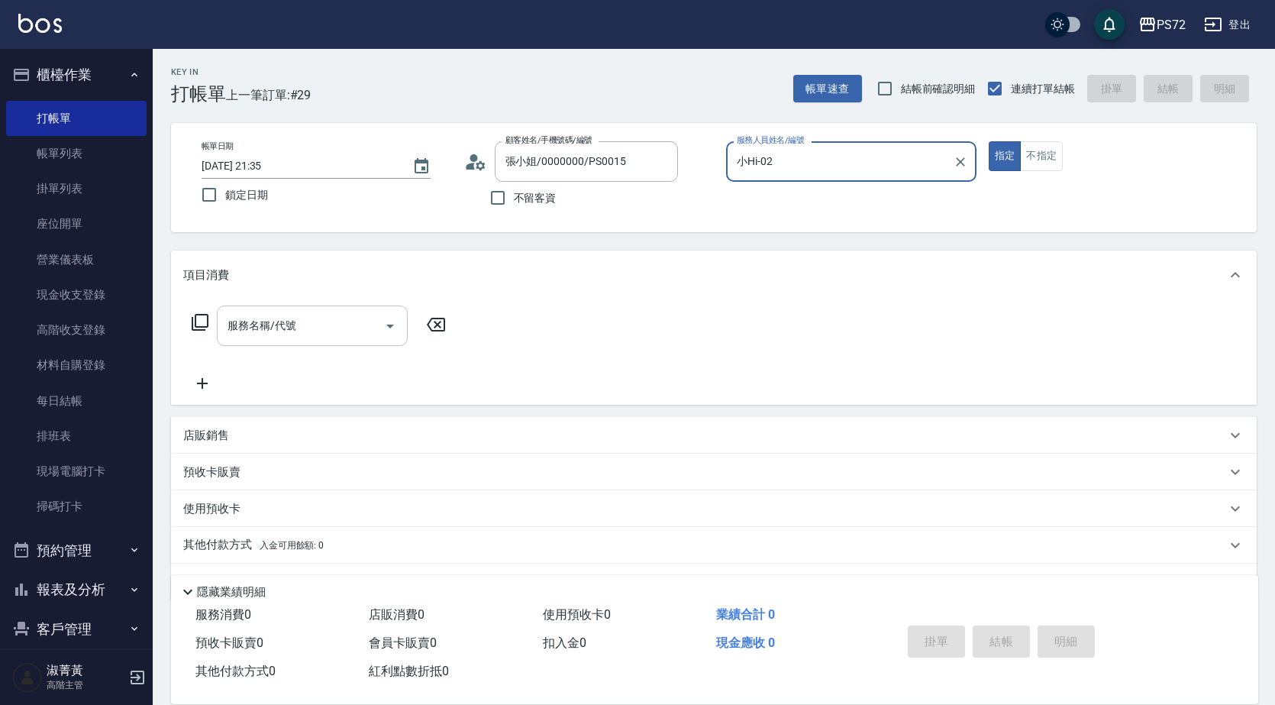
click at [349, 318] on input "服務名稱/代號" at bounding box center [301, 325] width 154 height 27
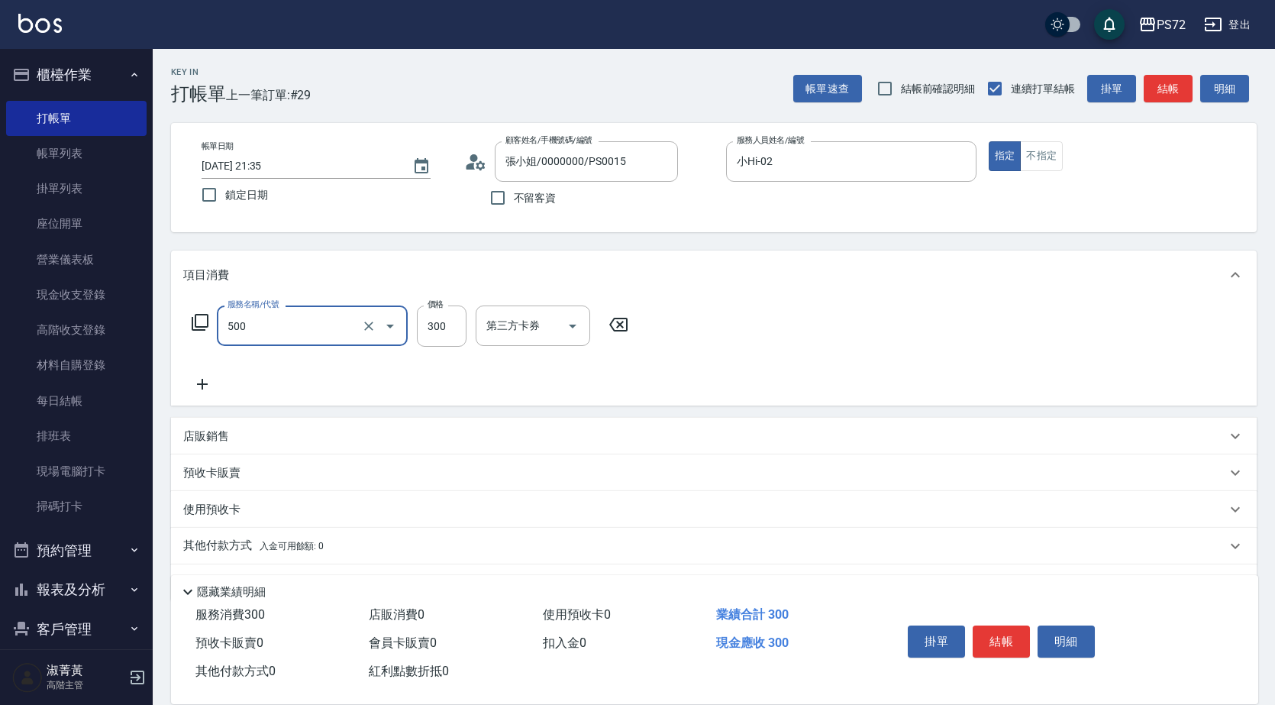
type input "洗髮(A級)(500)"
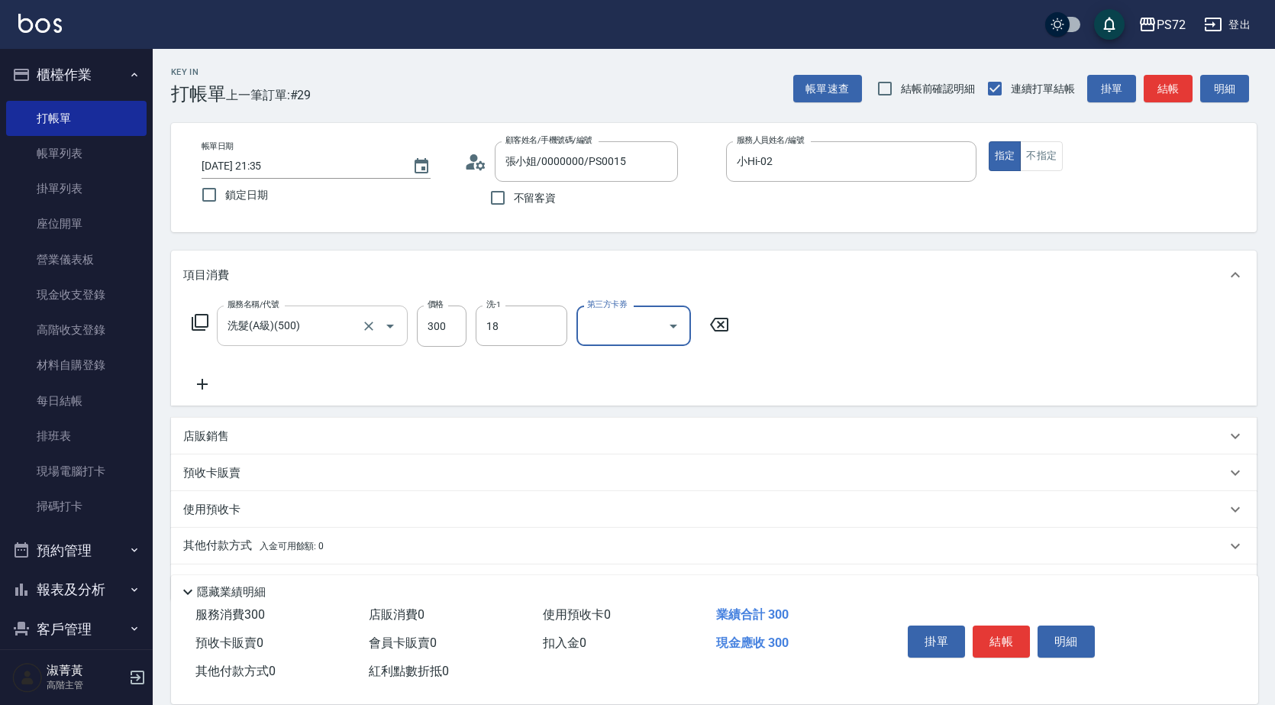
type input "[PERSON_NAME]-18"
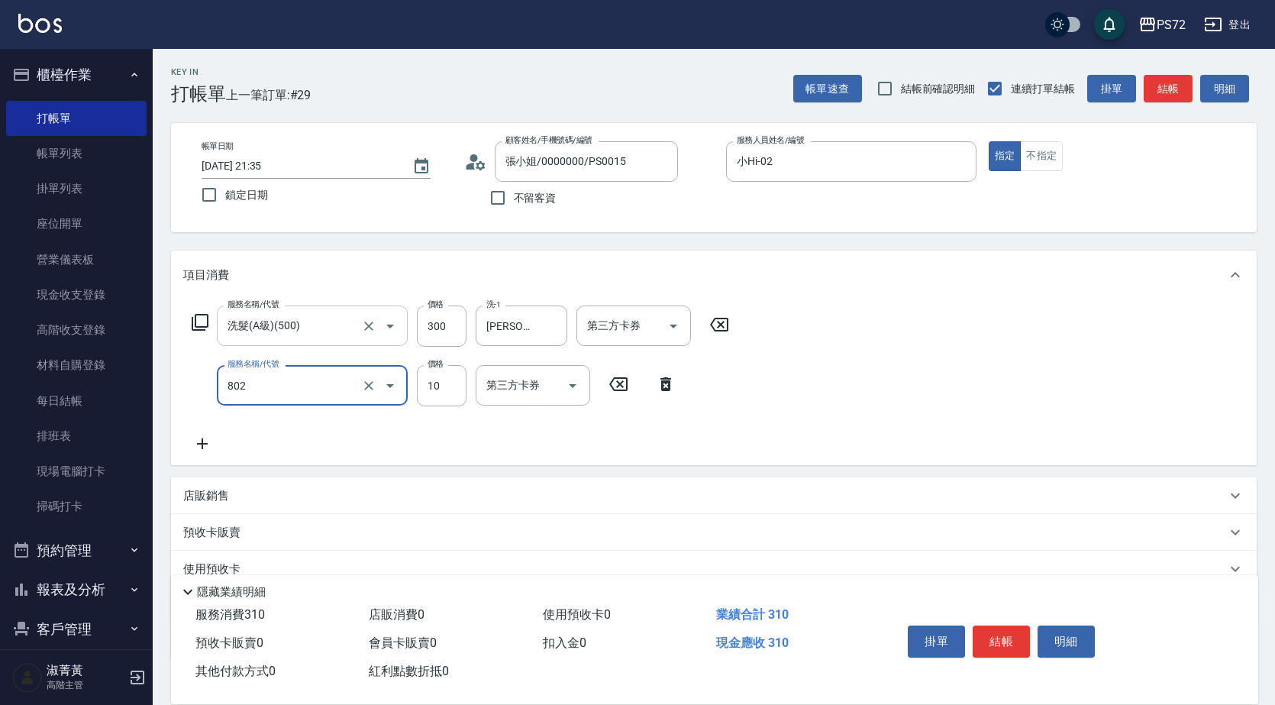
type input "潤絲(802)"
type input "10"
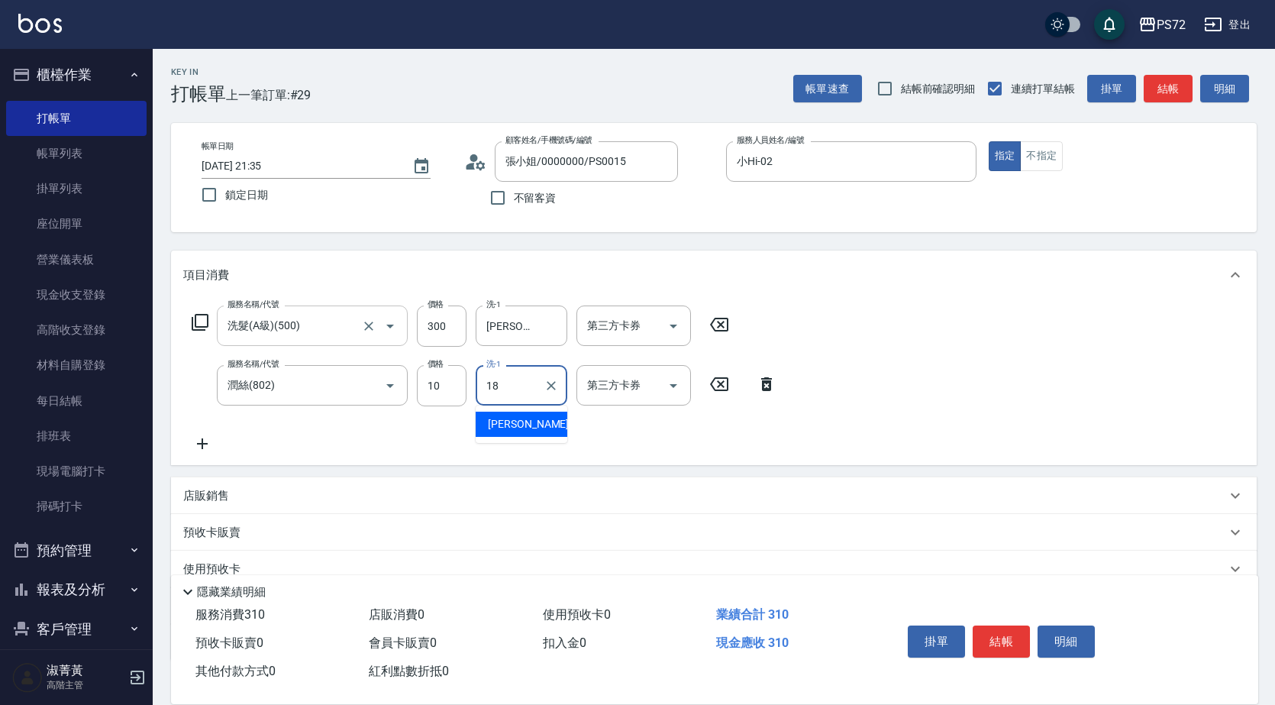
type input "[PERSON_NAME]-18"
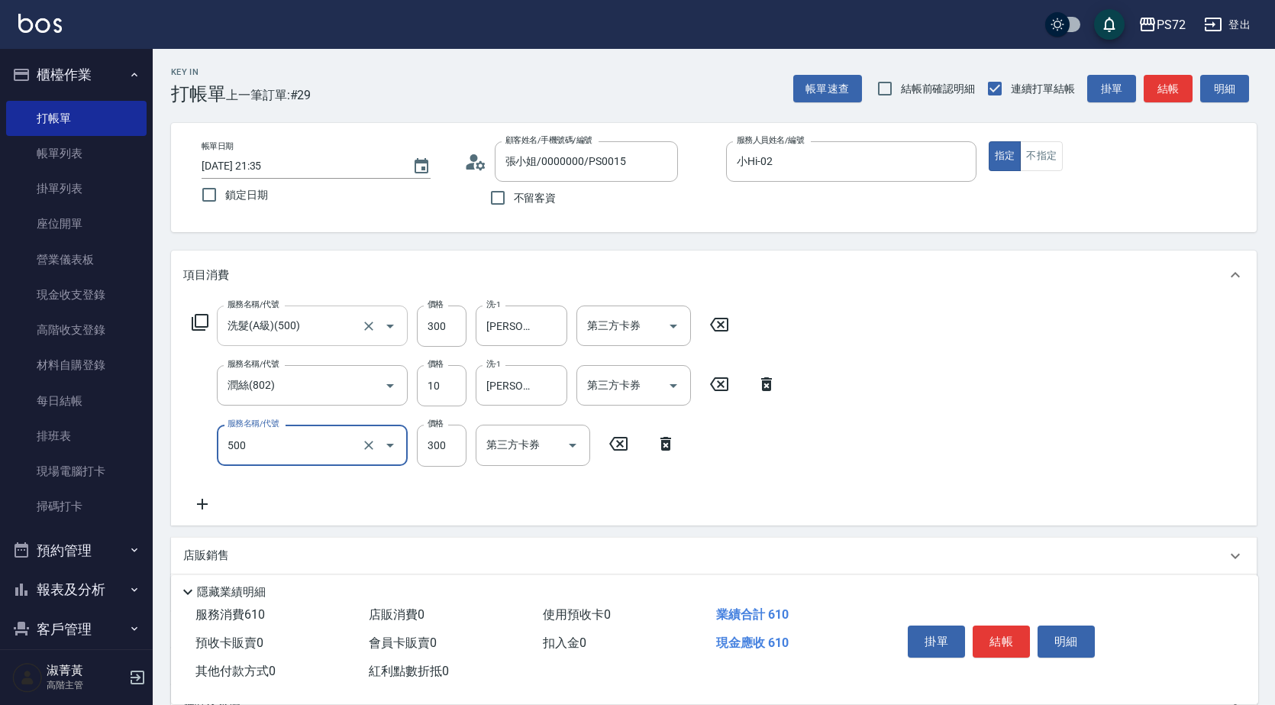
type input "洗髮(A級)(500)"
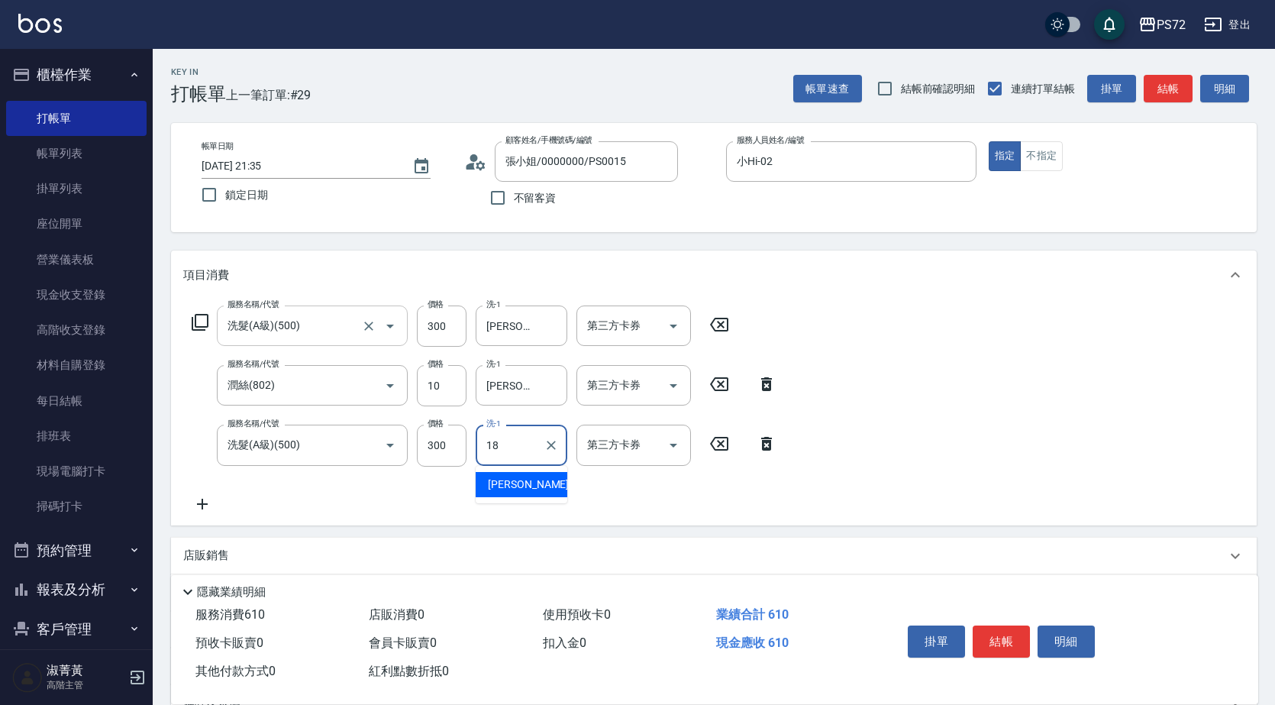
type input "[PERSON_NAME]-18"
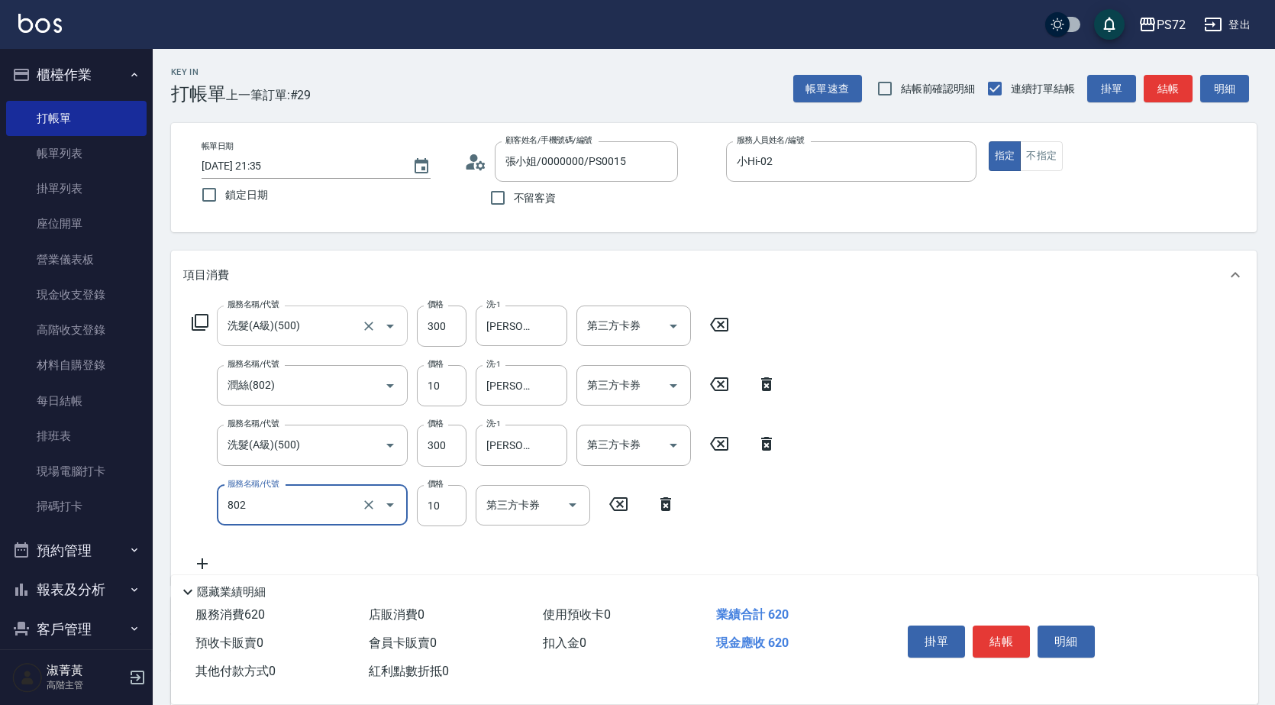
type input "潤絲(802)"
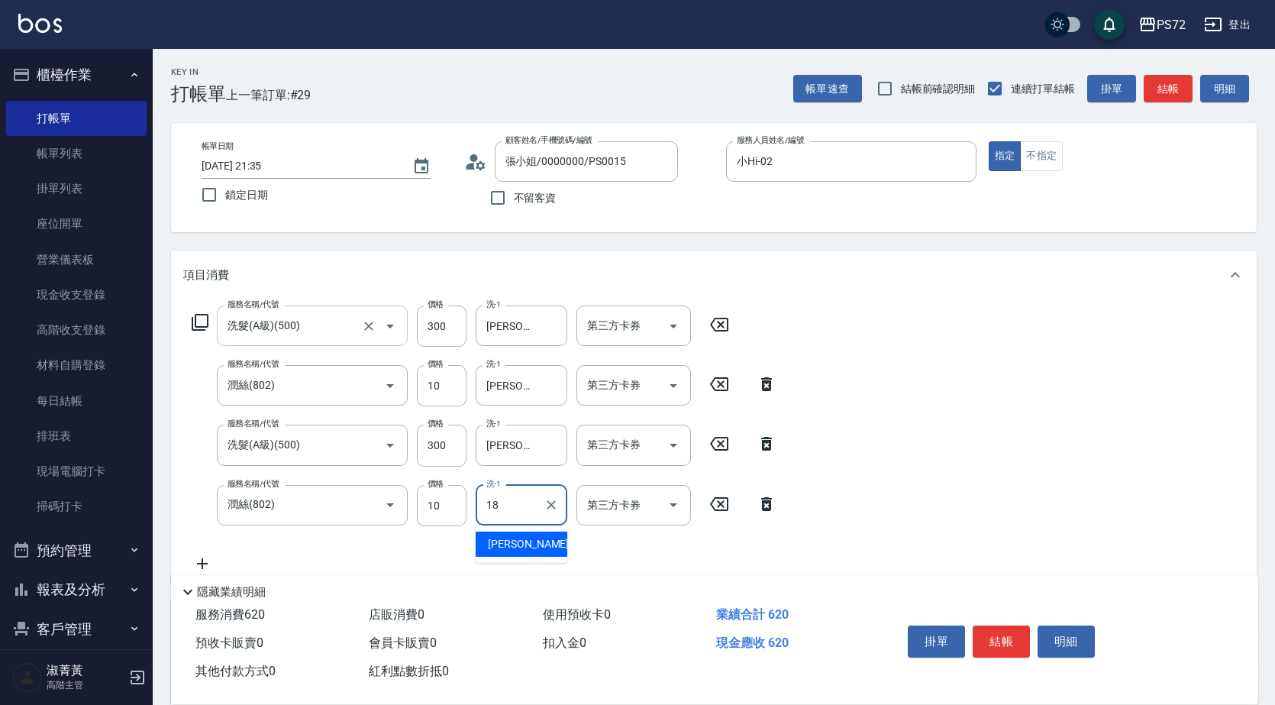
type input "[PERSON_NAME]-18"
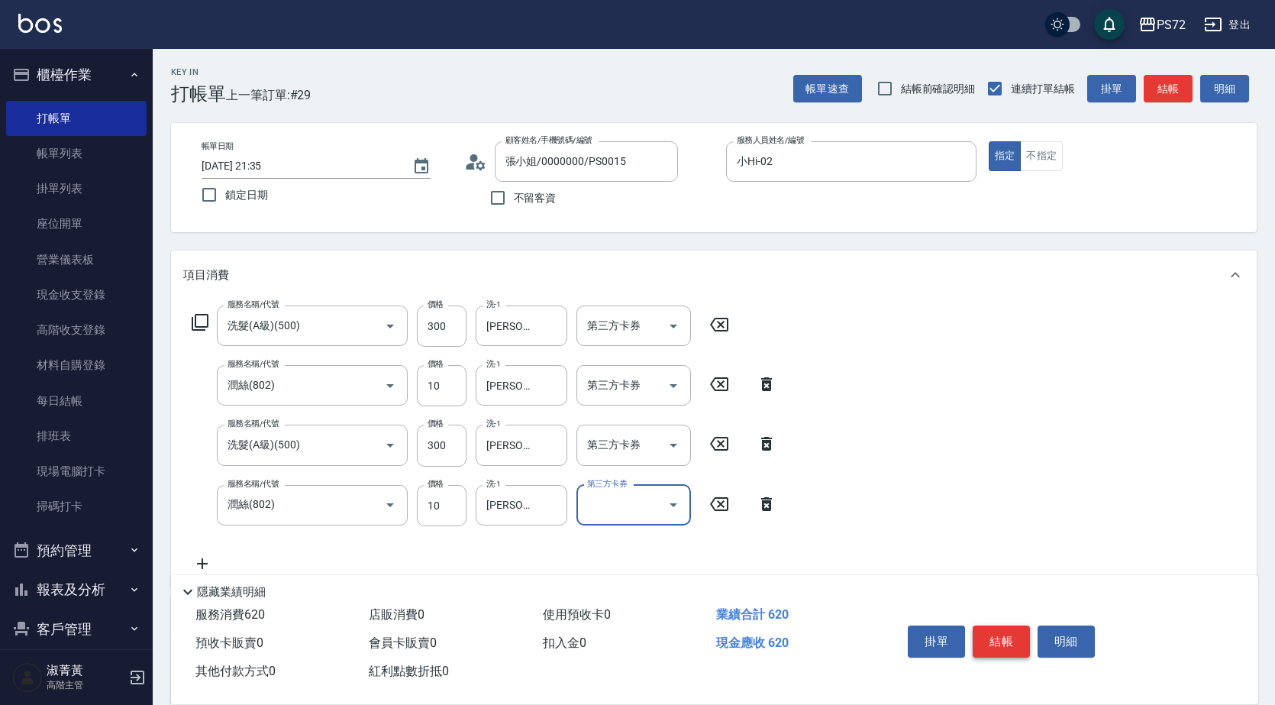
click at [998, 636] on button "結帳" at bounding box center [1001, 641] width 57 height 32
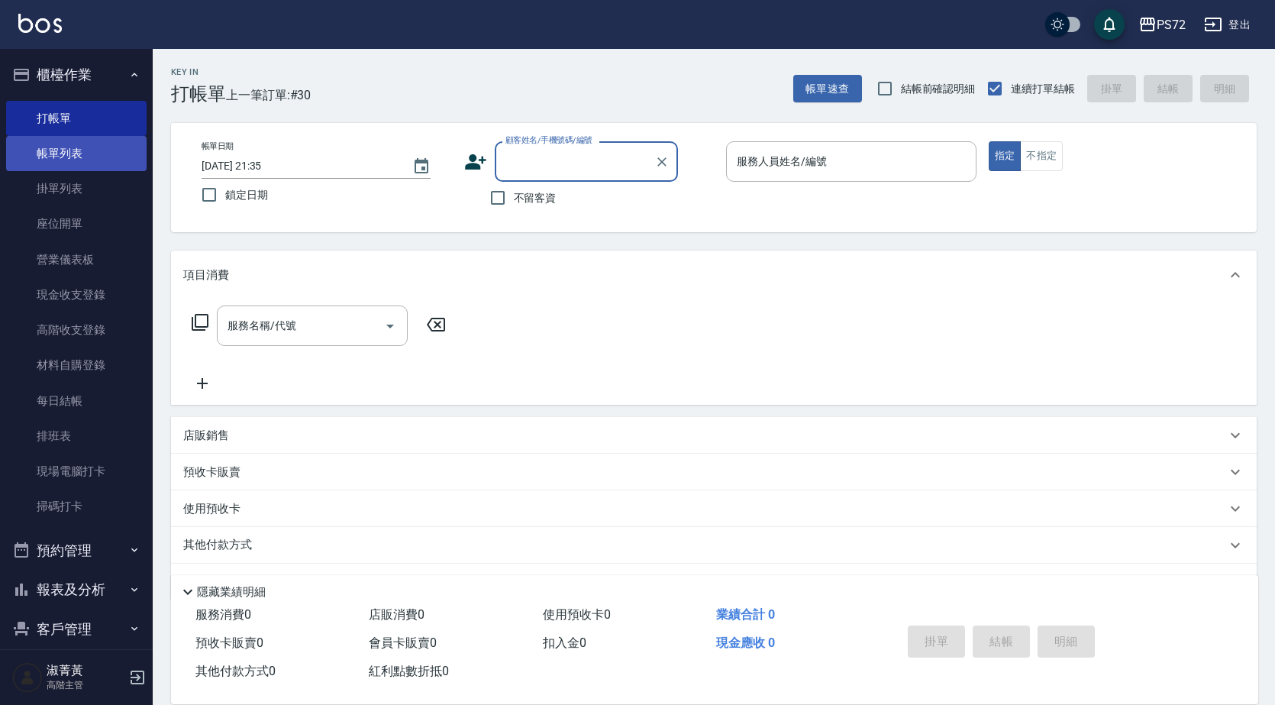
click at [71, 159] on link "帳單列表" at bounding box center [76, 153] width 140 height 35
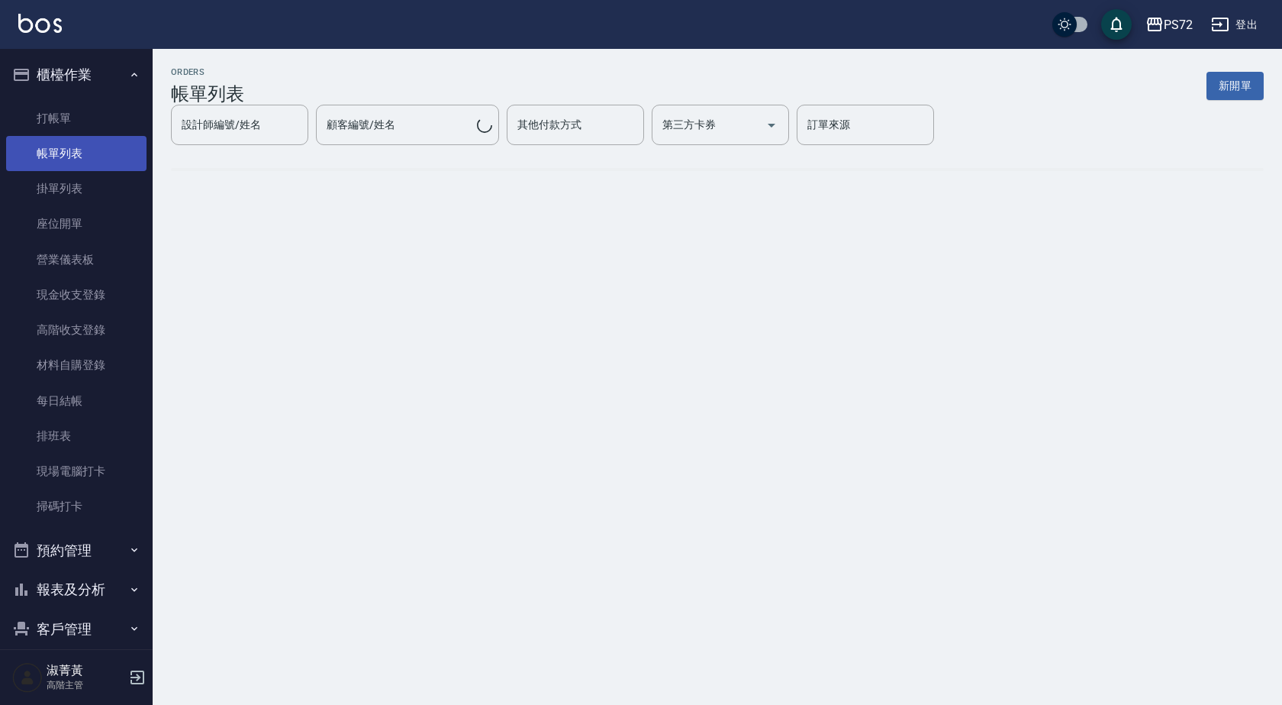
click at [73, 157] on link "帳單列表" at bounding box center [76, 153] width 140 height 35
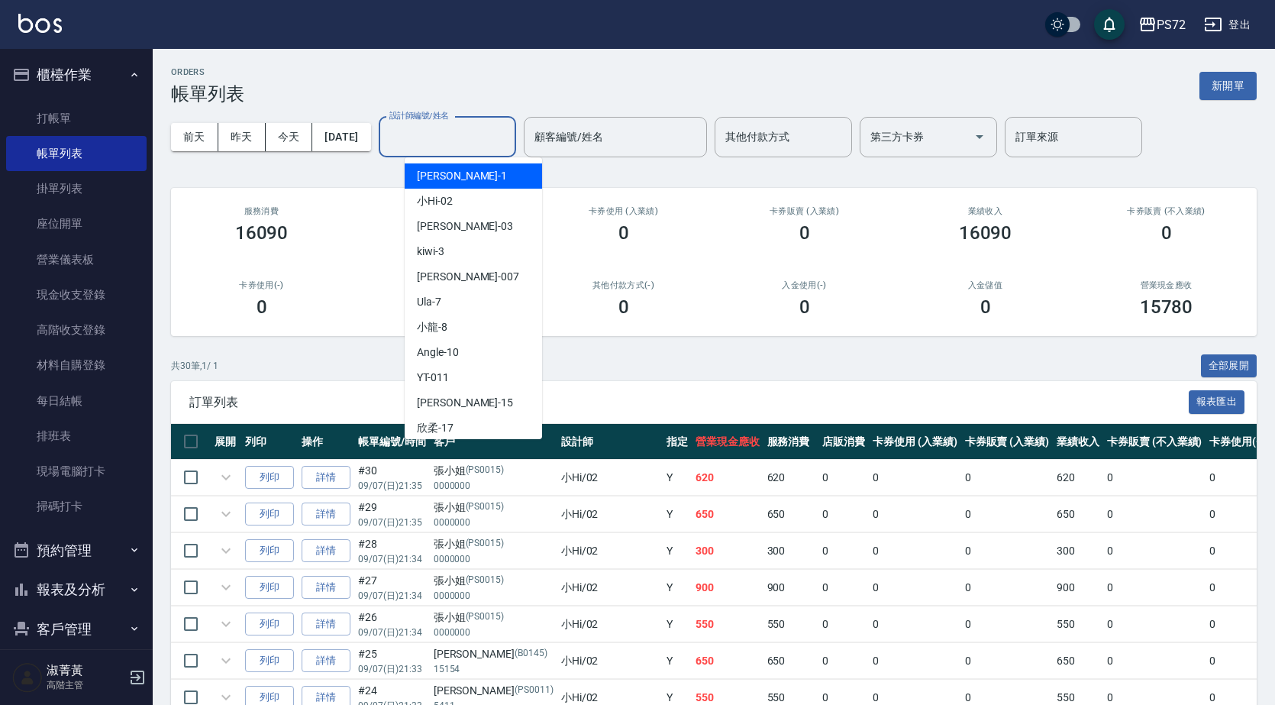
click at [450, 141] on input "設計師編號/姓名" at bounding box center [448, 137] width 124 height 27
click at [442, 195] on span "小Hi -02" at bounding box center [435, 201] width 36 height 16
type input "小Hi-02"
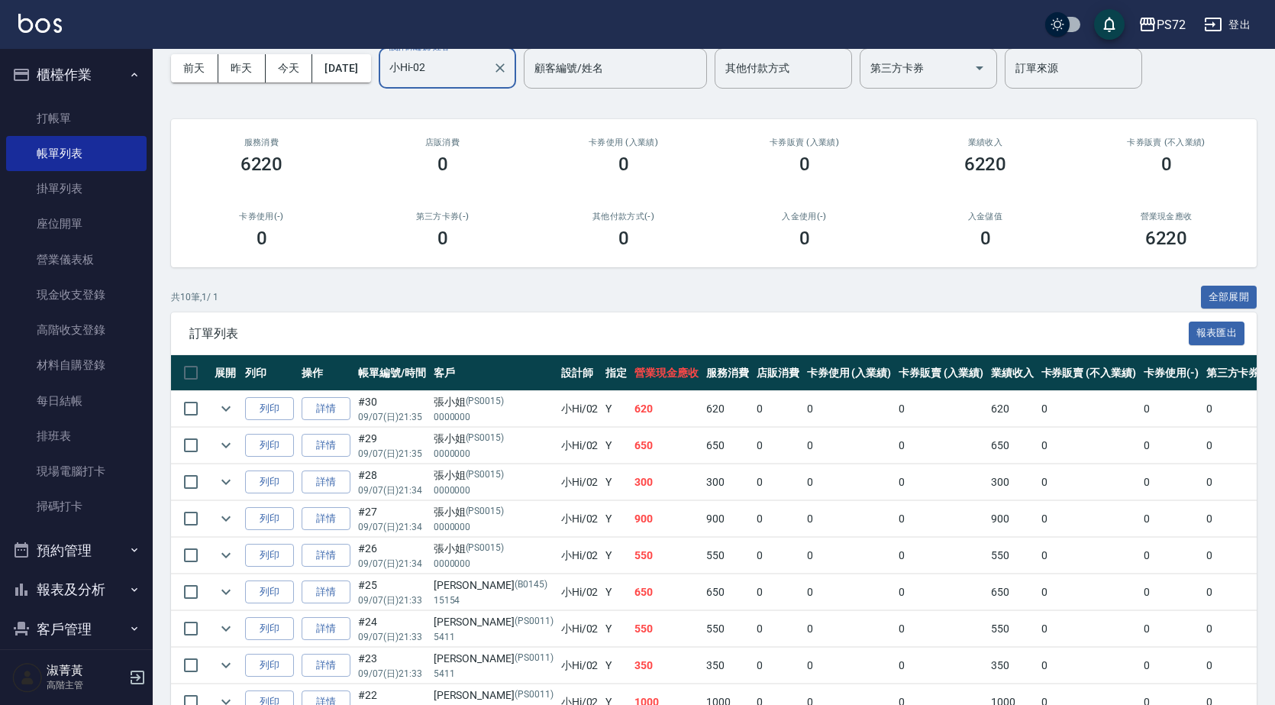
scroll to position [192, 0]
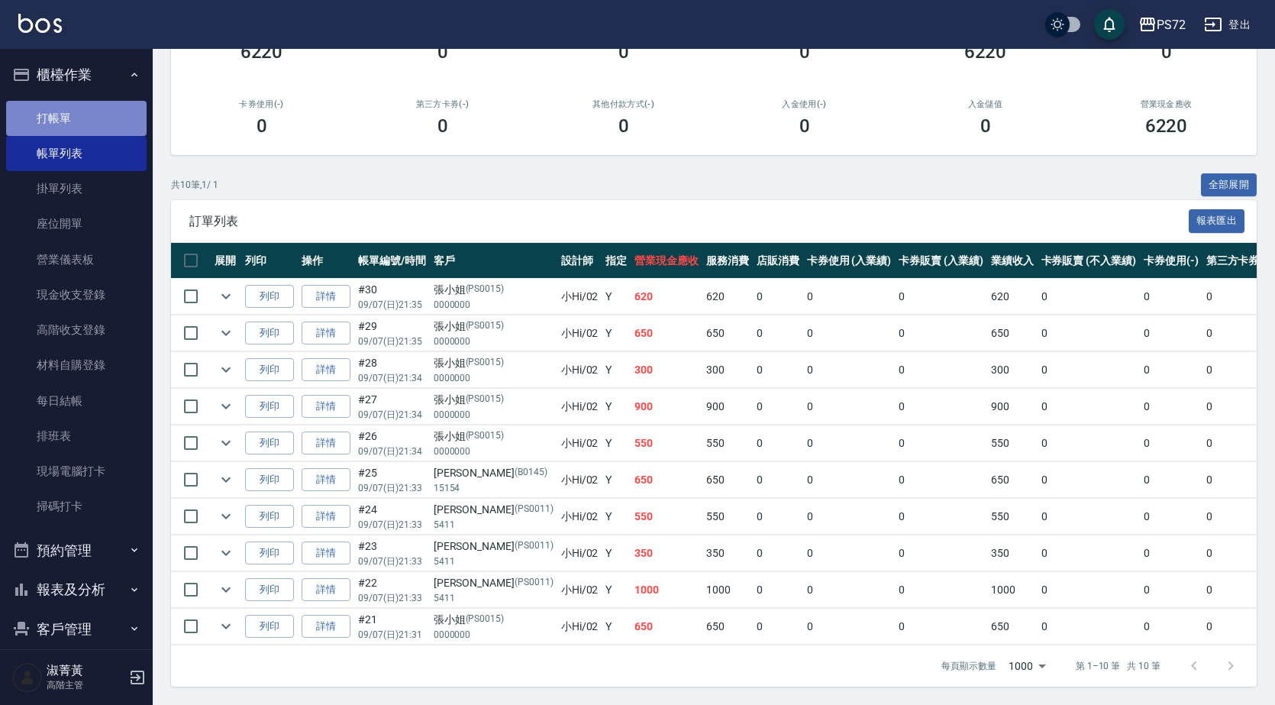
click at [79, 121] on link "打帳單" at bounding box center [76, 118] width 140 height 35
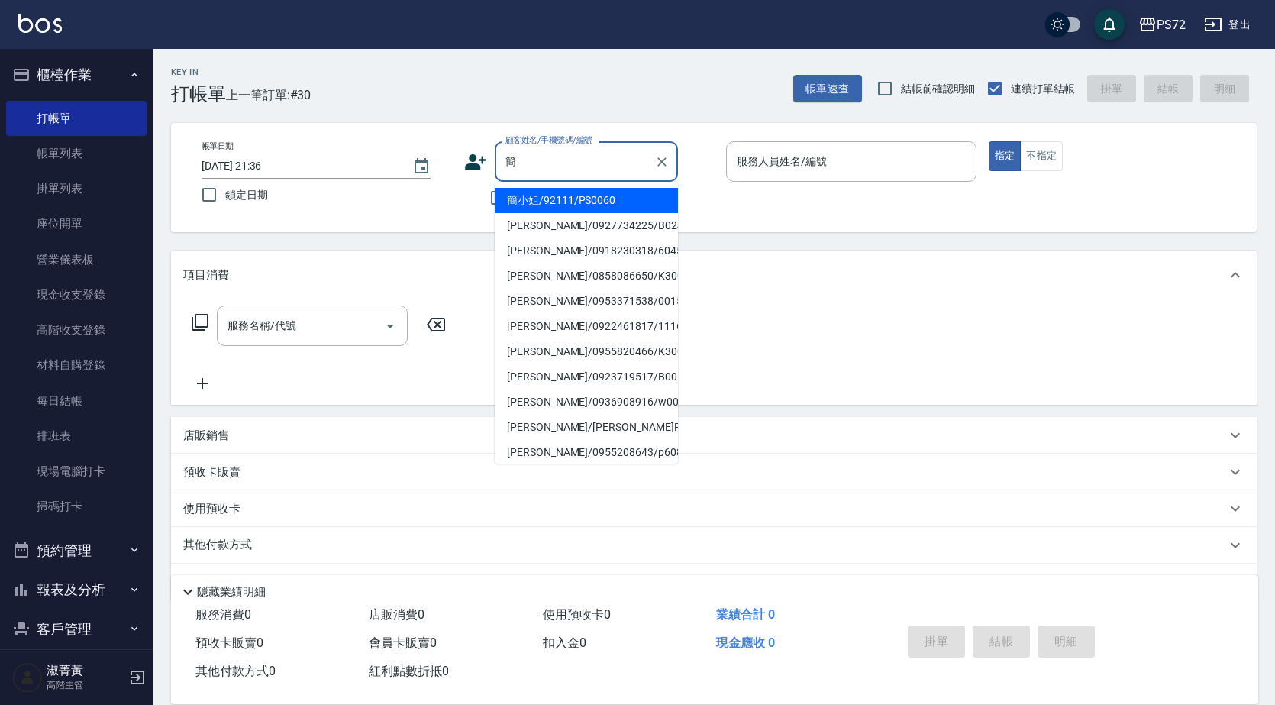
click at [537, 202] on li "簡小姐/92111/PS0060" at bounding box center [586, 200] width 183 height 25
type input "簡小姐/92111/PS0060"
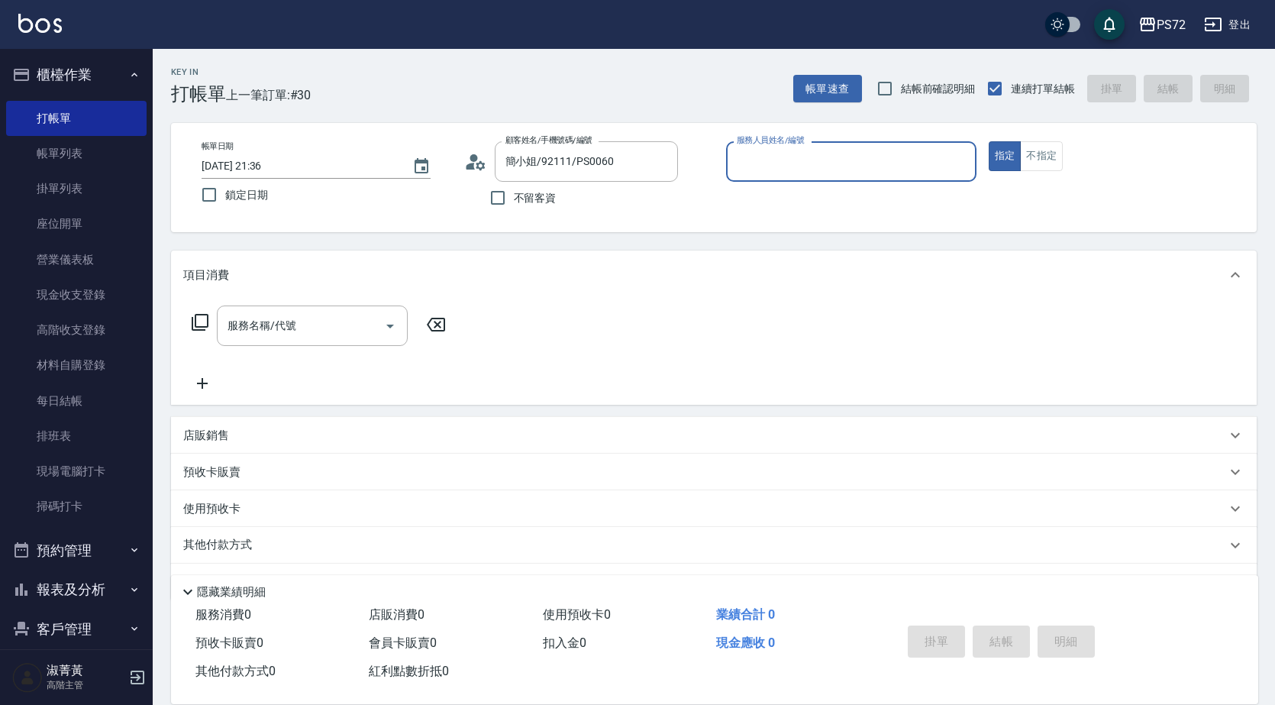
type input "小Hi-02"
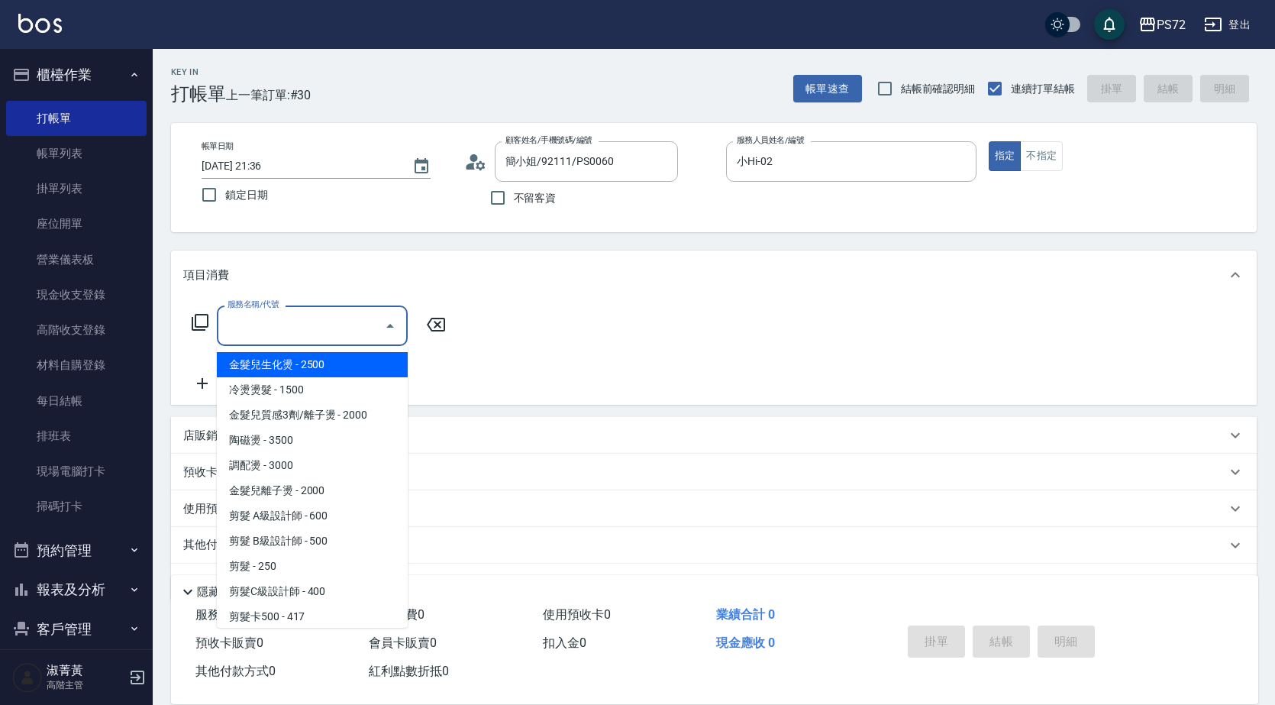
click at [263, 318] on div "服務名稱/代號 服務名稱/代號" at bounding box center [312, 325] width 191 height 40
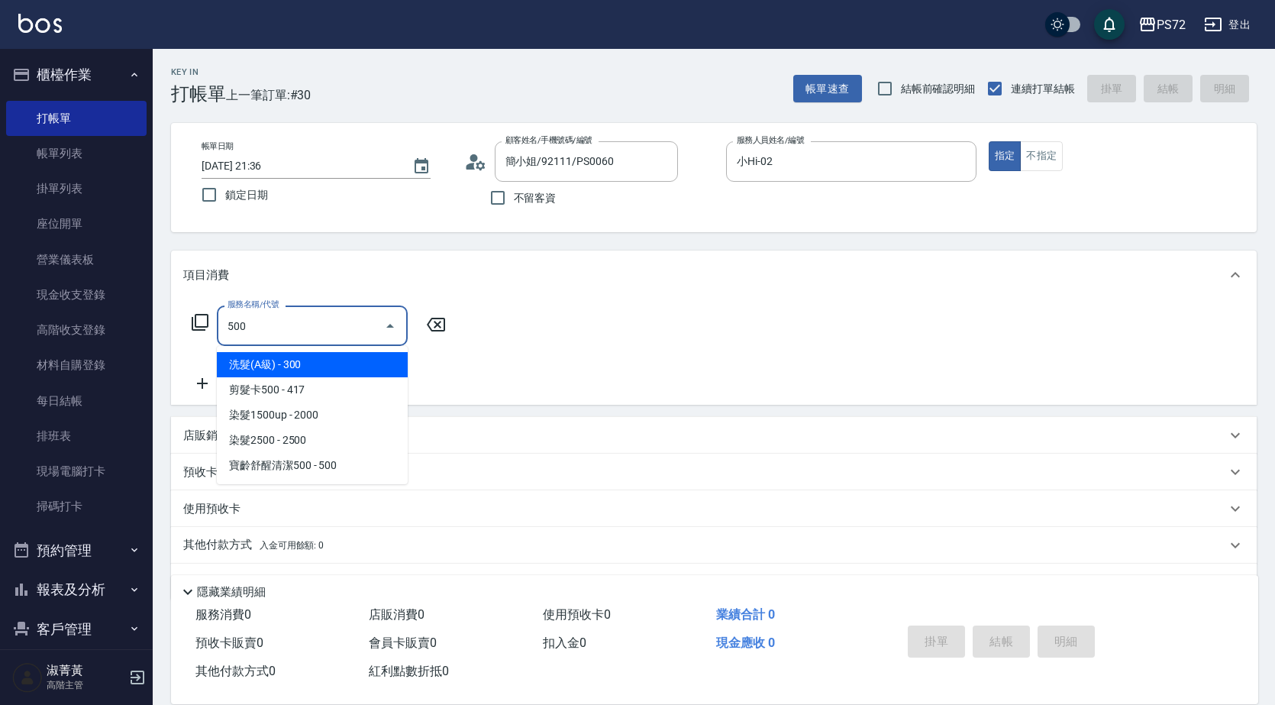
type input "洗髮(A級)(500)"
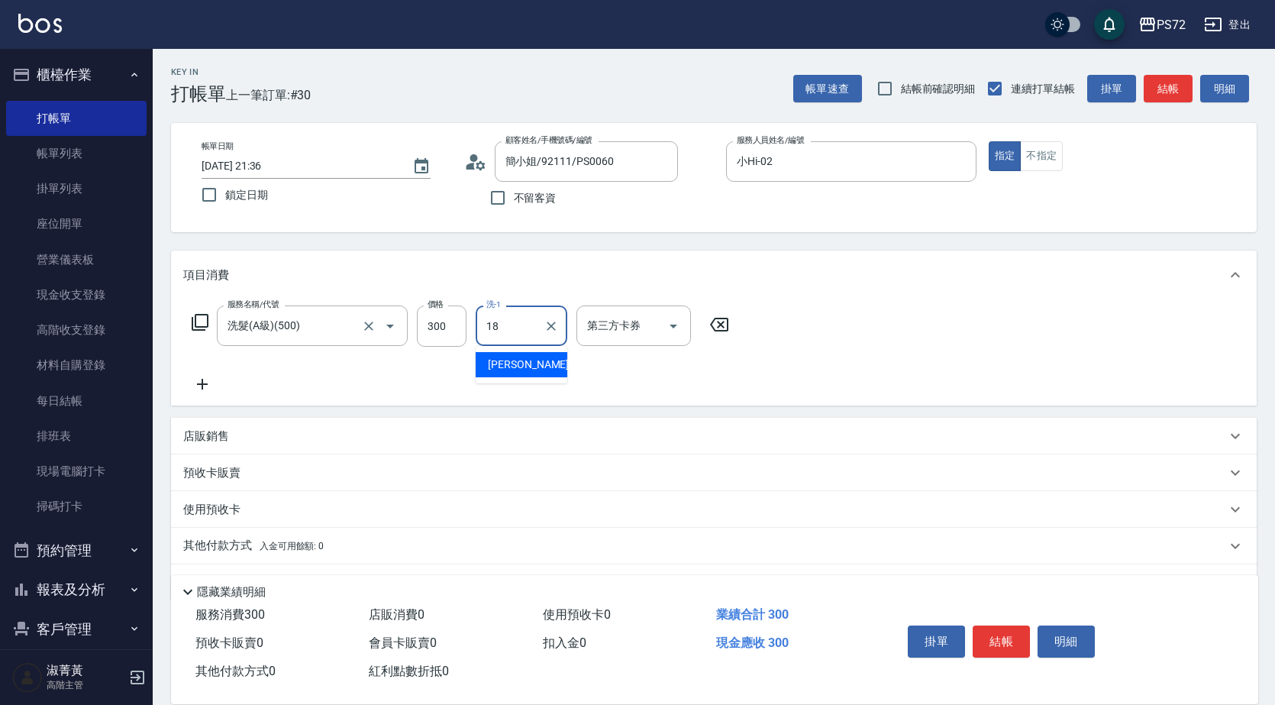
type input "[PERSON_NAME]-18"
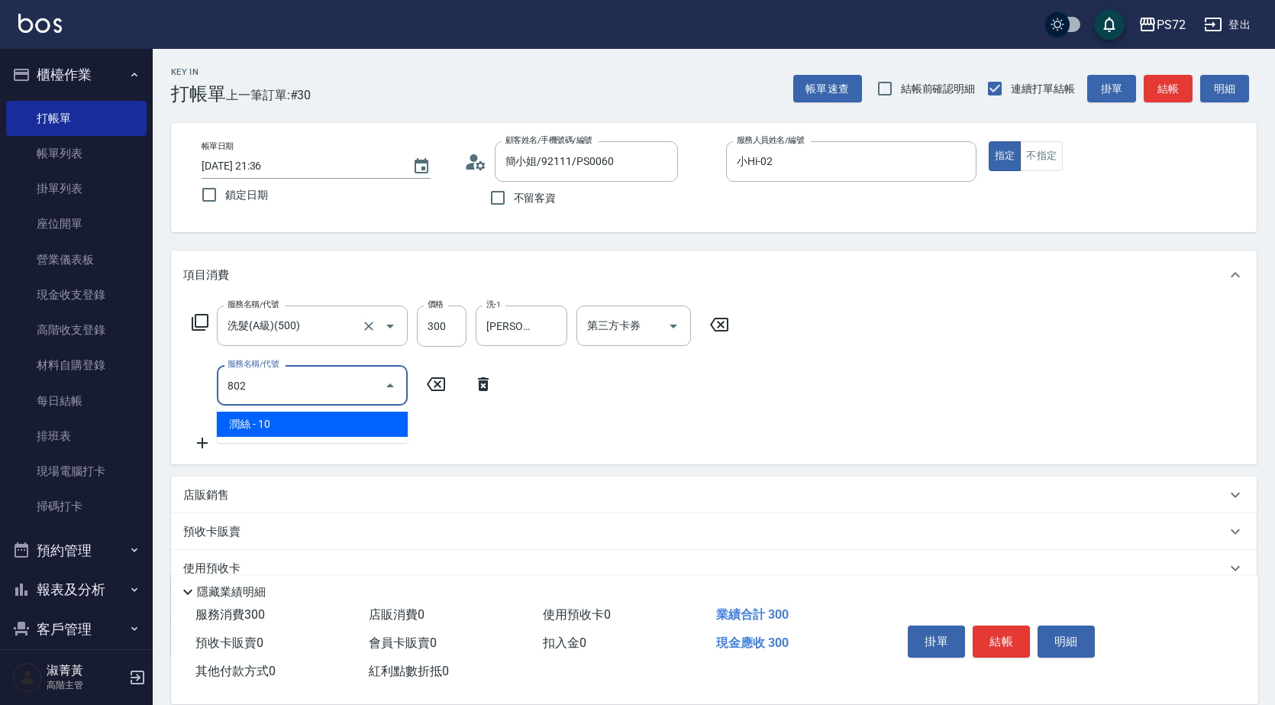
type input "潤絲(802)"
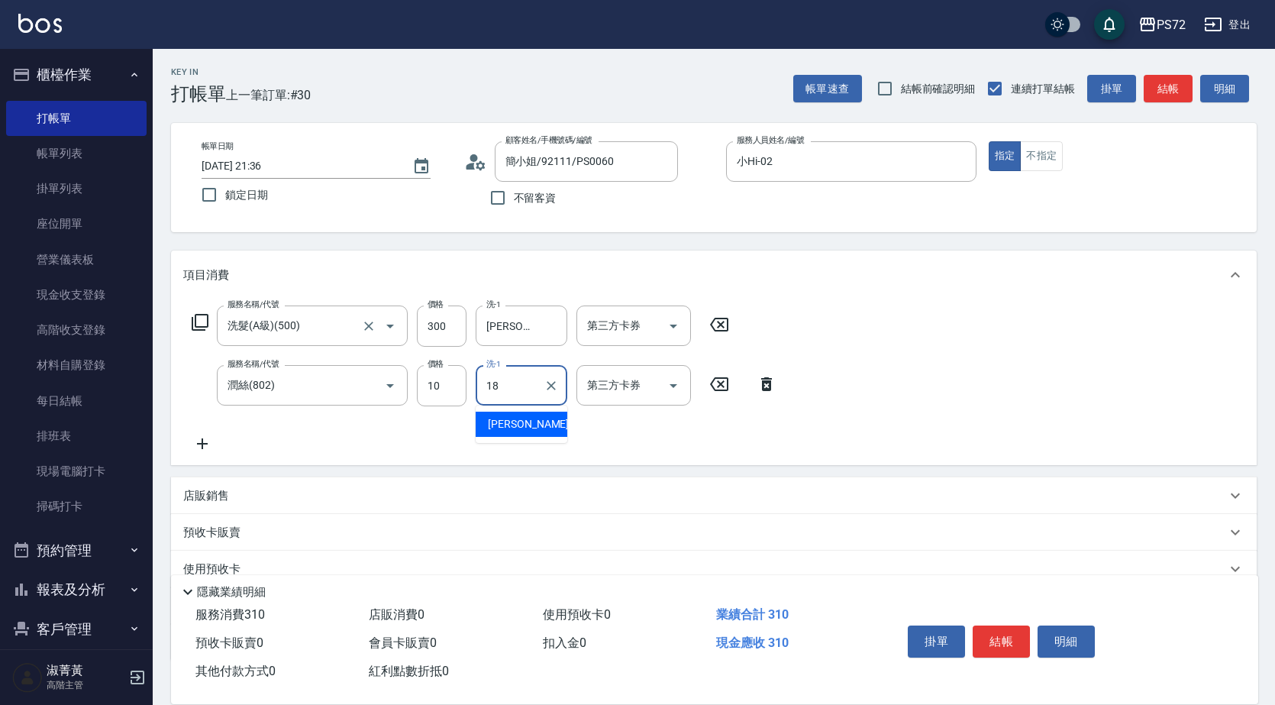
type input "[PERSON_NAME]-18"
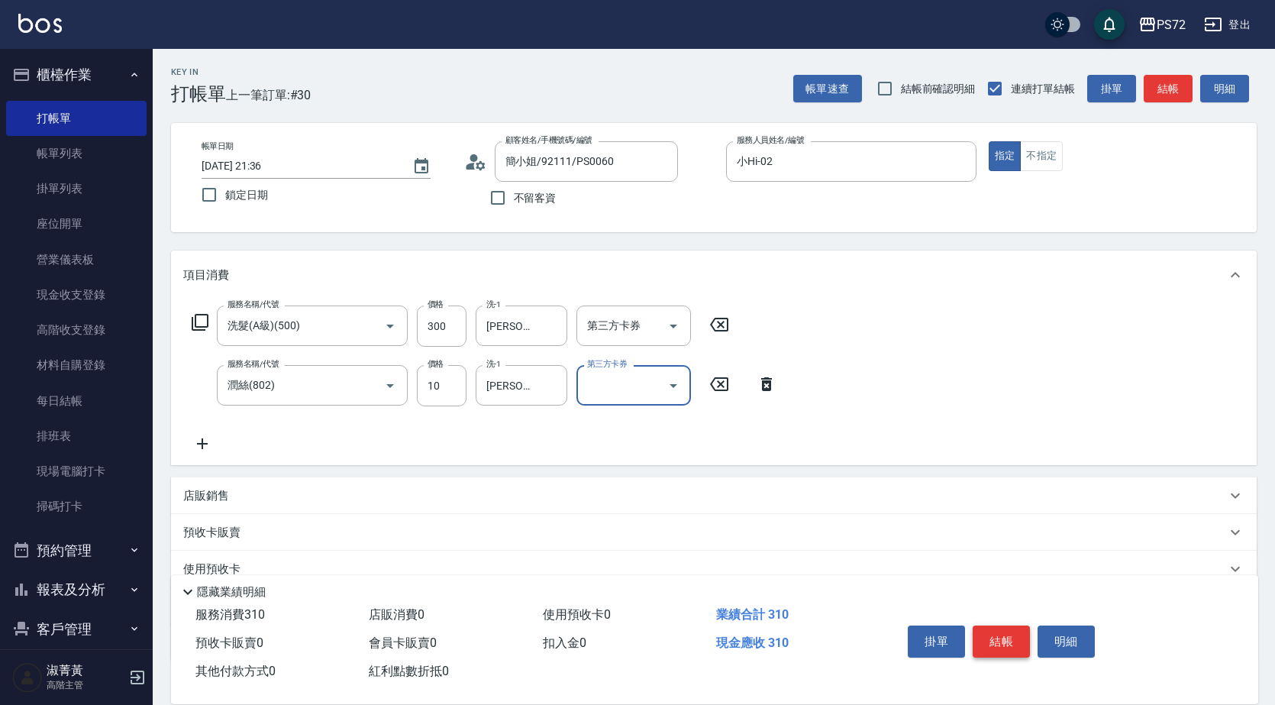
click at [989, 640] on button "結帳" at bounding box center [1001, 641] width 57 height 32
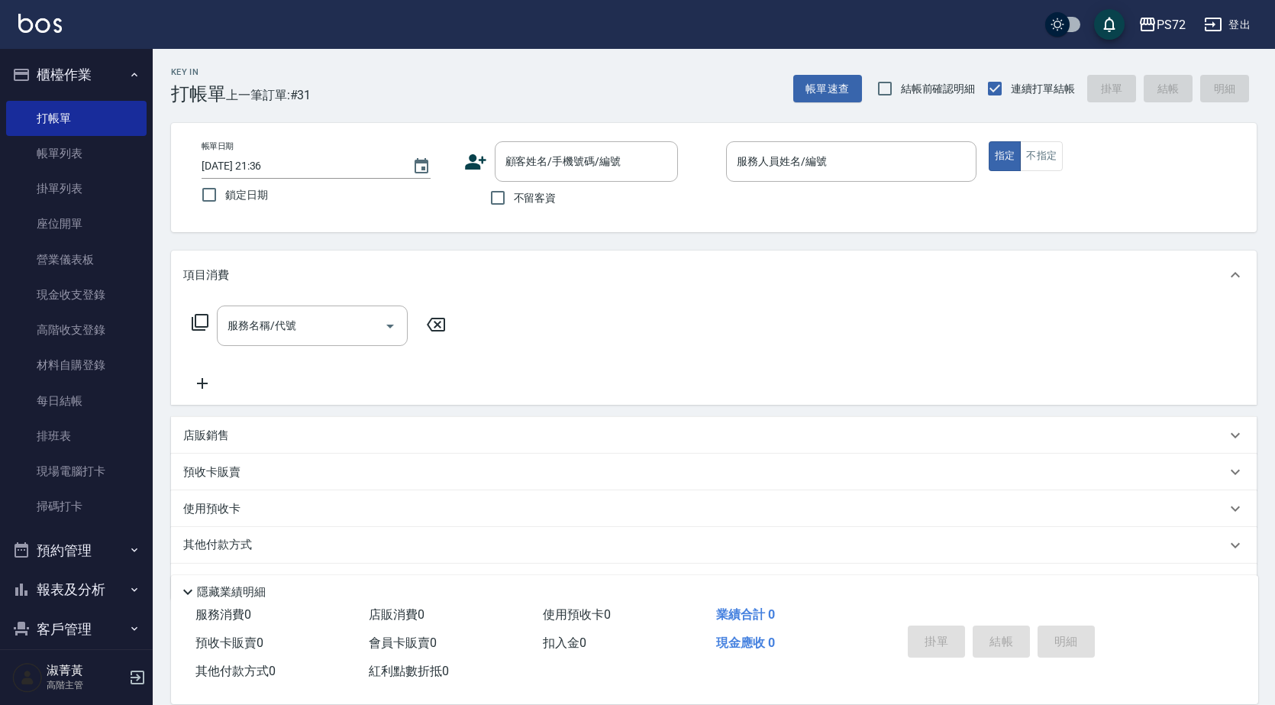
click at [476, 163] on icon at bounding box center [475, 161] width 23 height 23
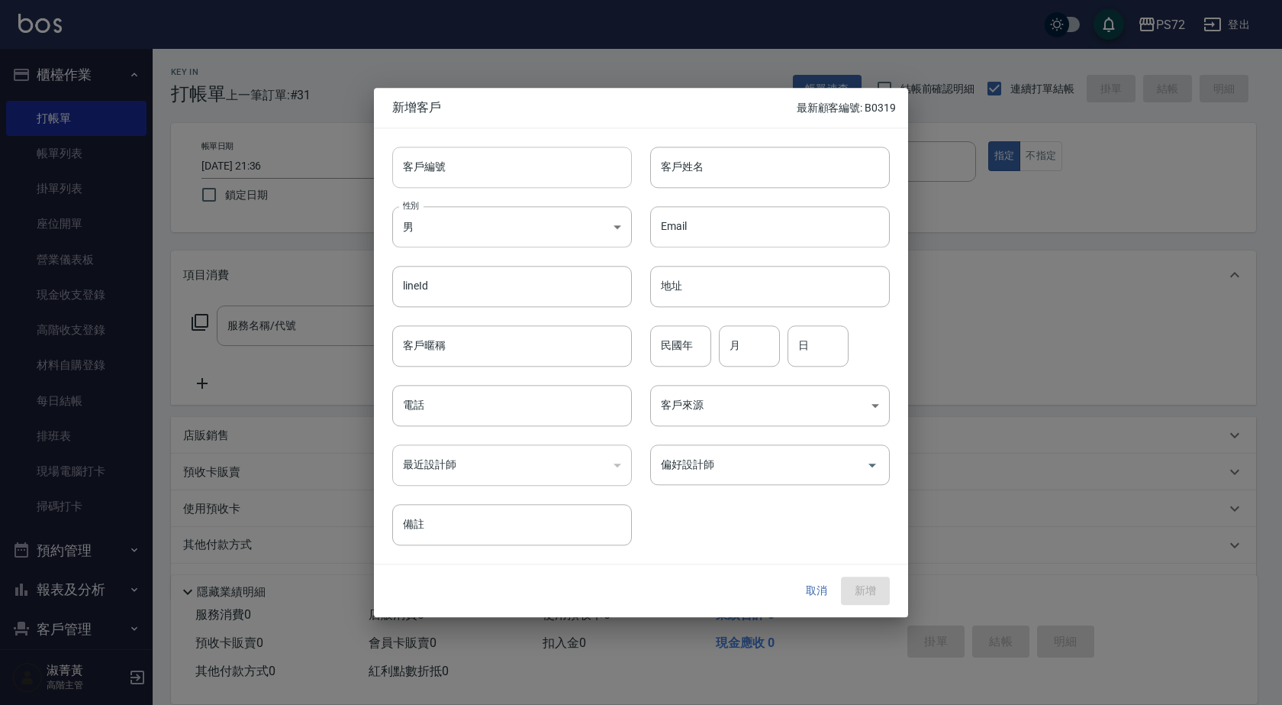
click at [460, 174] on input "客戶編號" at bounding box center [512, 167] width 240 height 41
type input "b"
type input "B0320"
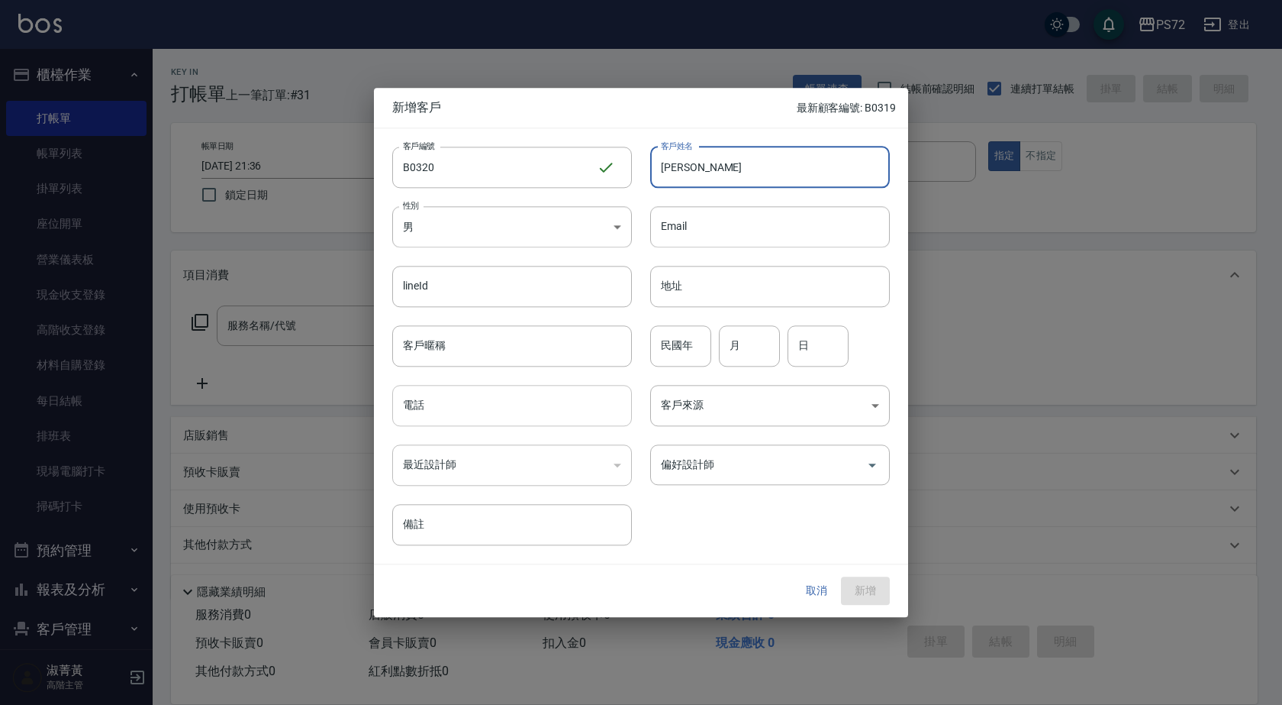
type input "[PERSON_NAME]"
click at [435, 405] on input "電話" at bounding box center [512, 405] width 240 height 41
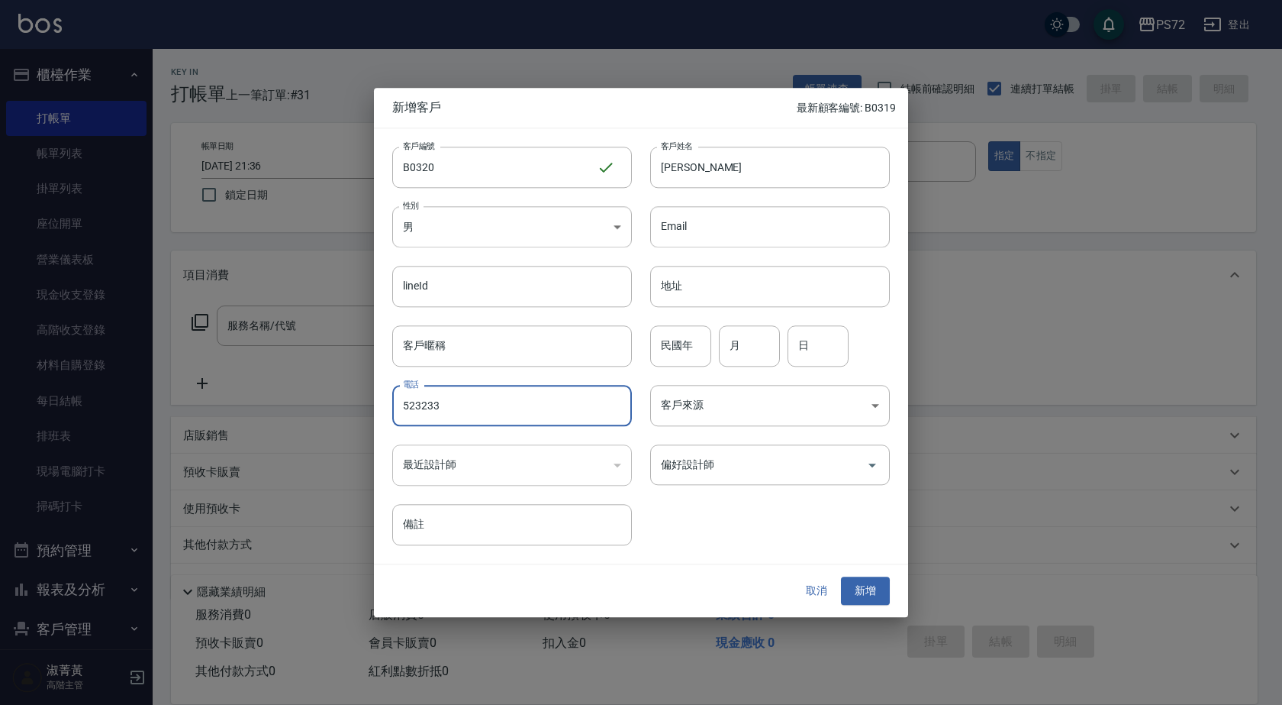
type input "523233"
click at [473, 249] on div "lineId lineId" at bounding box center [503, 277] width 258 height 60
click at [463, 227] on body "PS72 登出 櫃檯作業 打帳單 帳單列表 掛單列表 座位開單 營業儀表板 現金收支登錄 高階收支登錄 材料自購登錄 每日結帳 排班表 現場電腦打卡 掃碼打卡…" at bounding box center [641, 373] width 1282 height 747
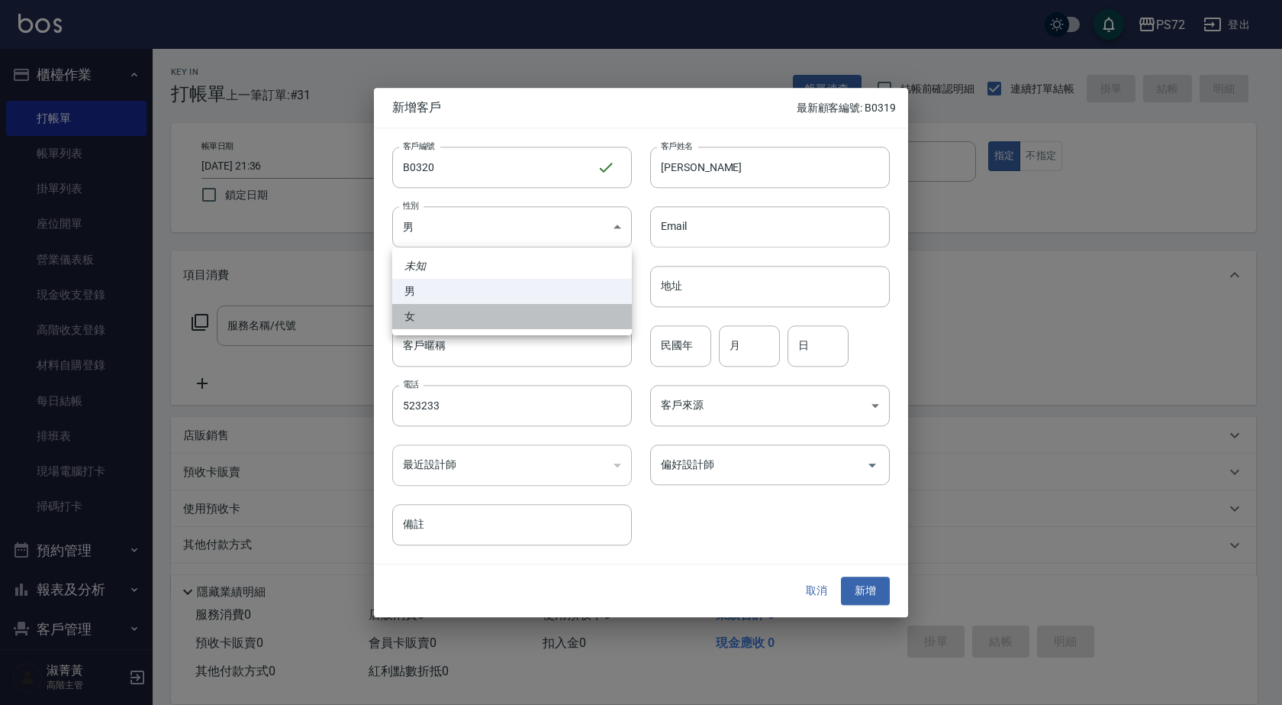
click at [446, 311] on li "女" at bounding box center [512, 316] width 240 height 25
type input "[DEMOGRAPHIC_DATA]"
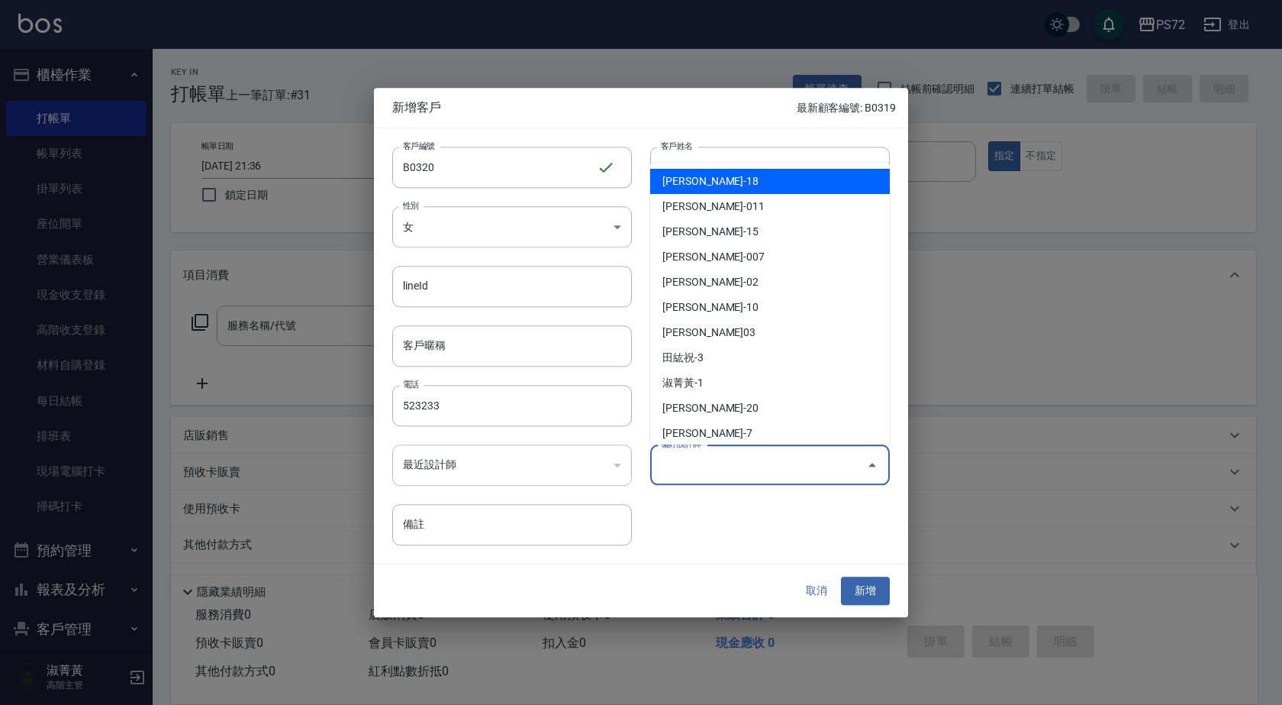
click at [725, 476] on input "偏好設計師" at bounding box center [758, 464] width 203 height 27
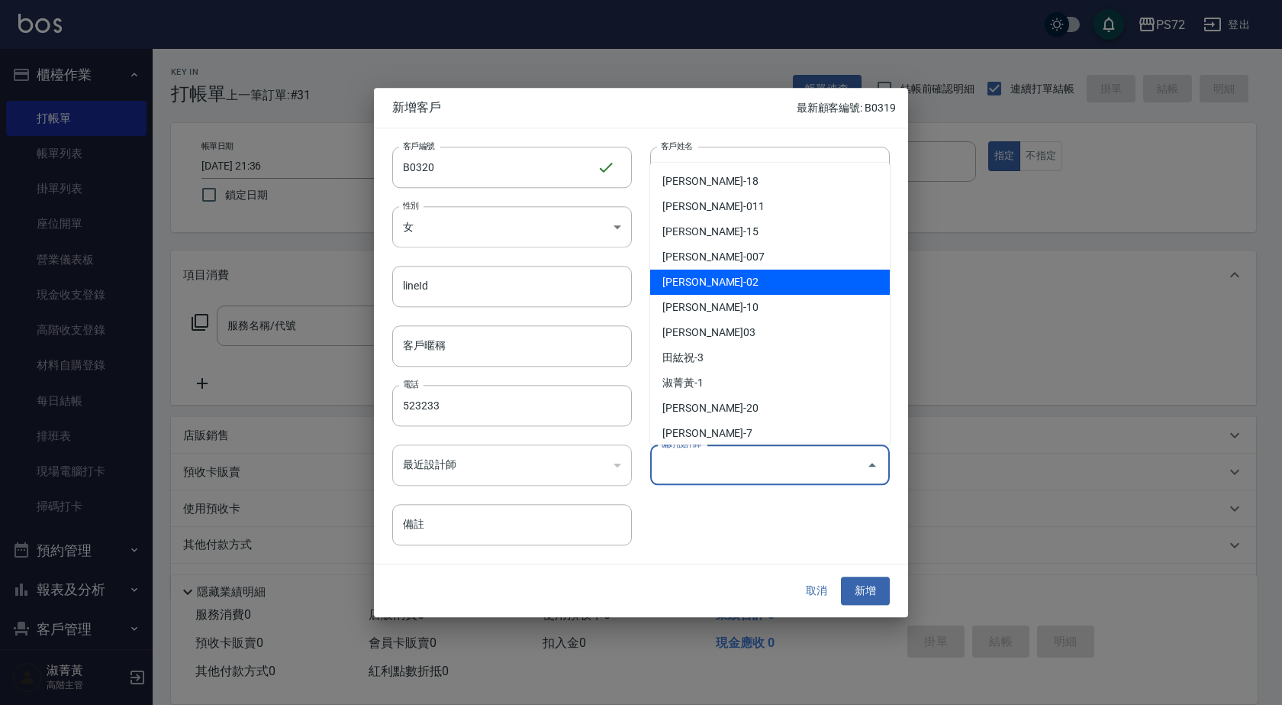
click at [702, 291] on li "[PERSON_NAME]-02" at bounding box center [770, 281] width 240 height 25
type input "[PERSON_NAME]"
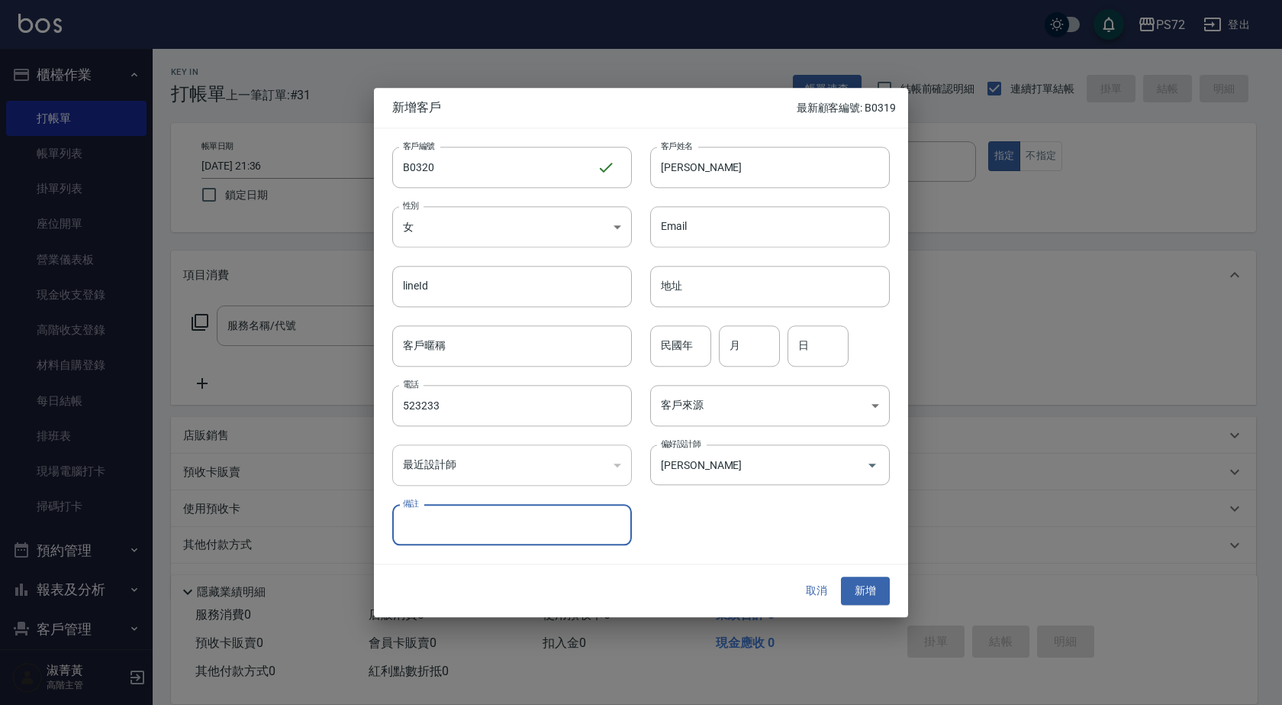
click at [873, 590] on button "新增" at bounding box center [865, 591] width 49 height 28
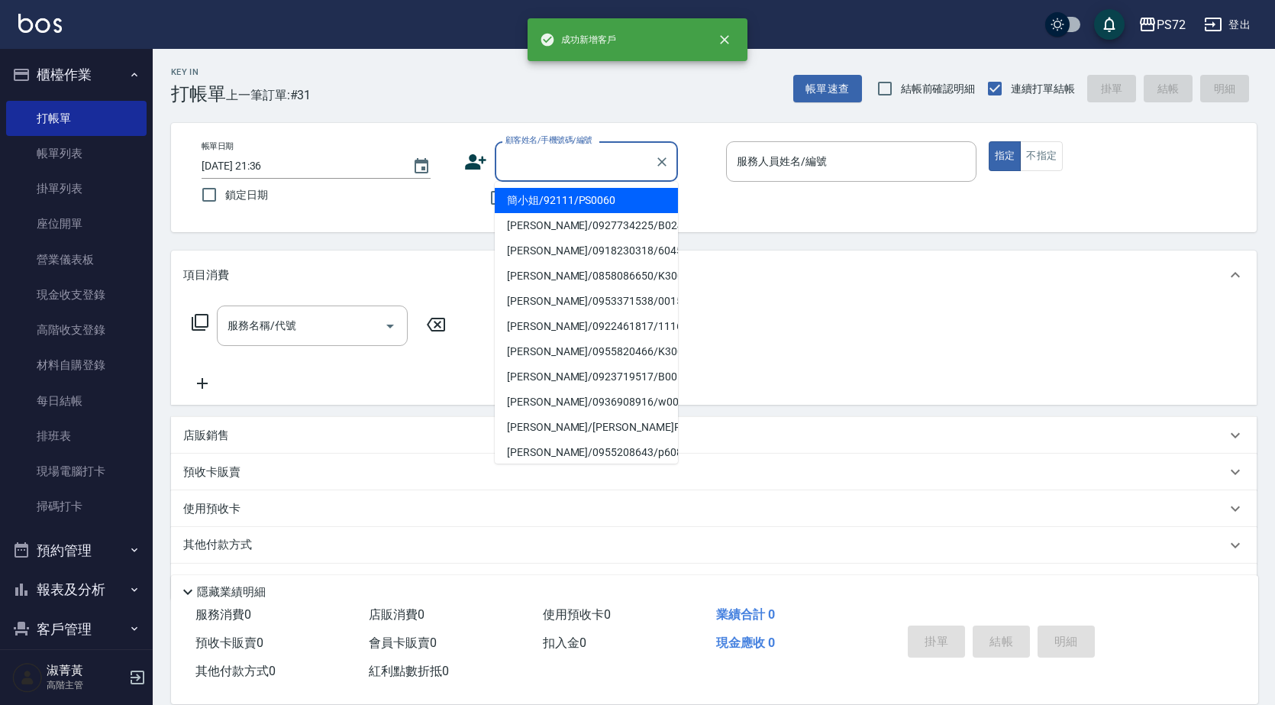
click at [564, 166] on input "顧客姓名/手機號碼/編號" at bounding box center [575, 161] width 147 height 27
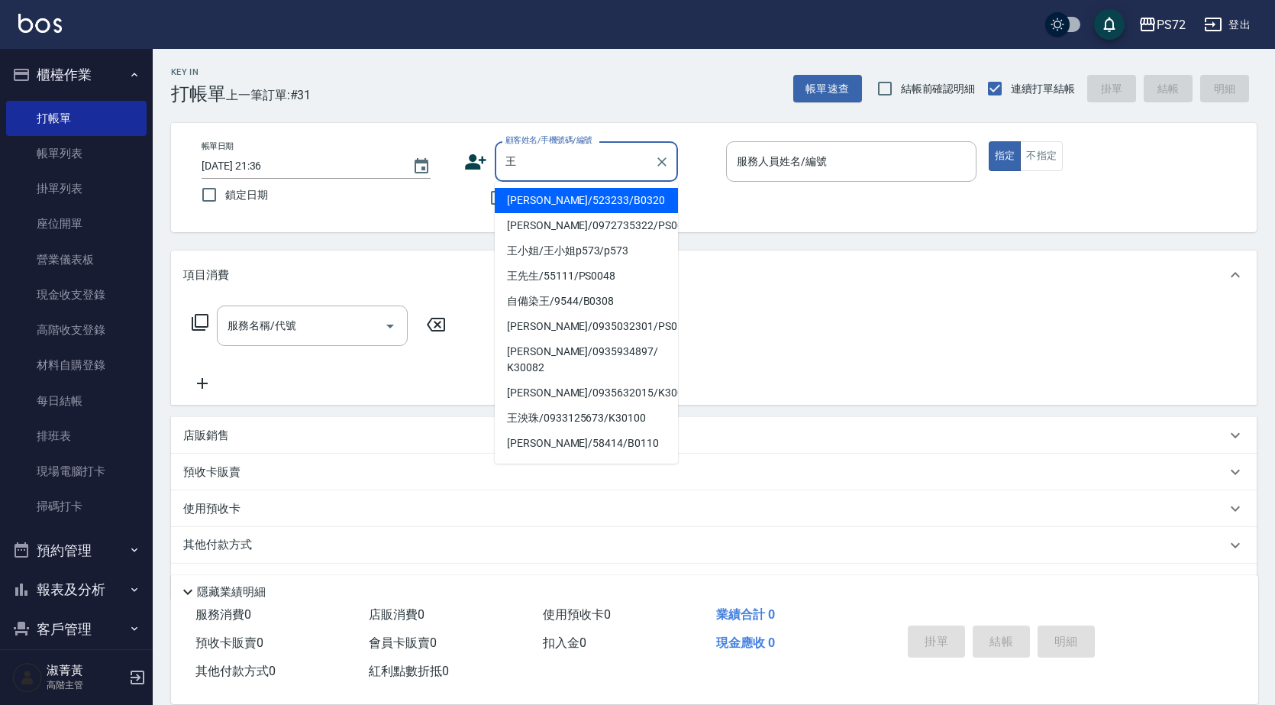
click at [568, 208] on li "[PERSON_NAME]/523233/B0320" at bounding box center [586, 200] width 183 height 25
type input "[PERSON_NAME]/523233/B0320"
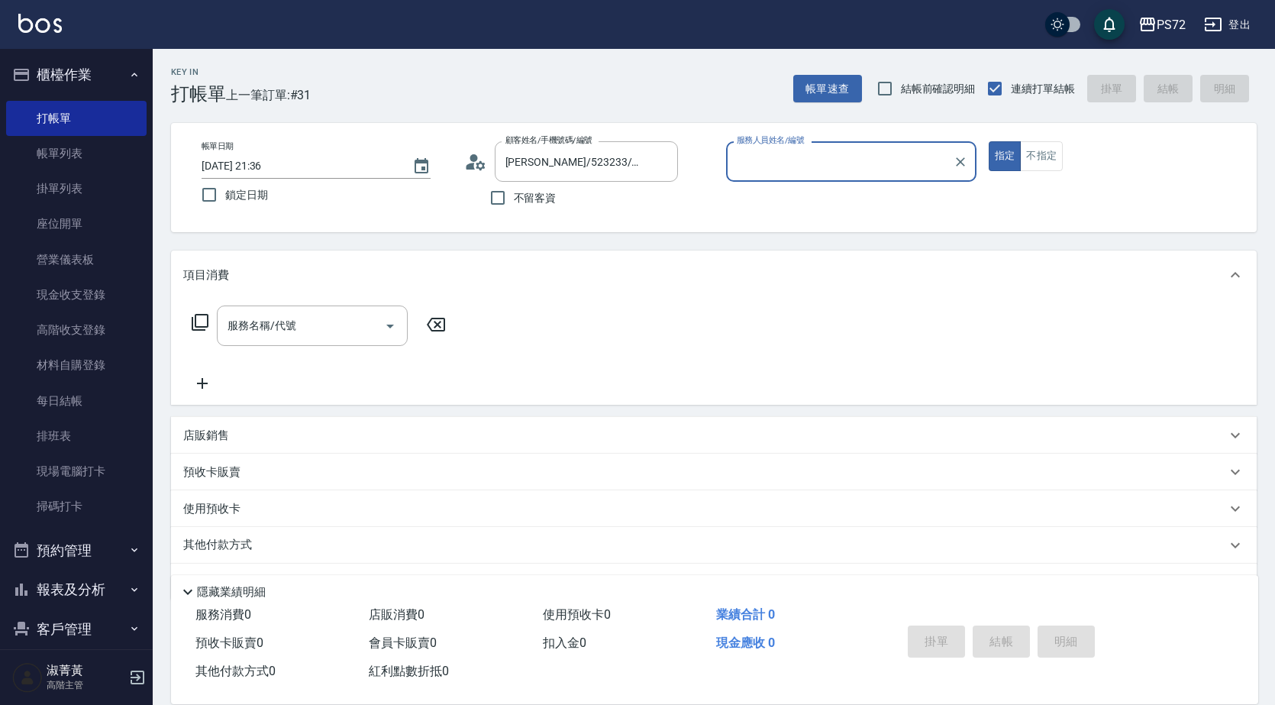
type input "小Hi-02"
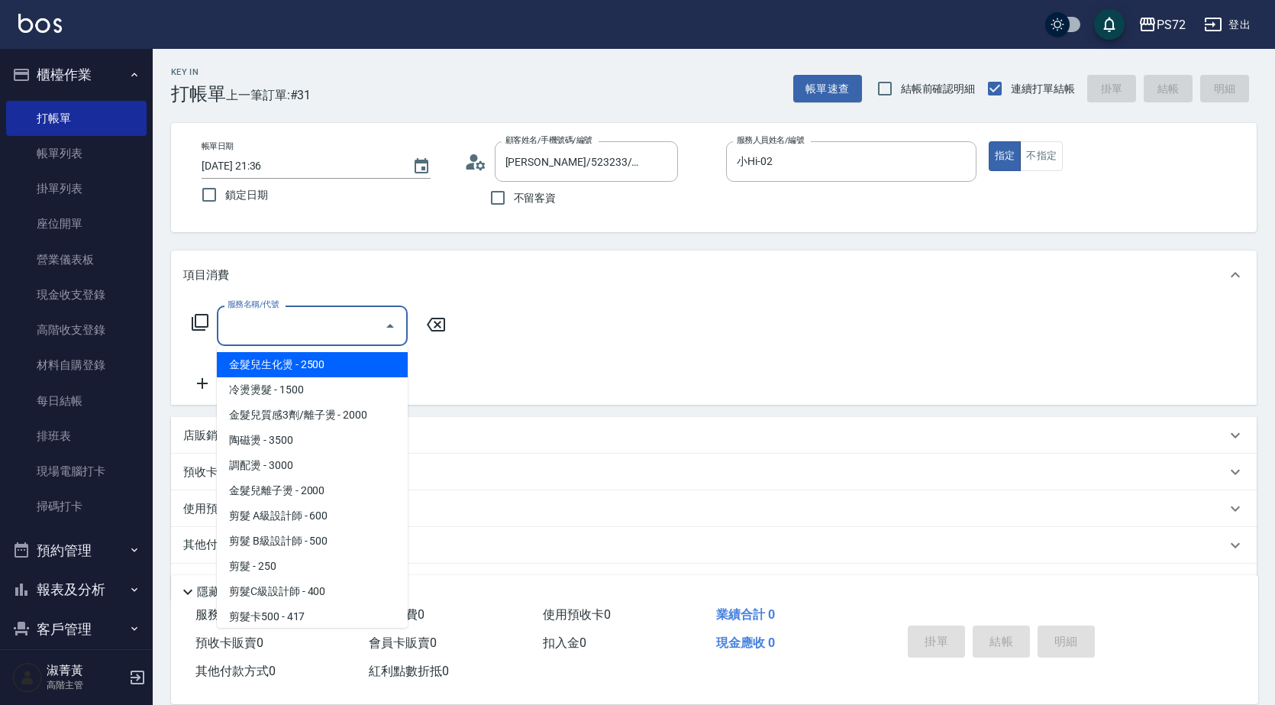
click at [279, 328] on input "服務名稱/代號" at bounding box center [301, 325] width 154 height 27
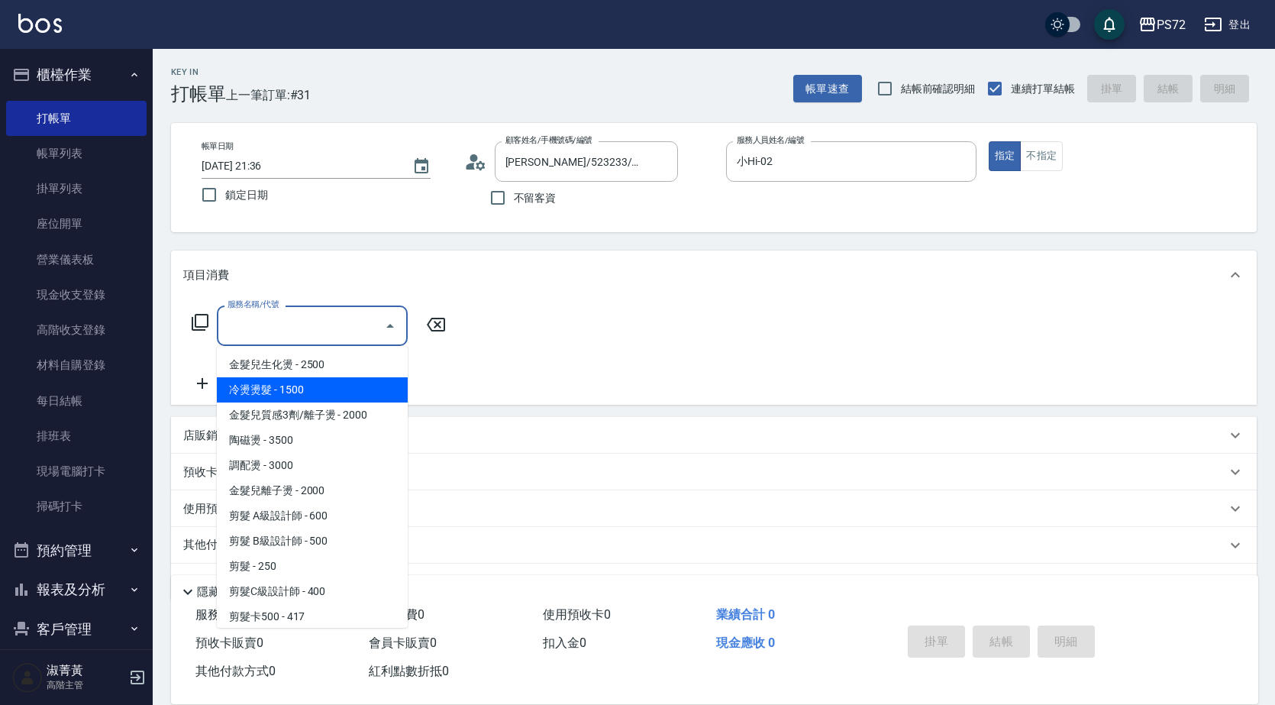
click at [288, 389] on span "冷燙燙髮 - 1500" at bounding box center [312, 389] width 191 height 25
type input "冷燙燙髮(200)"
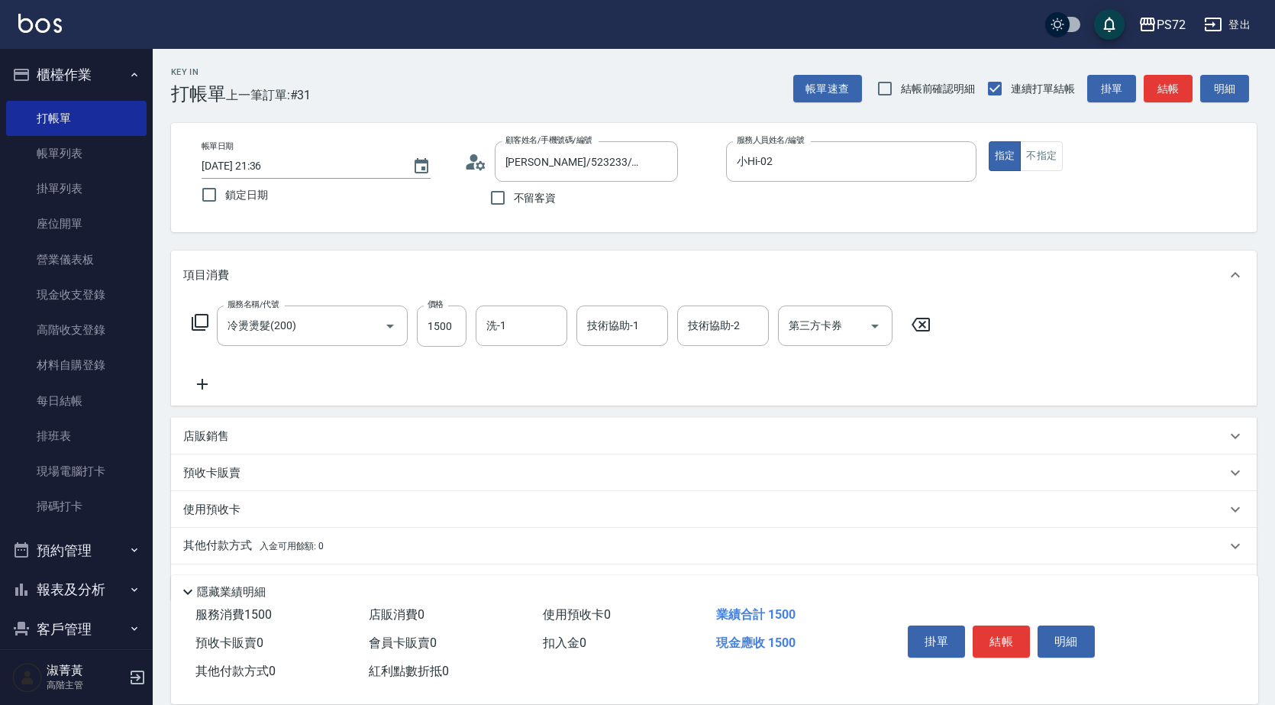
click at [197, 385] on icon at bounding box center [202, 384] width 11 height 11
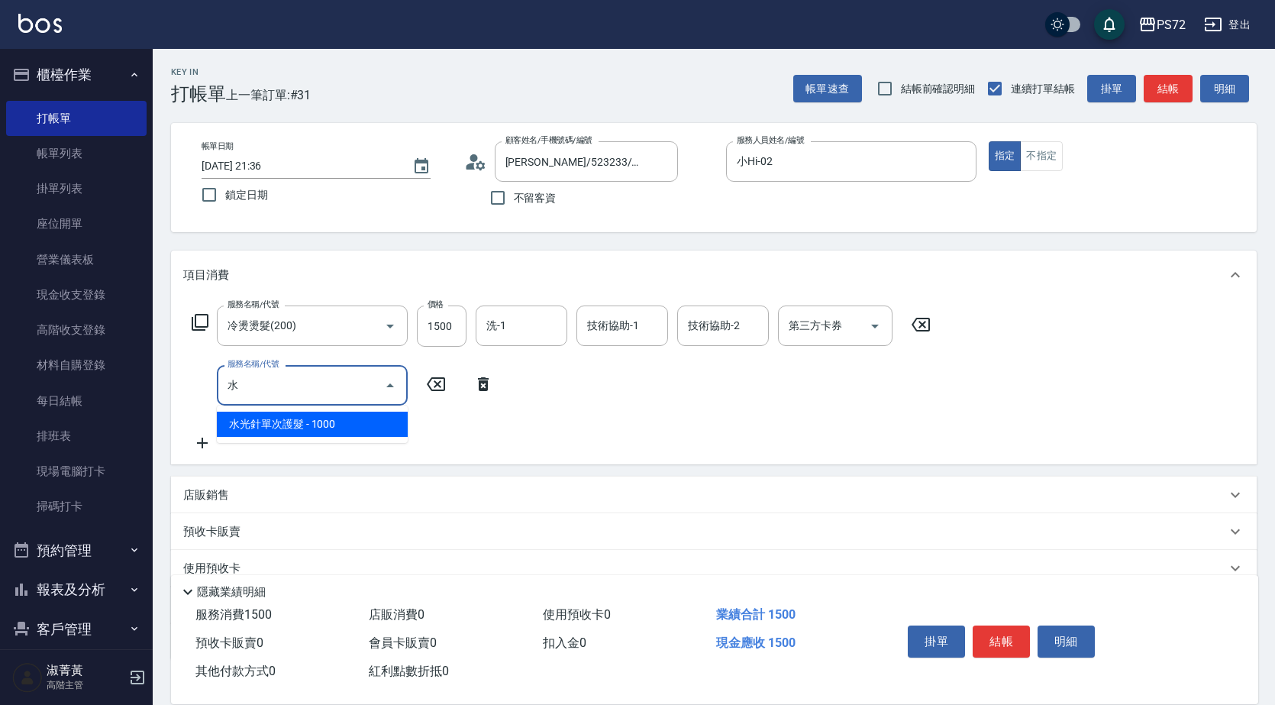
click at [308, 431] on span "水光針單次護髮 - 1000" at bounding box center [312, 423] width 191 height 25
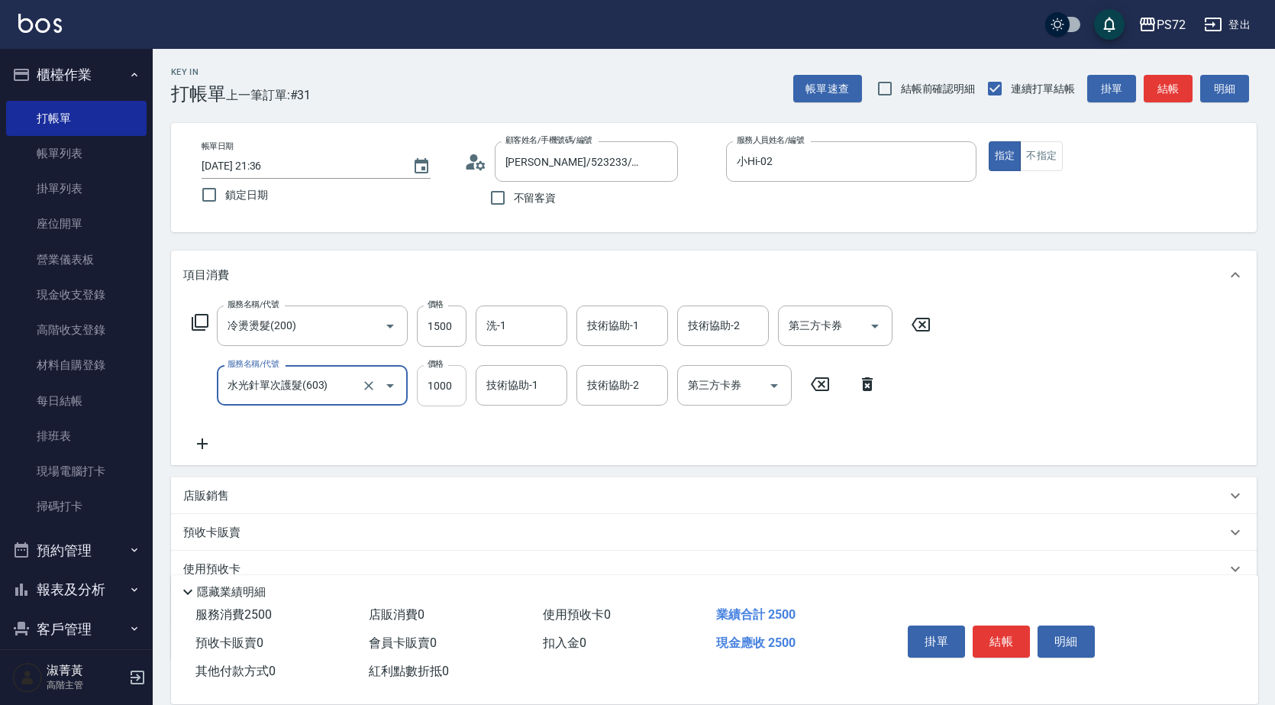
type input "水光針單次護髮(603)"
click at [436, 391] on input "1000" at bounding box center [442, 385] width 50 height 41
type input "600"
click at [444, 325] on input "1500" at bounding box center [442, 325] width 50 height 41
type input "2200"
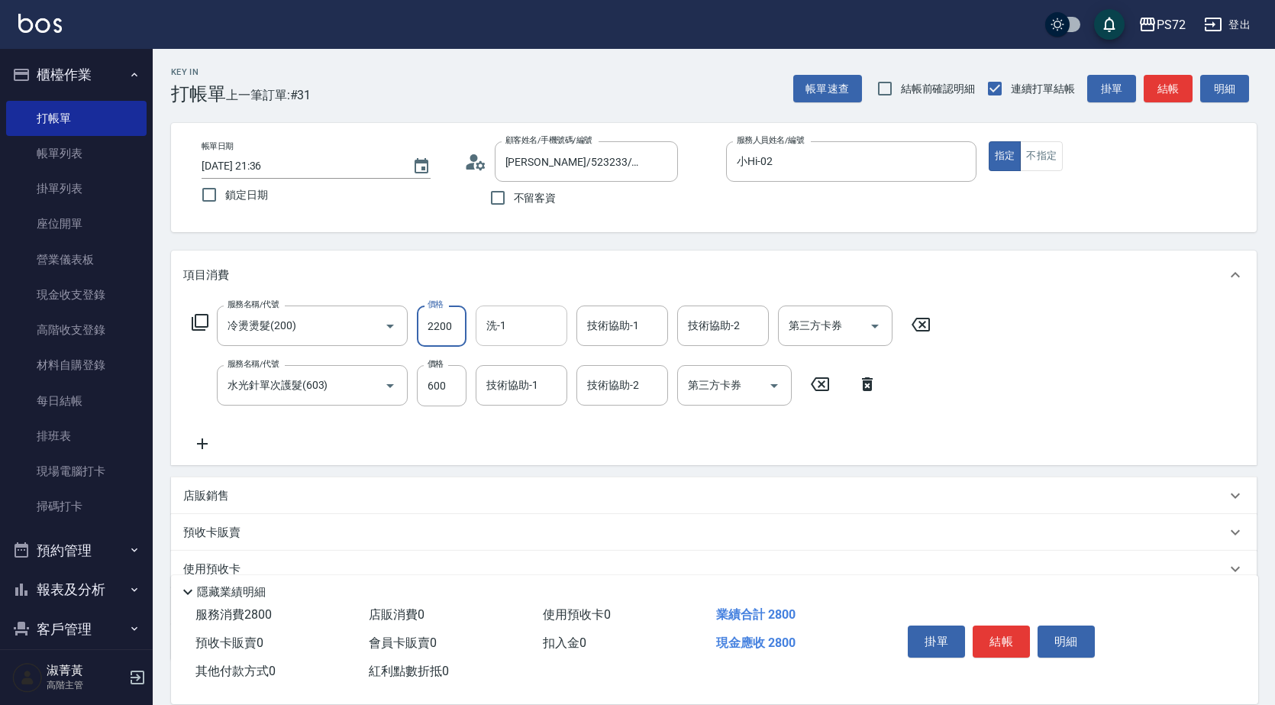
click at [517, 334] on input "洗-1" at bounding box center [521, 325] width 78 height 27
type input "[PERSON_NAME]-18"
click at [996, 629] on button "結帳" at bounding box center [1001, 641] width 57 height 32
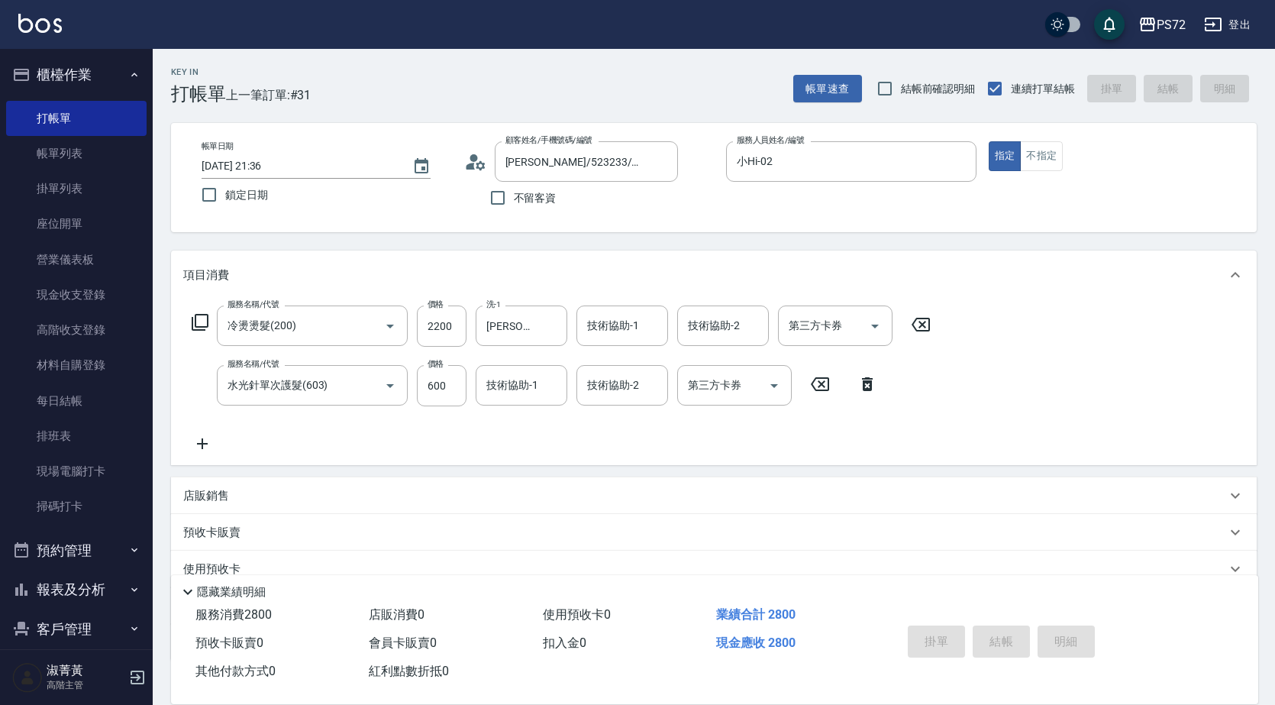
type input "[DATE] 21:37"
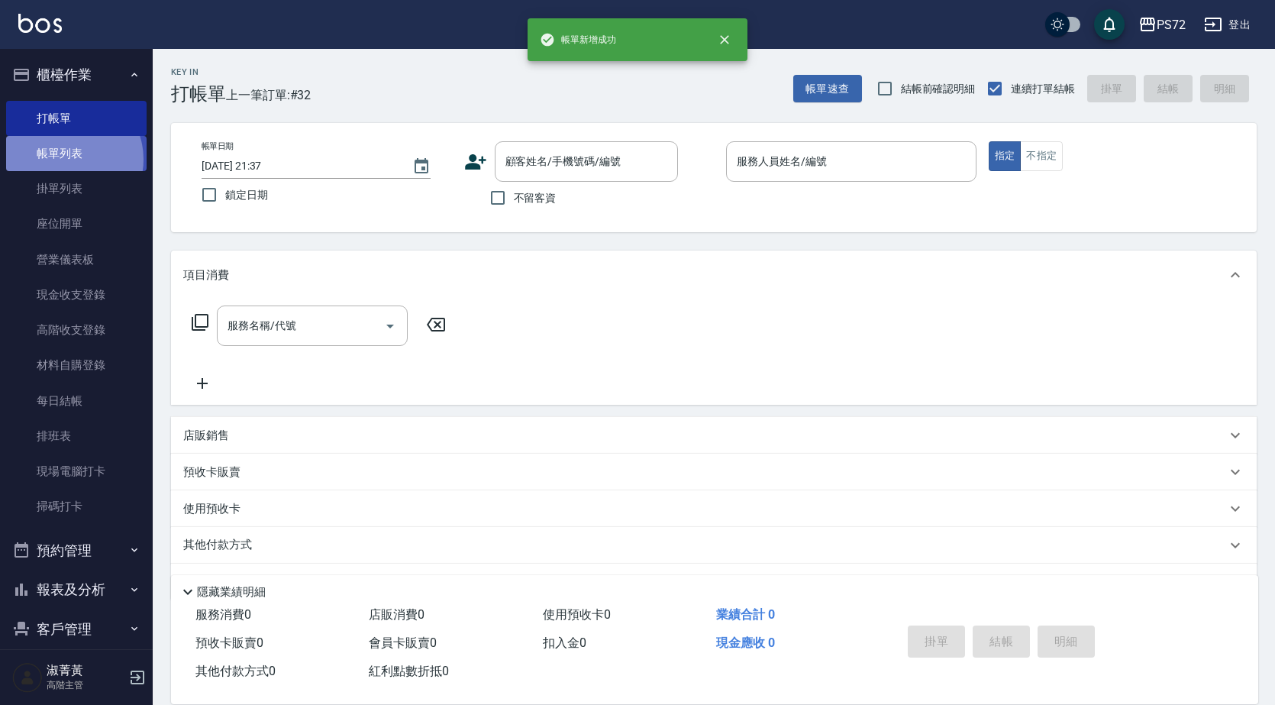
drag, startPoint x: 69, startPoint y: 160, endPoint x: 102, endPoint y: 148, distance: 34.8
click at [69, 159] on link "帳單列表" at bounding box center [76, 153] width 140 height 35
click at [98, 147] on link "帳單列表" at bounding box center [76, 153] width 140 height 35
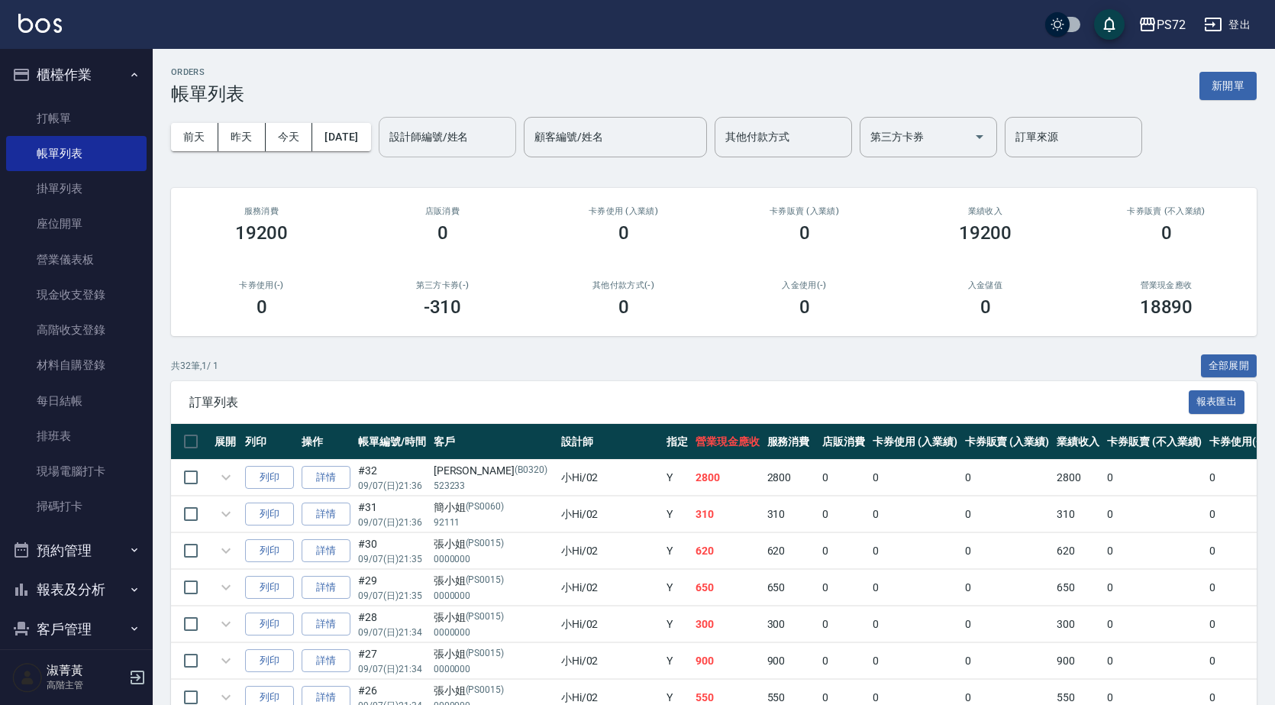
click at [461, 143] on div "設計師編號/姓名 設計師編號/姓名" at bounding box center [447, 137] width 137 height 40
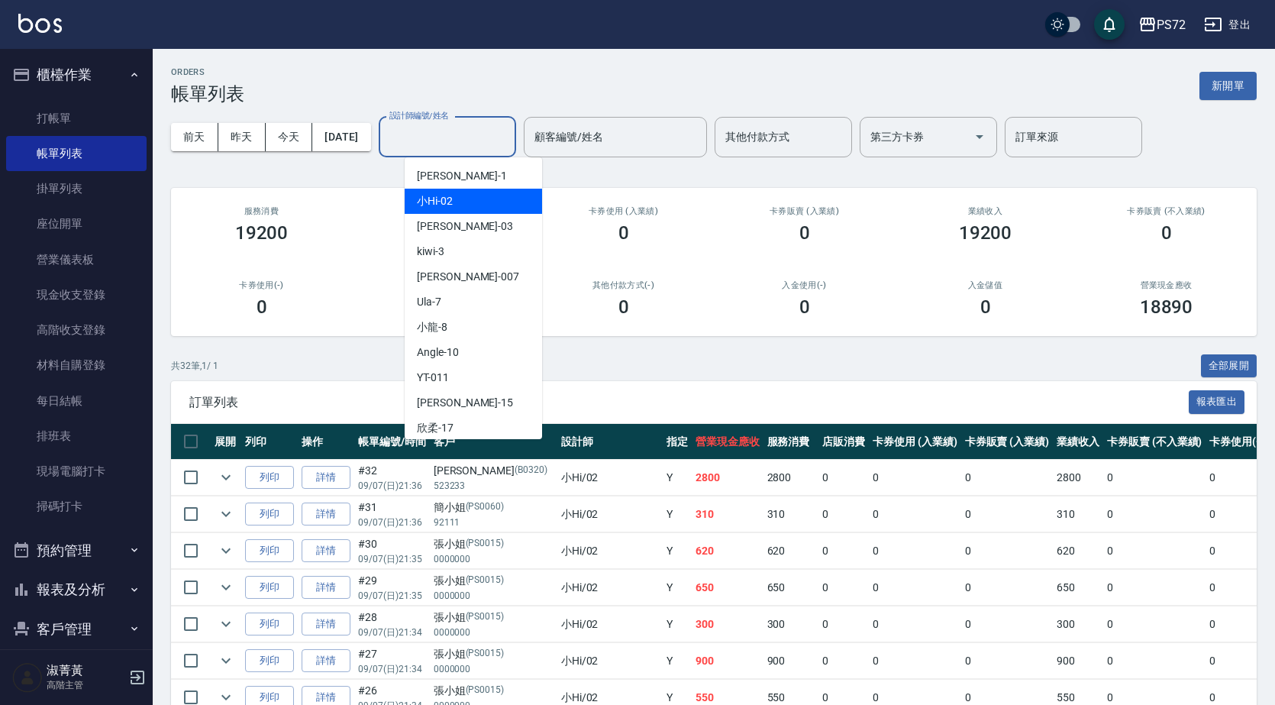
click at [465, 191] on div "小Hi -02" at bounding box center [473, 201] width 137 height 25
type input "小Hi-02"
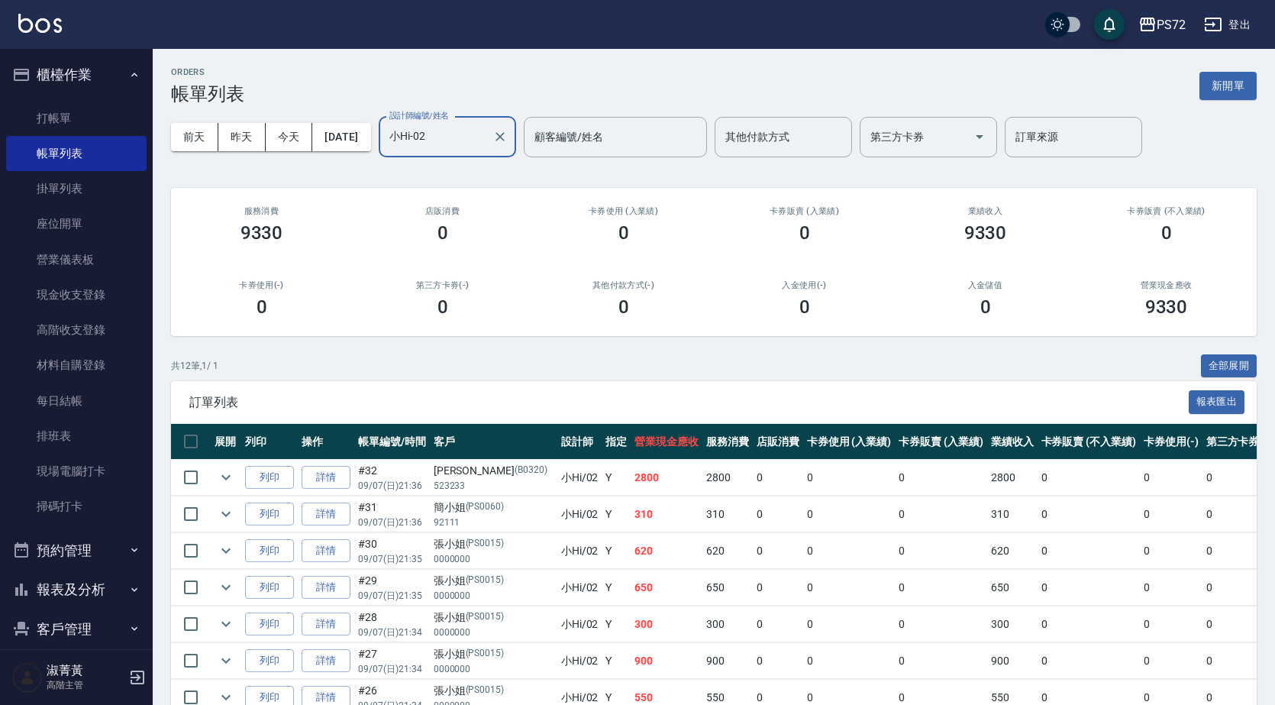
scroll to position [175, 0]
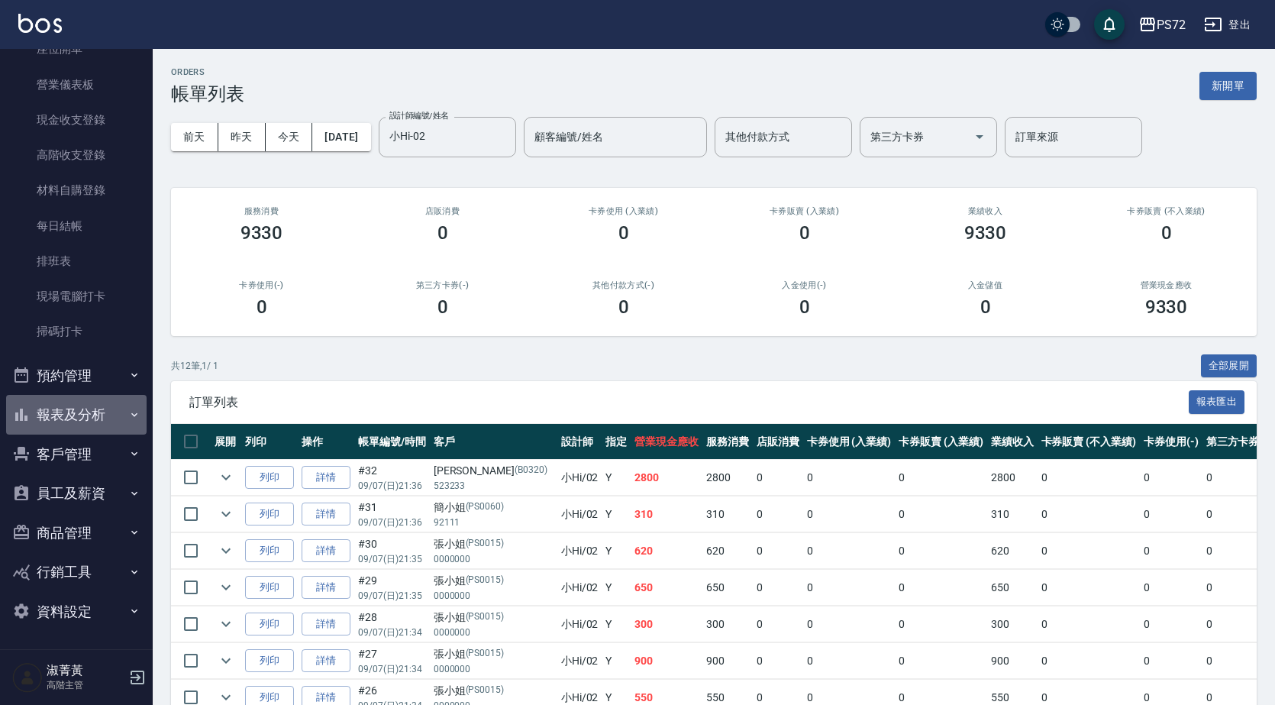
click at [105, 415] on button "報表及分析" at bounding box center [76, 415] width 140 height 40
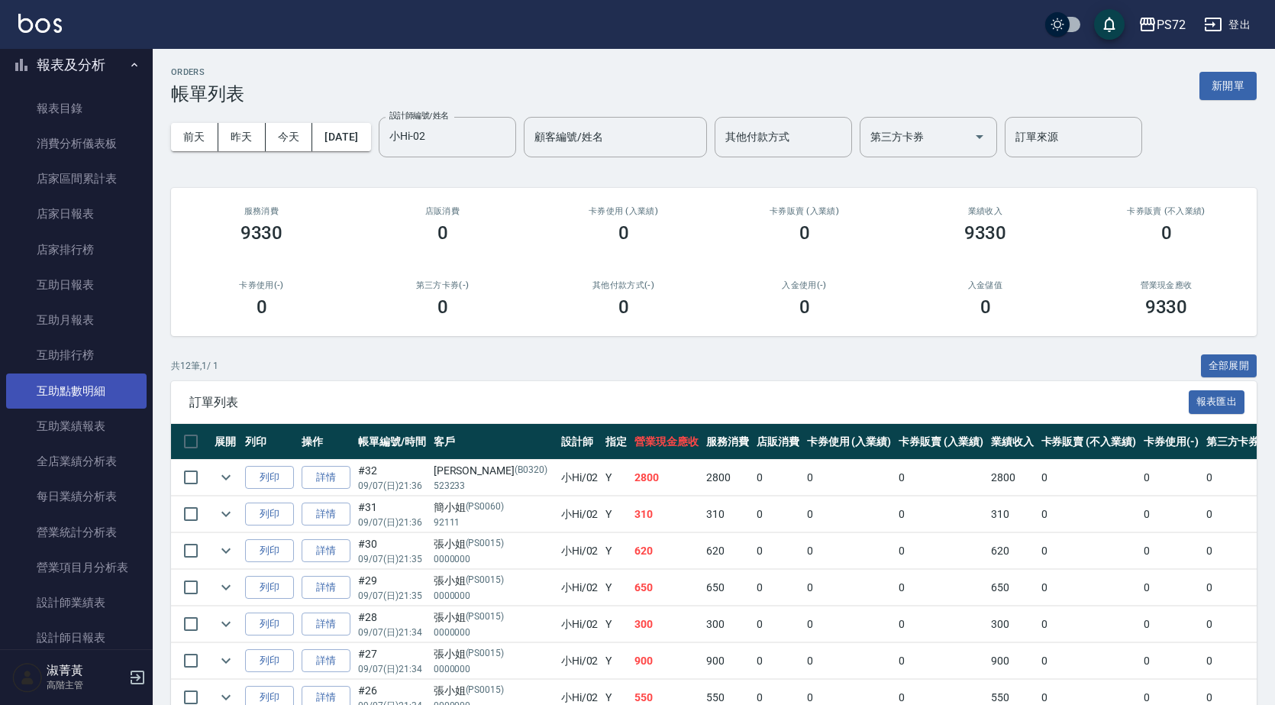
scroll to position [633, 0]
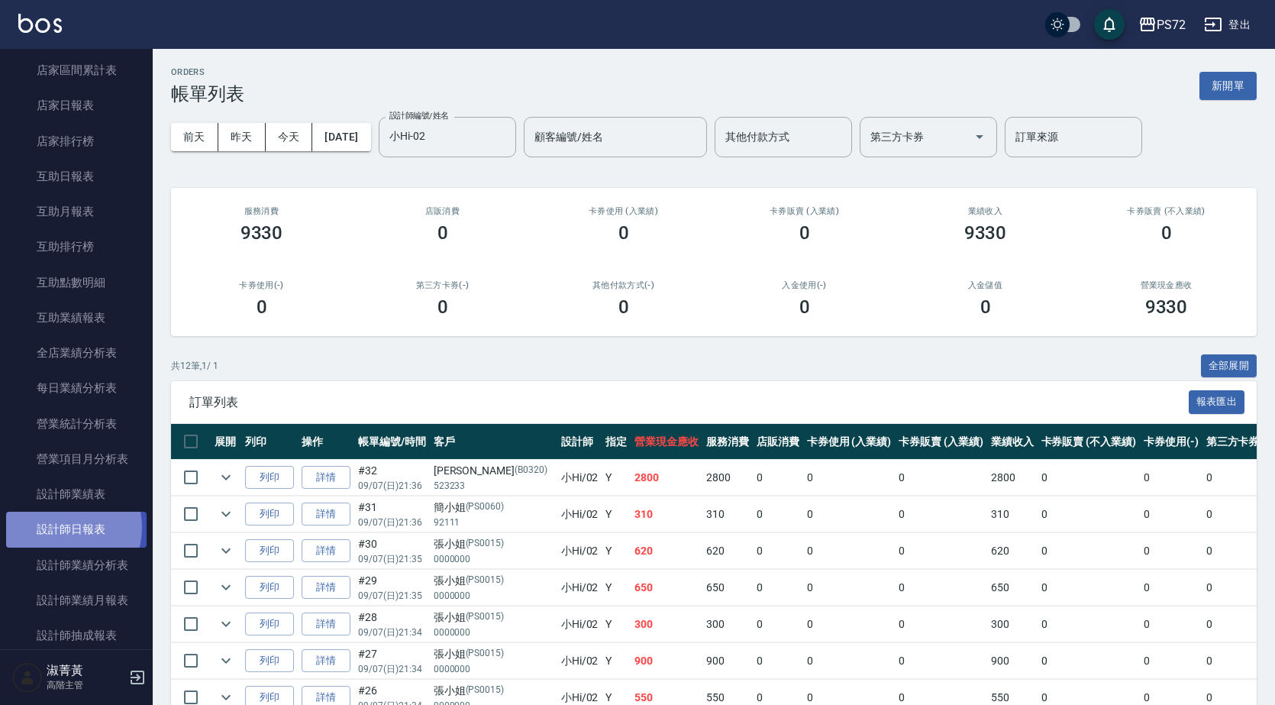
click at [60, 527] on link "設計師日報表" at bounding box center [76, 528] width 140 height 35
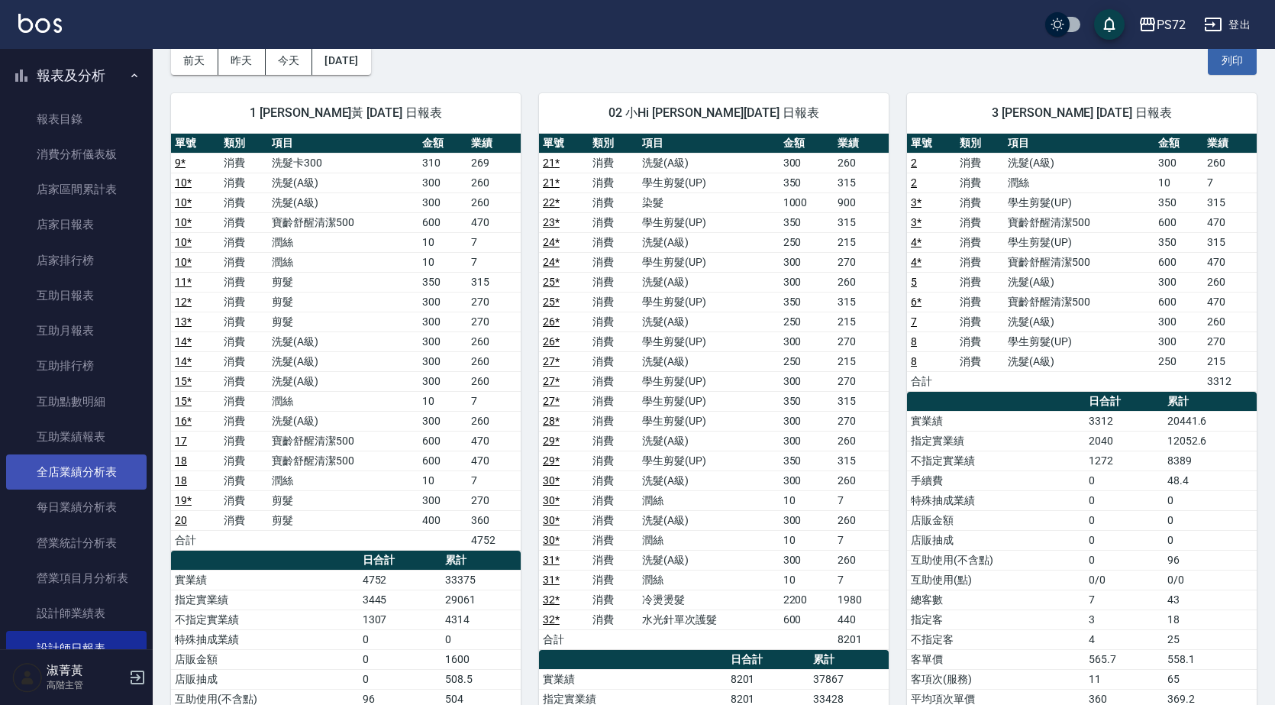
scroll to position [404, 0]
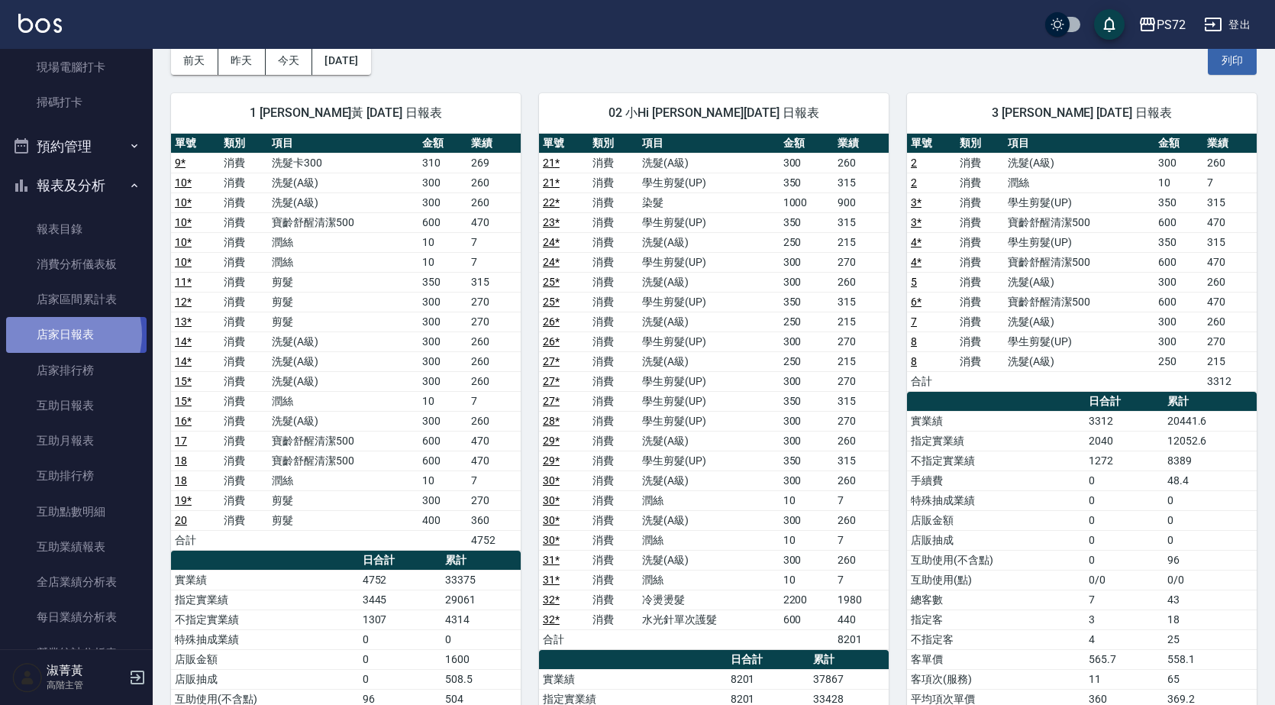
click at [63, 334] on link "店家日報表" at bounding box center [76, 334] width 140 height 35
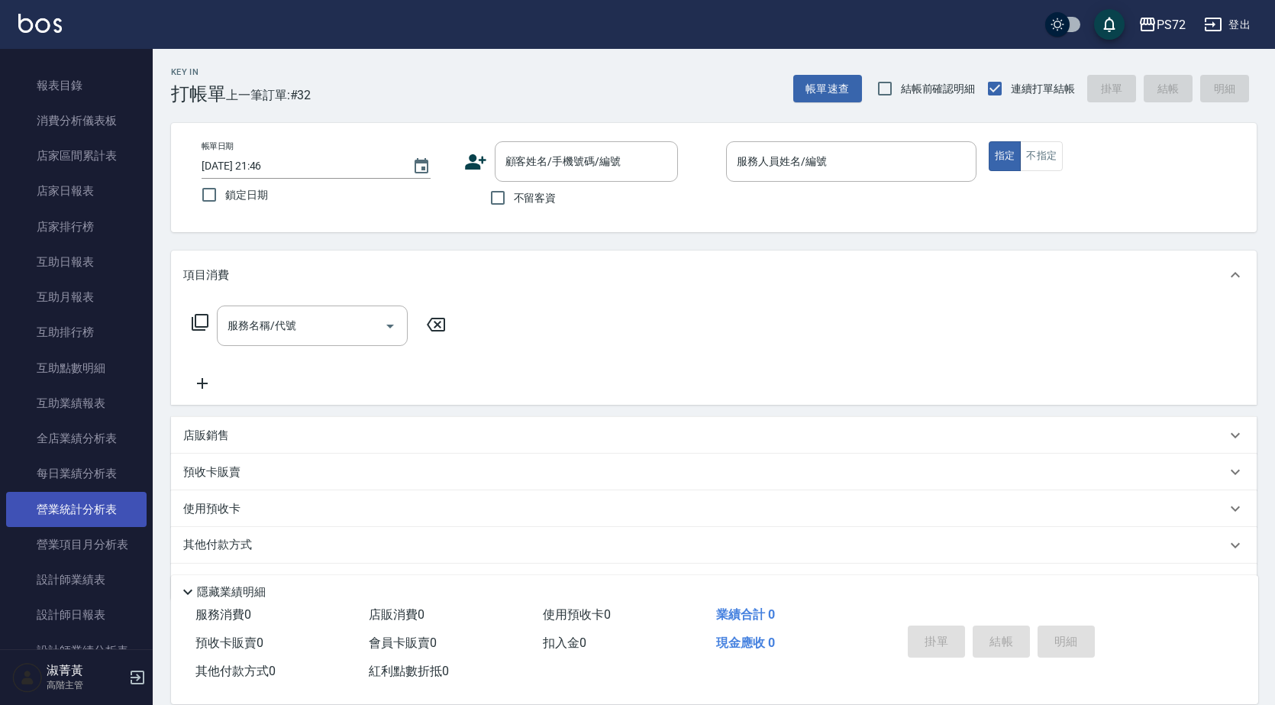
scroll to position [229, 0]
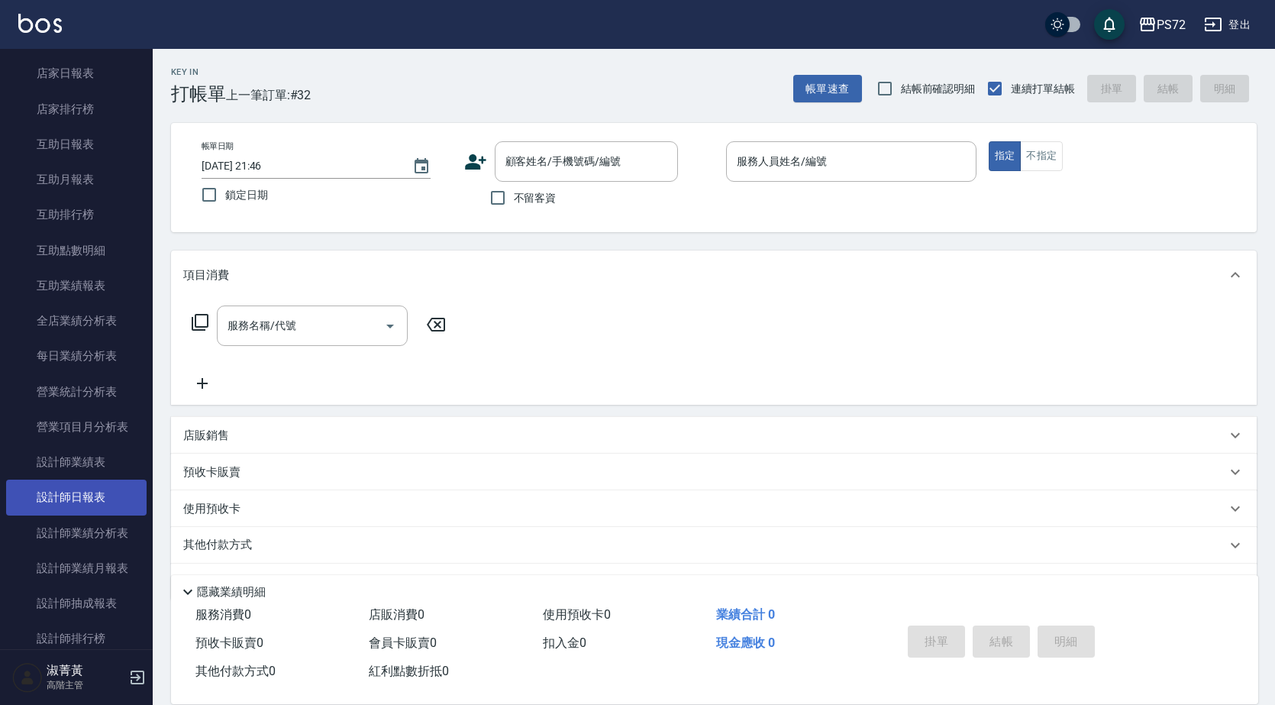
click at [59, 502] on link "設計師日報表" at bounding box center [76, 496] width 140 height 35
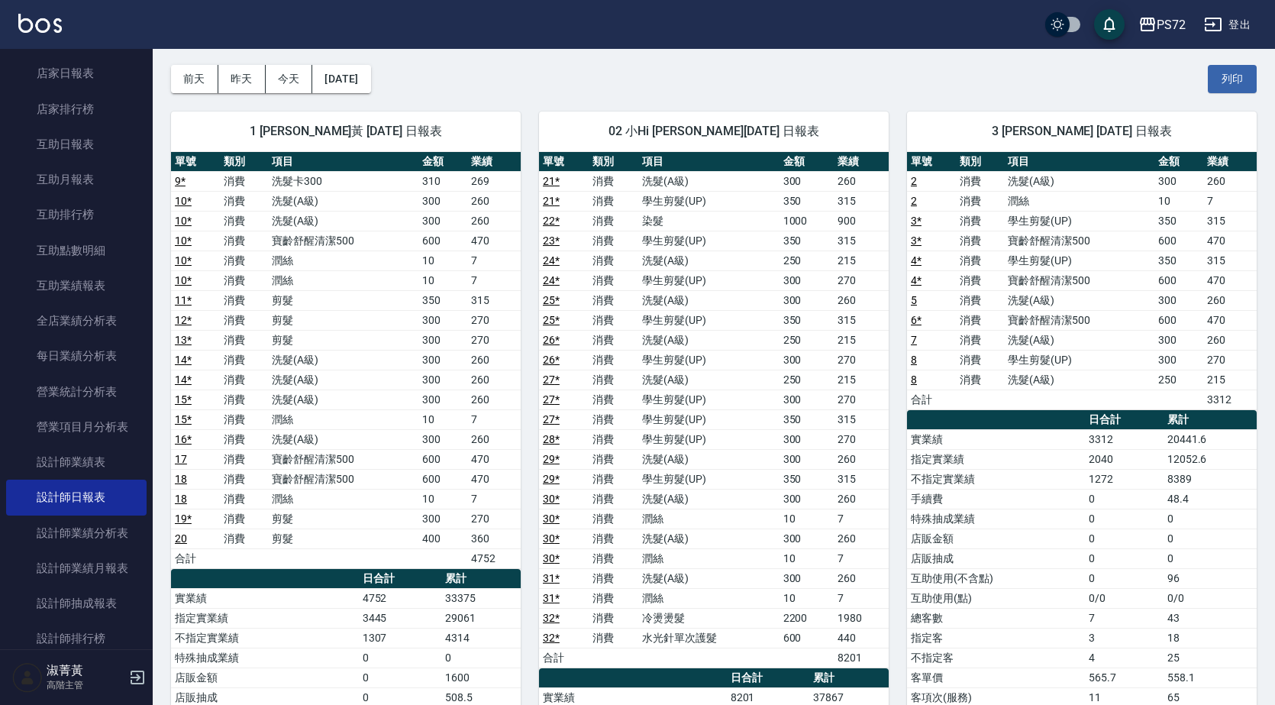
scroll to position [153, 0]
